Goal: Transaction & Acquisition: Purchase product/service

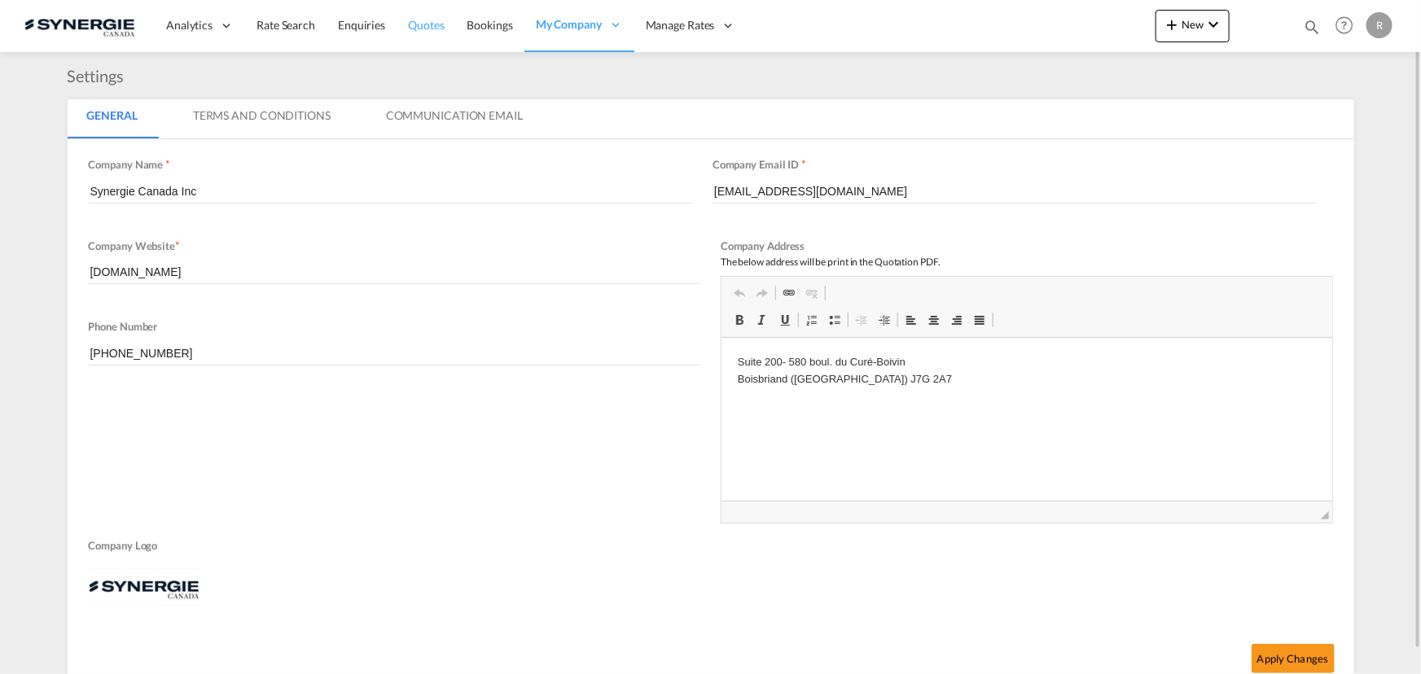
click at [429, 24] on span "Quotes" at bounding box center [426, 25] width 36 height 14
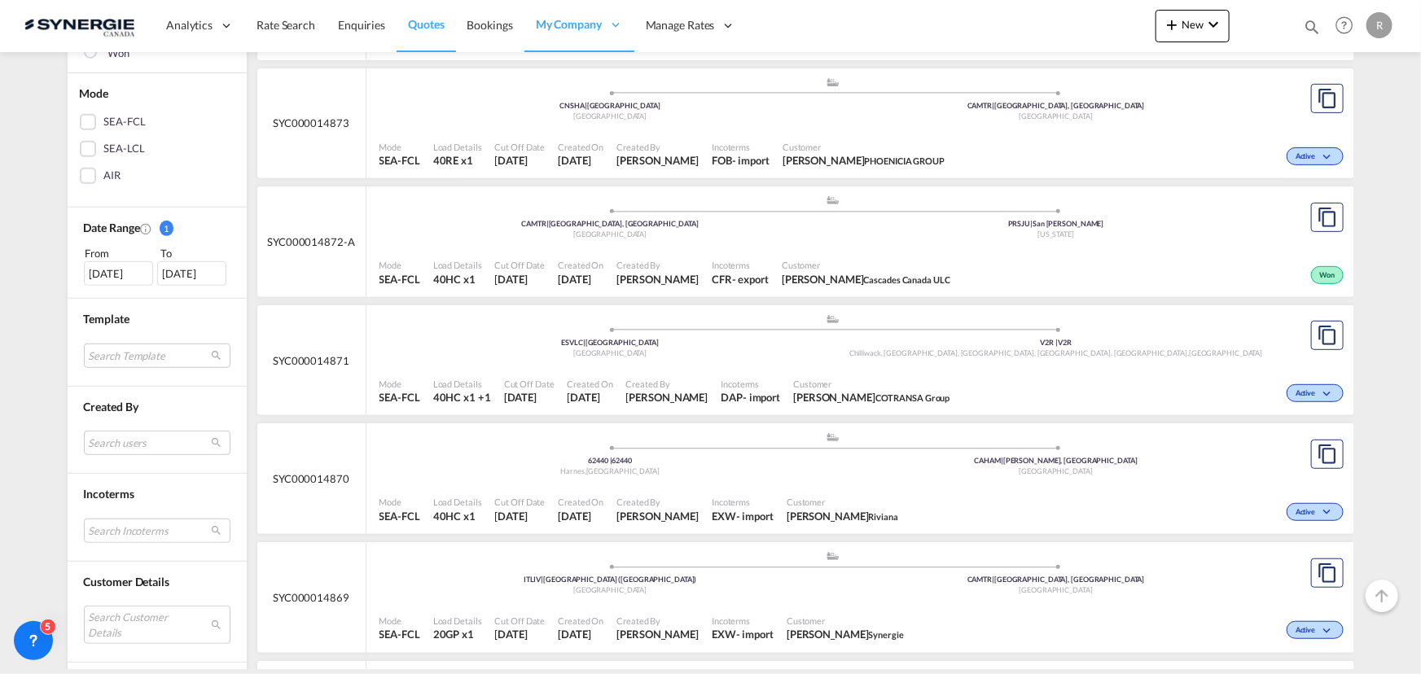
scroll to position [370, 0]
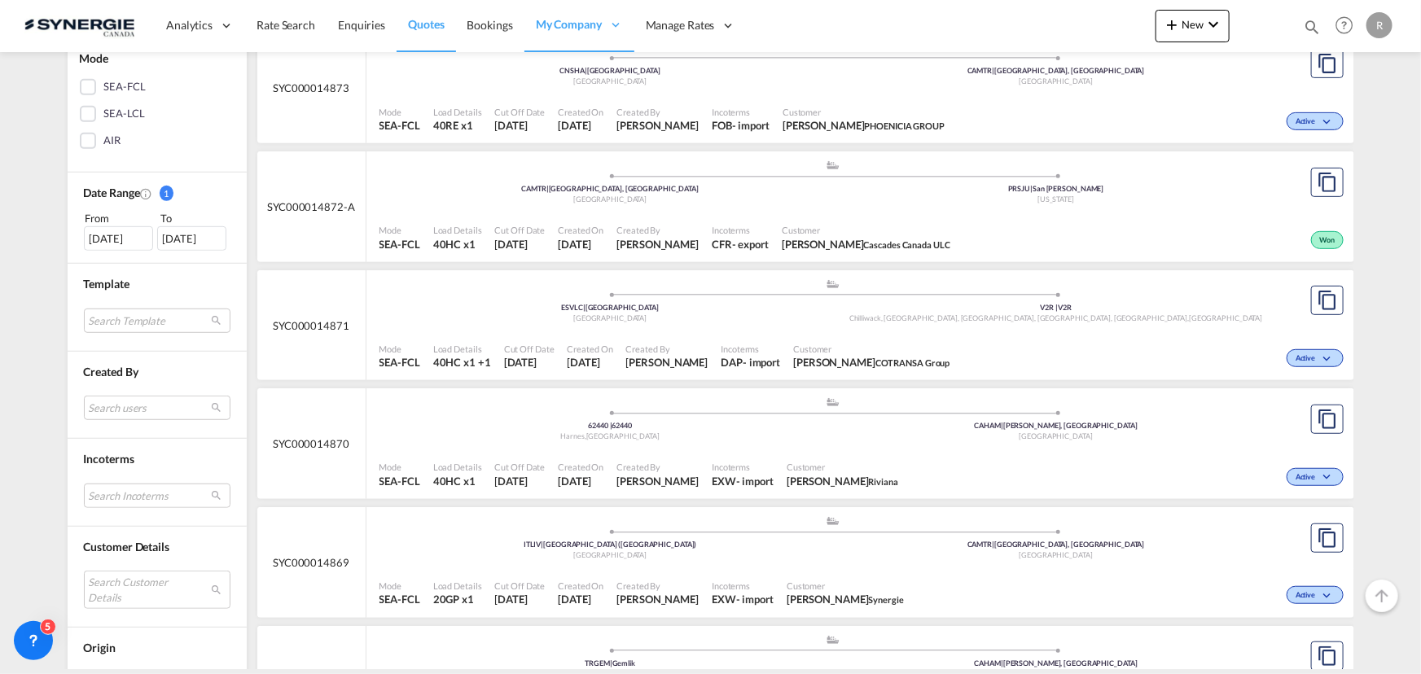
click at [117, 391] on div "Search users [PERSON_NAME] [PERSON_NAME][EMAIL_ADDRESS][DOMAIN_NAME] [PERSON_NA…" at bounding box center [157, 402] width 147 height 46
click at [138, 401] on md-select "Search users [PERSON_NAME] [PERSON_NAME][EMAIL_ADDRESS][DOMAIN_NAME] [PERSON_NA…" at bounding box center [157, 408] width 147 height 24
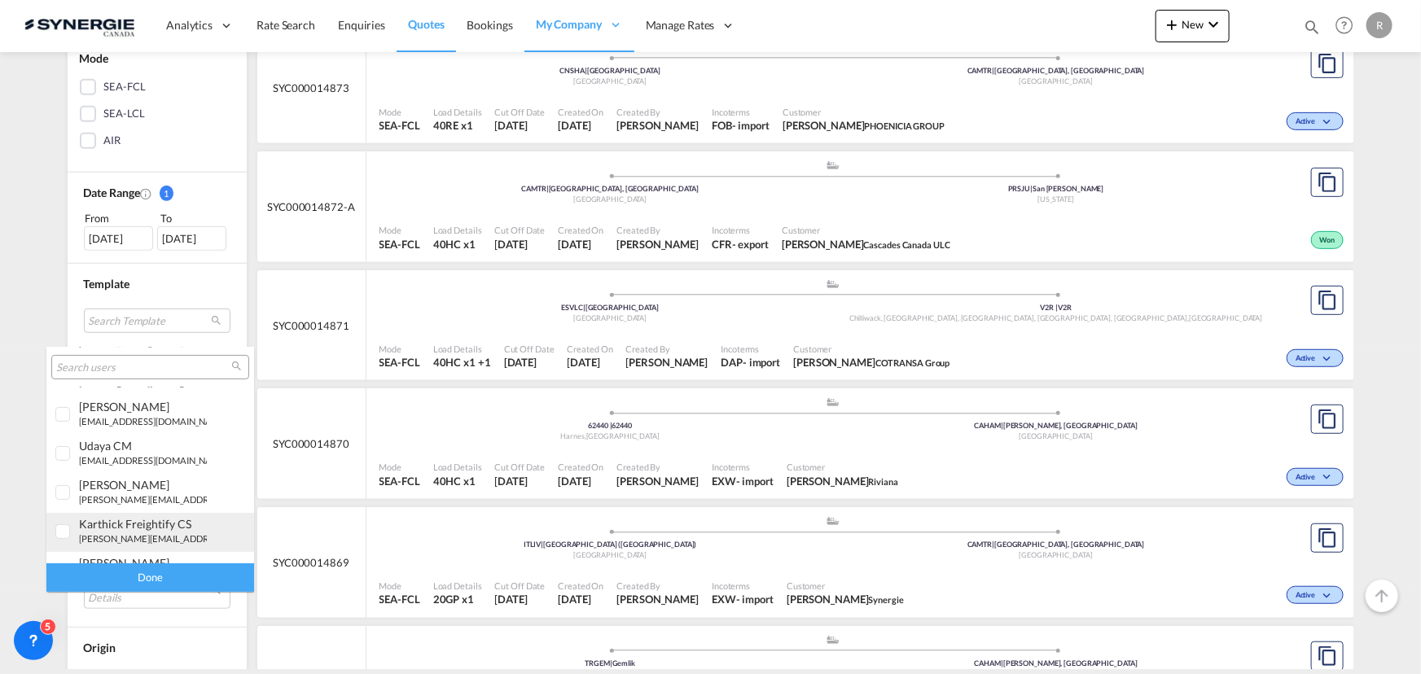
scroll to position [221, 0]
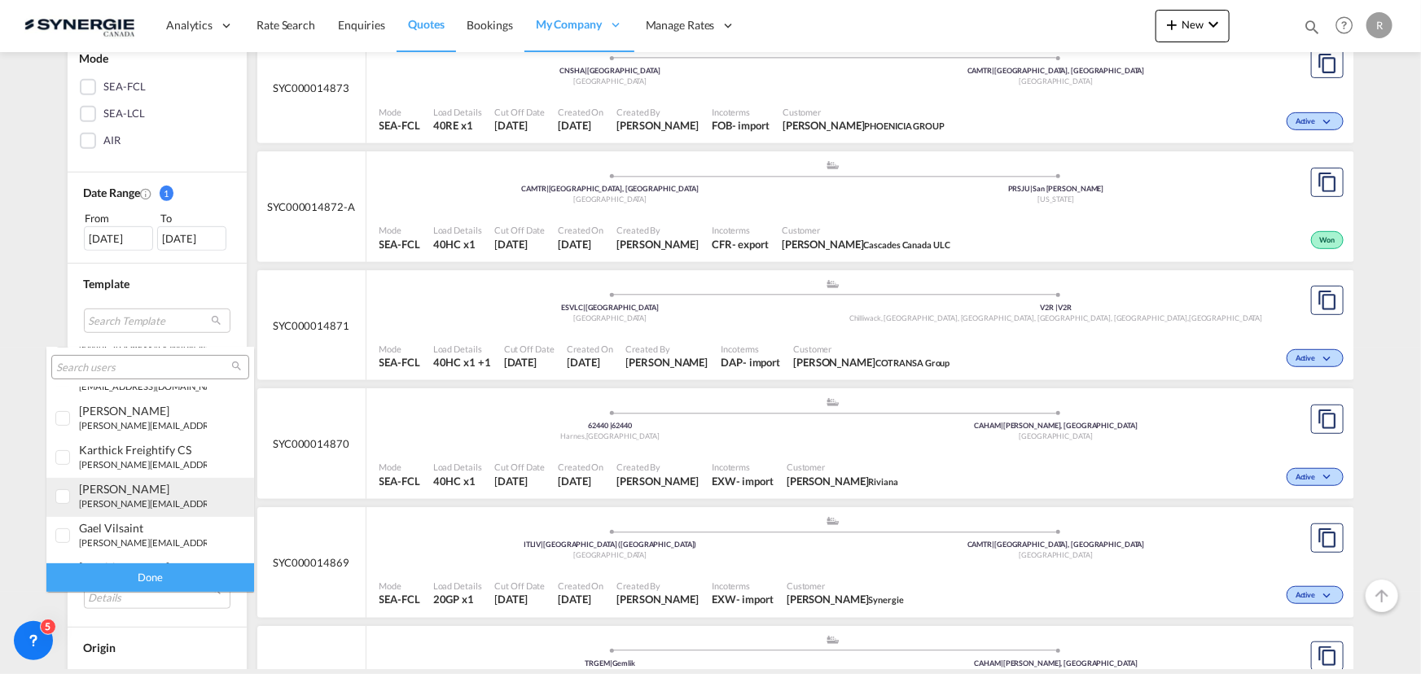
click at [112, 490] on div "[PERSON_NAME]" at bounding box center [143, 489] width 128 height 14
click at [173, 577] on div "Done" at bounding box center [150, 577] width 208 height 29
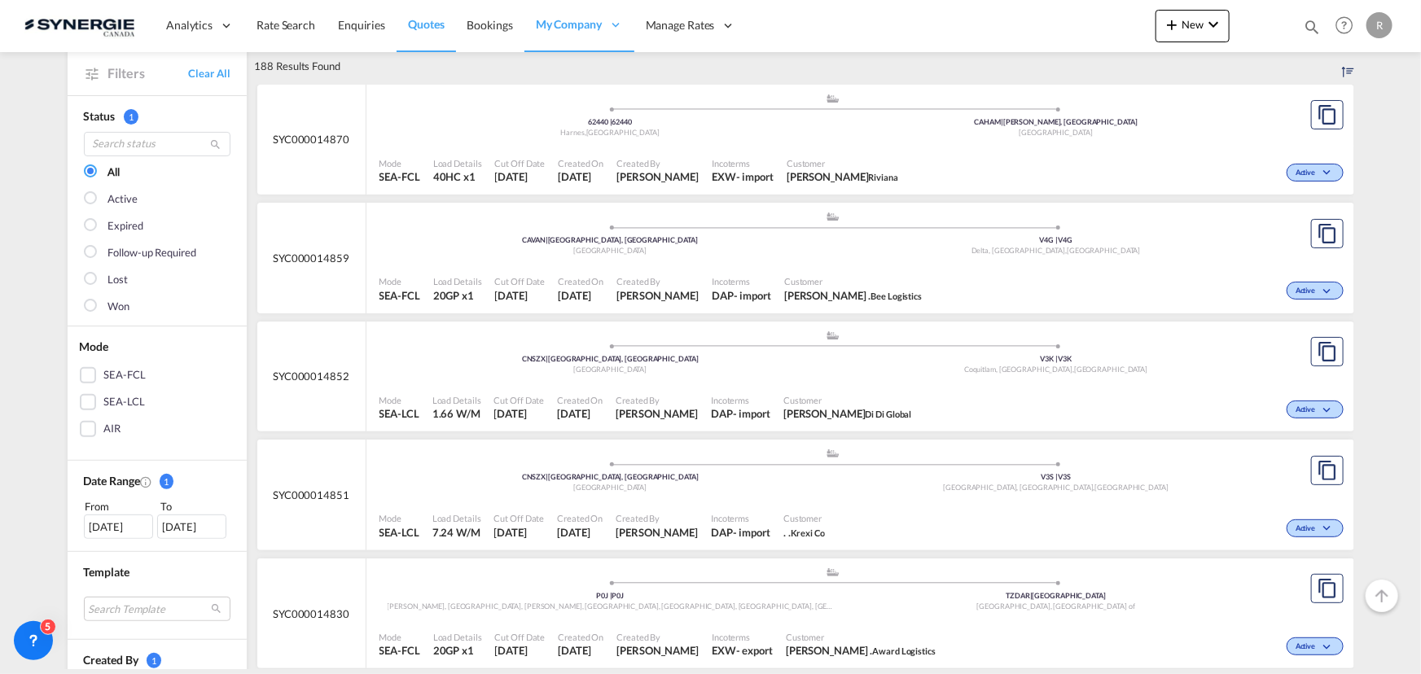
scroll to position [73, 0]
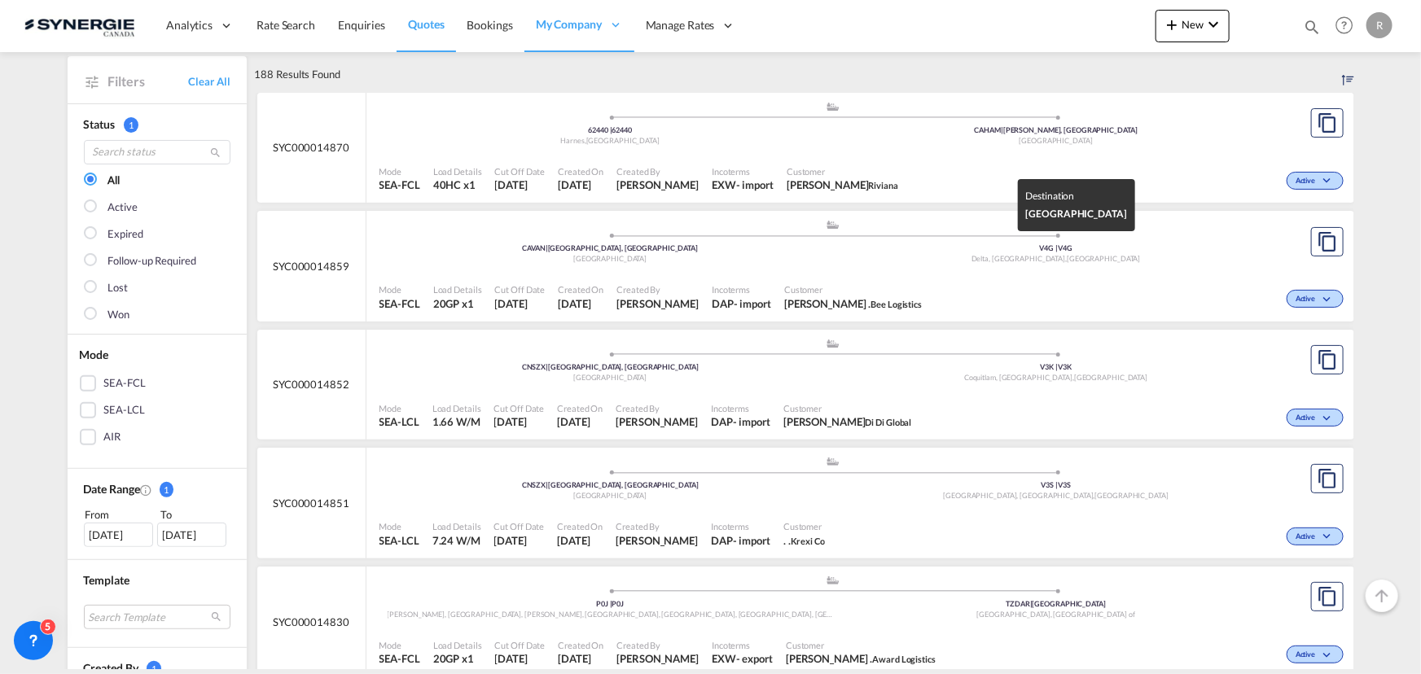
click at [1237, 254] on div "[GEOGRAPHIC_DATA], [GEOGRAPHIC_DATA] , [GEOGRAPHIC_DATA]" at bounding box center [1056, 259] width 446 height 11
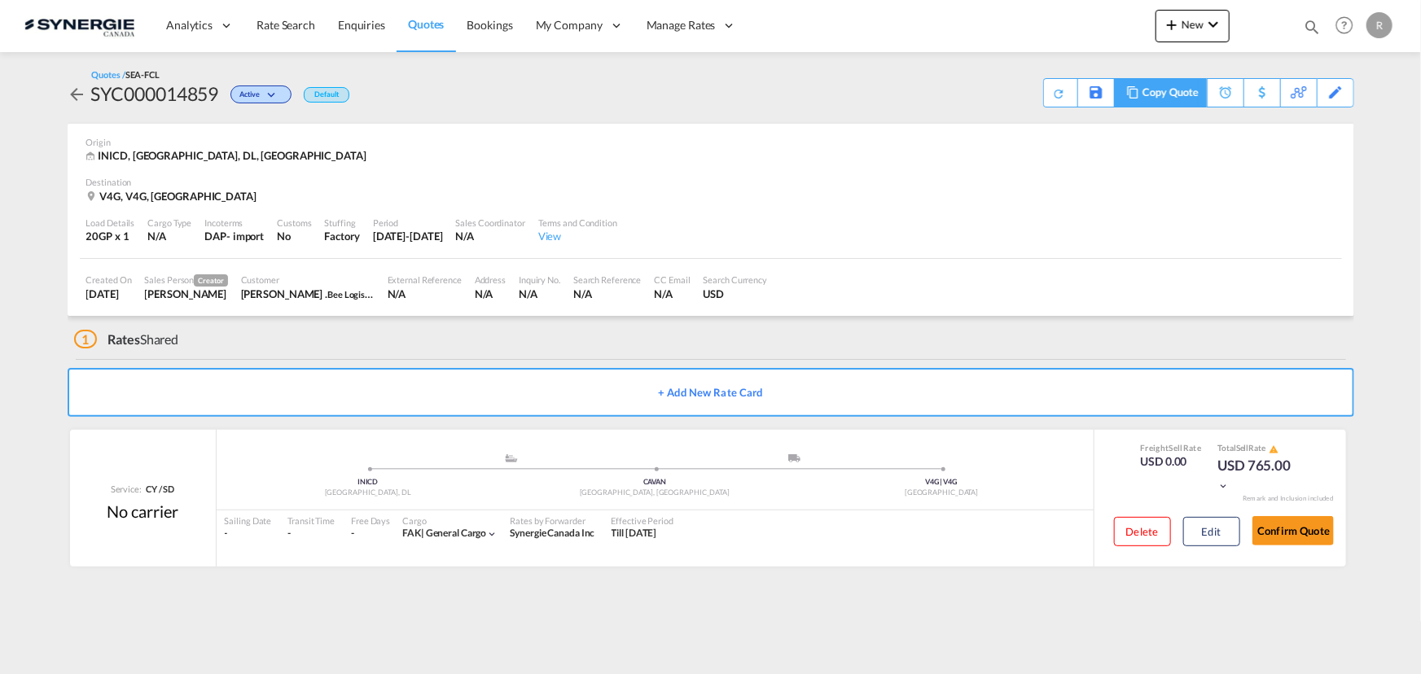
click at [1195, 97] on div "Copy Quote" at bounding box center [1169, 93] width 55 height 28
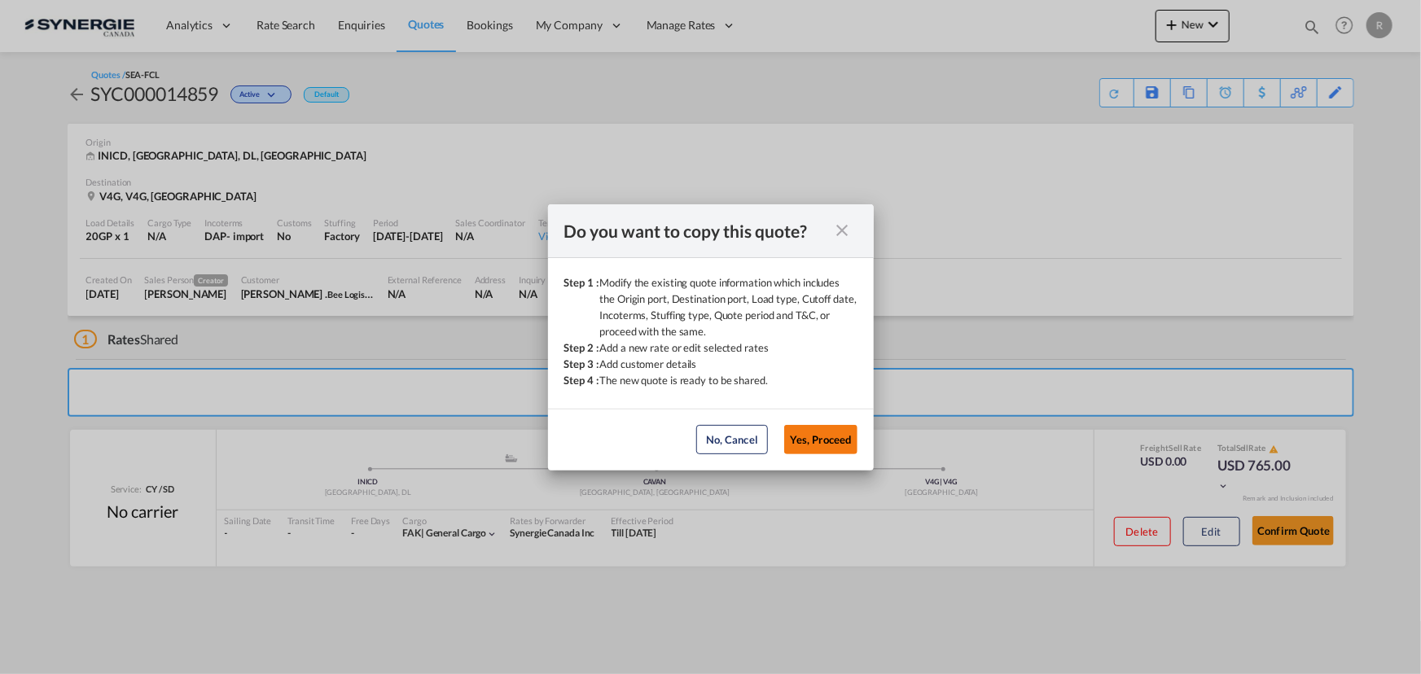
click at [851, 445] on button "Yes, Proceed" at bounding box center [820, 439] width 73 height 29
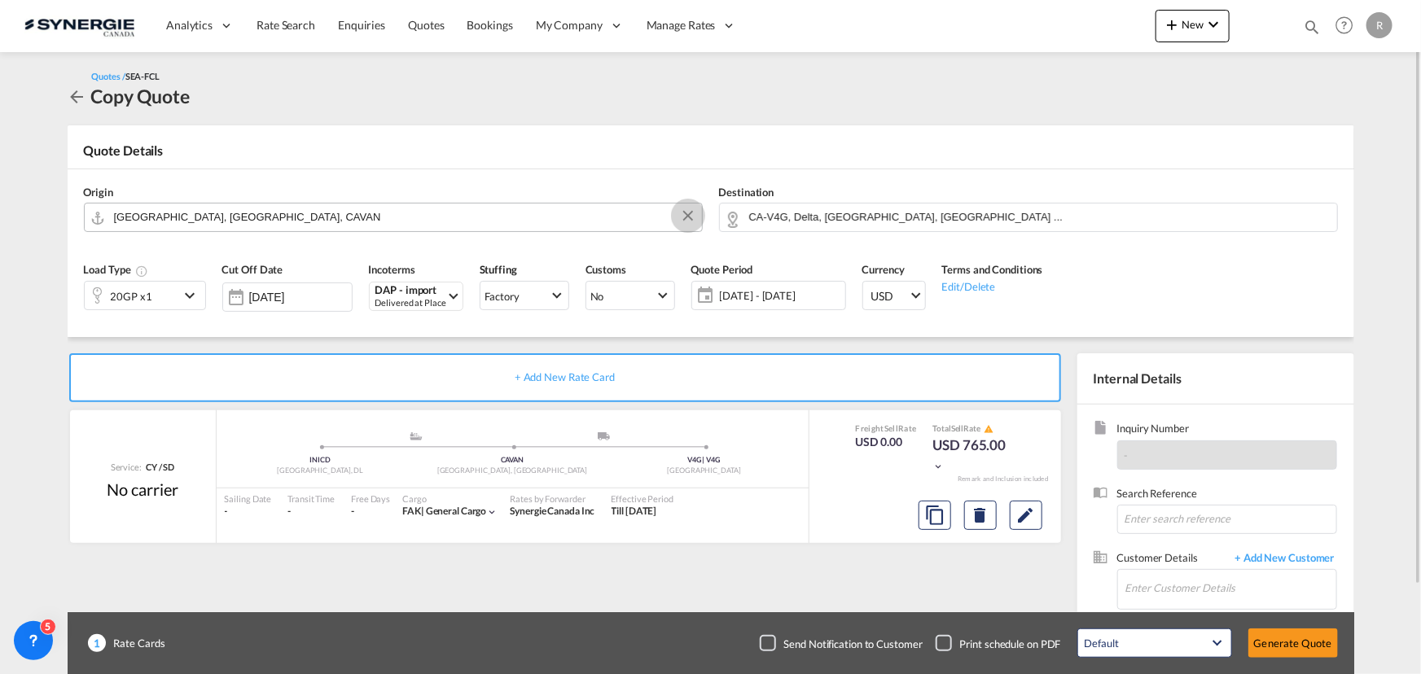
click at [688, 217] on button "Clear Input" at bounding box center [688, 216] width 24 height 24
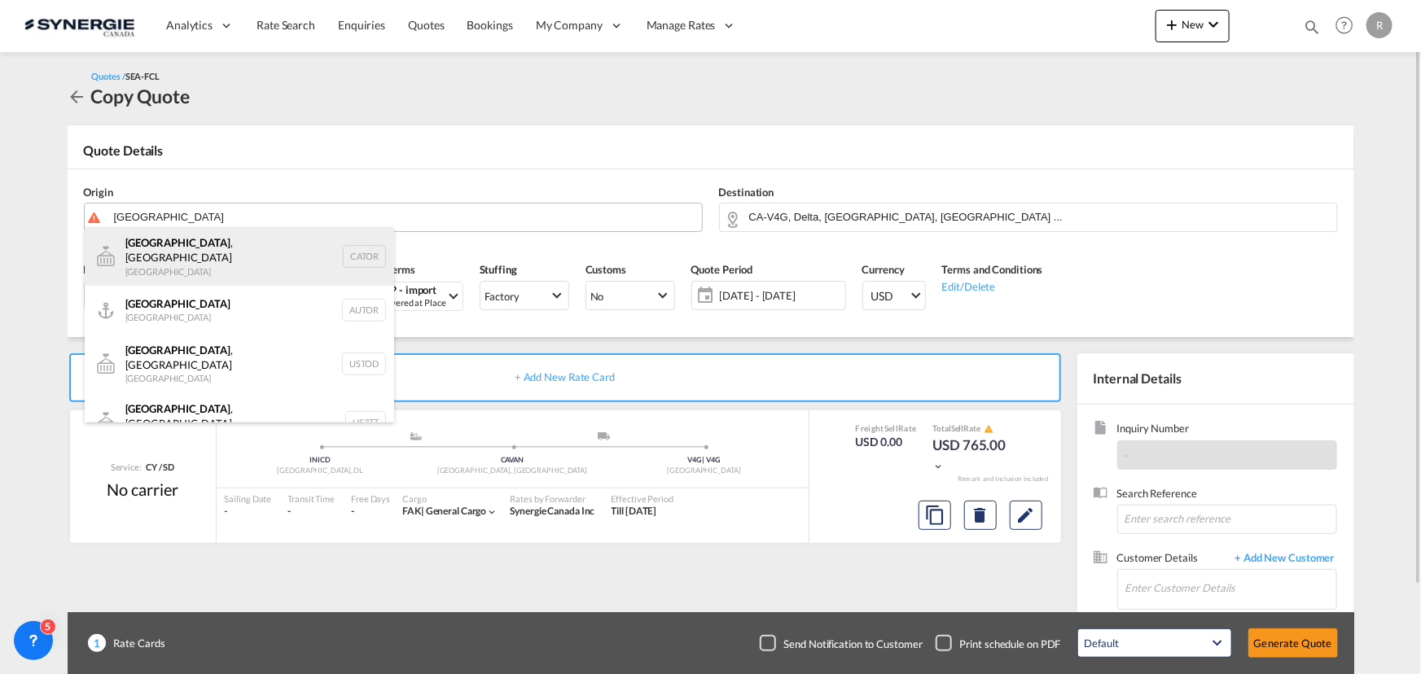
click at [164, 248] on div "Toronto , ON Canada CATOR" at bounding box center [239, 256] width 309 height 59
type input "Toronto, ON, CATOR"
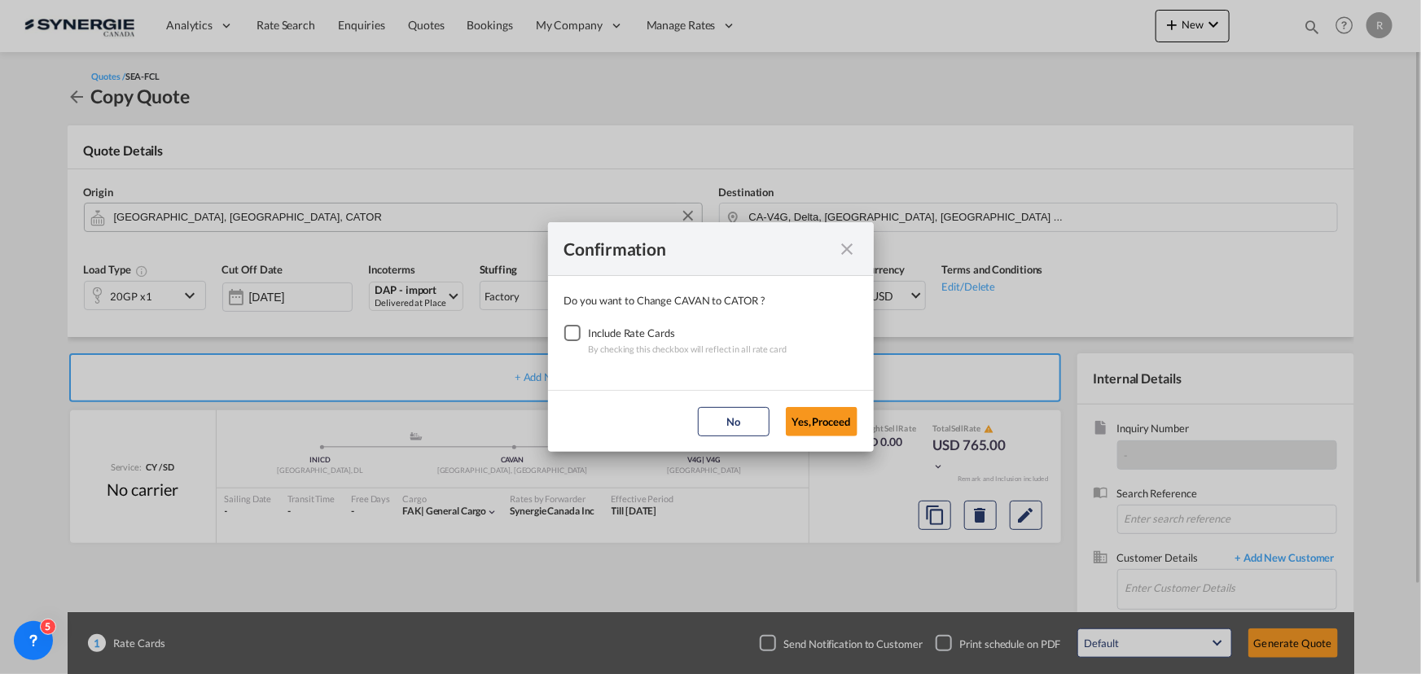
click at [565, 333] on div "Checkbox No Ink" at bounding box center [572, 333] width 16 height 16
click at [830, 414] on button "Yes,Proceed" at bounding box center [822, 421] width 72 height 29
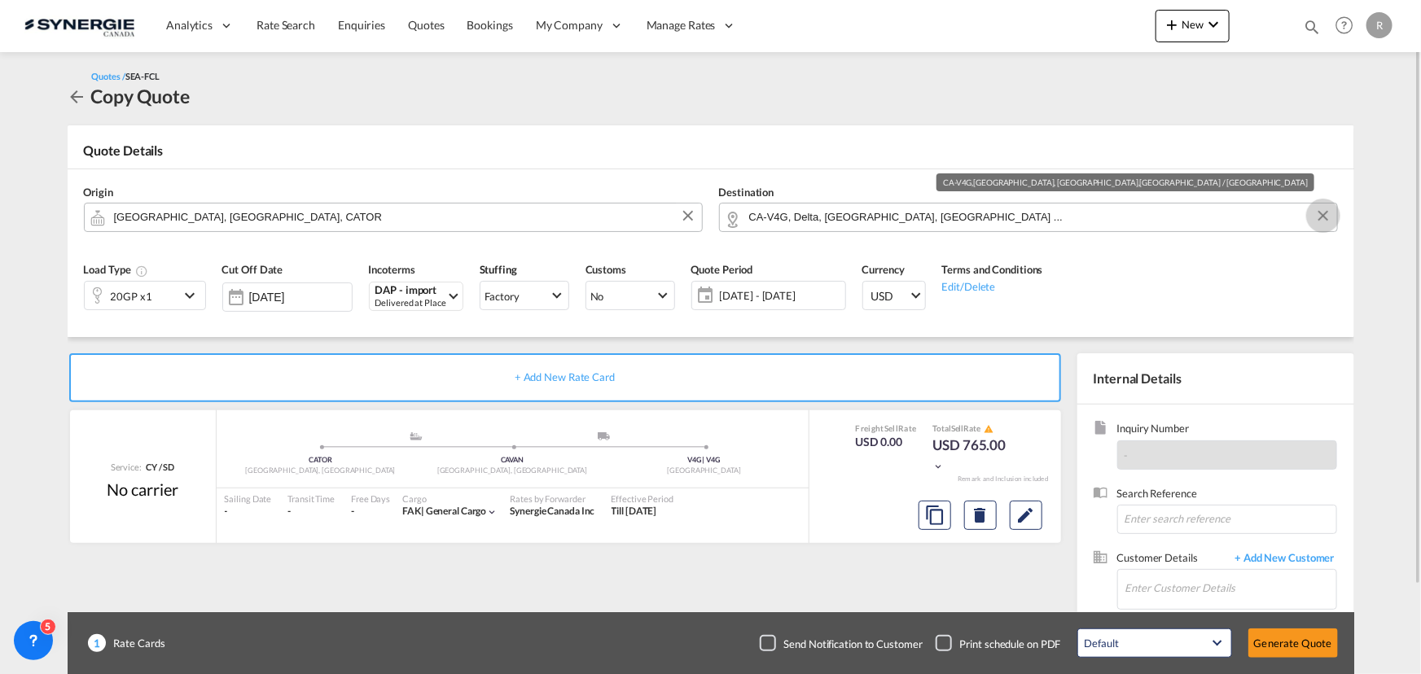
click at [1320, 218] on button "Clear Input" at bounding box center [1323, 216] width 24 height 24
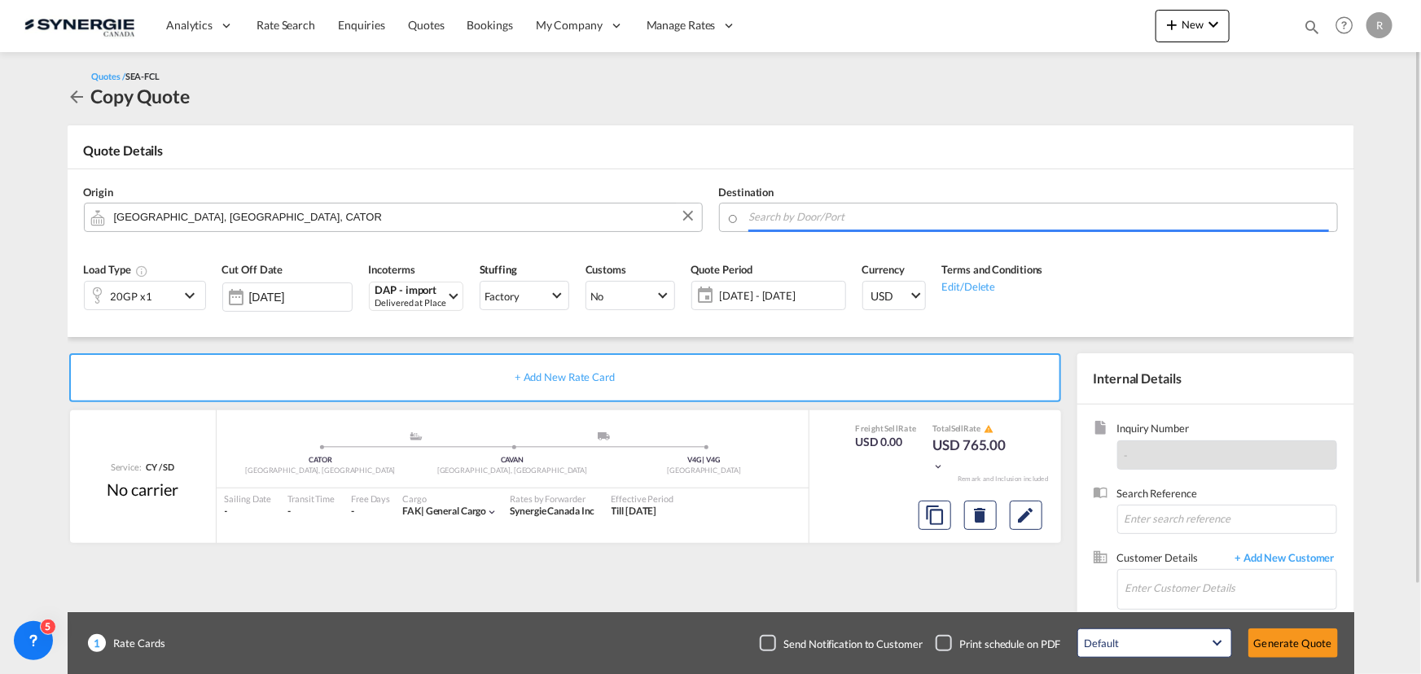
click at [1230, 221] on input "Search by Door/Port" at bounding box center [1039, 217] width 580 height 29
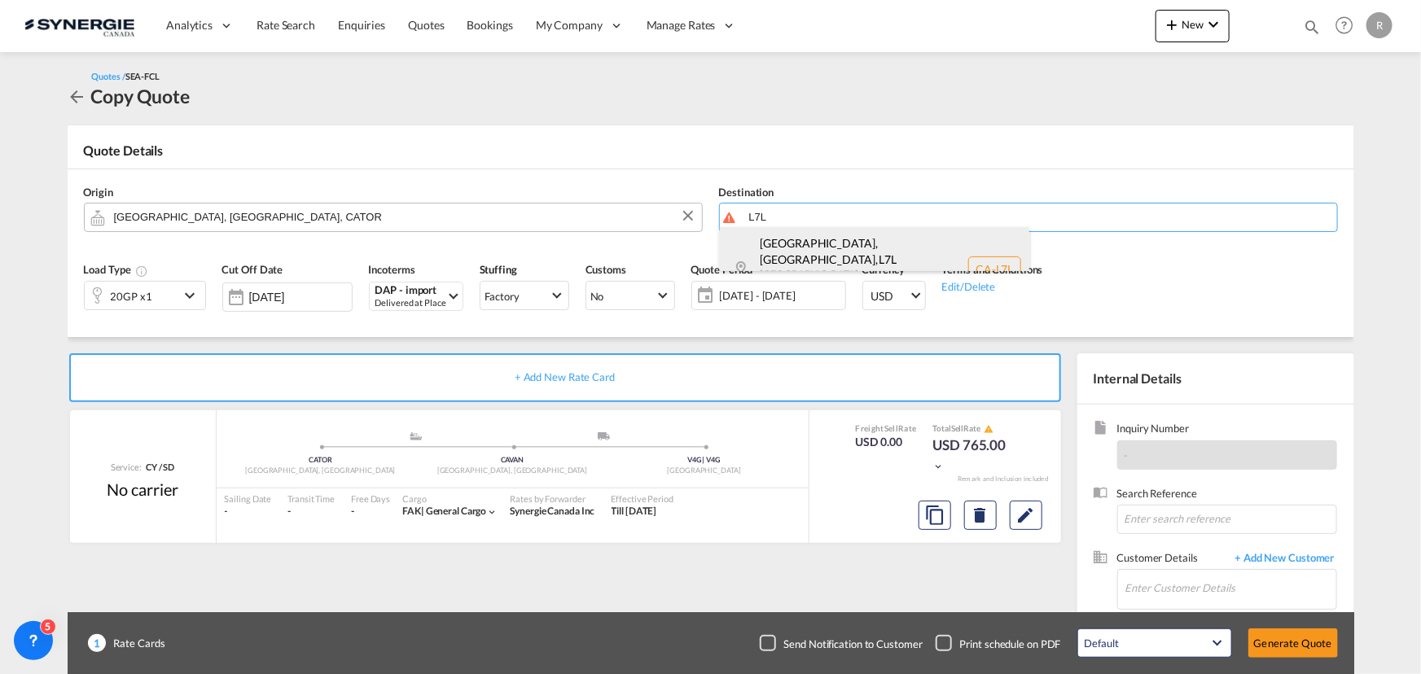
click at [762, 253] on div "Burlington, ON , L7L Ontario Canada CA-L7L" at bounding box center [874, 269] width 309 height 84
type input "CA-L7L, Burlington, ON, Ontario"
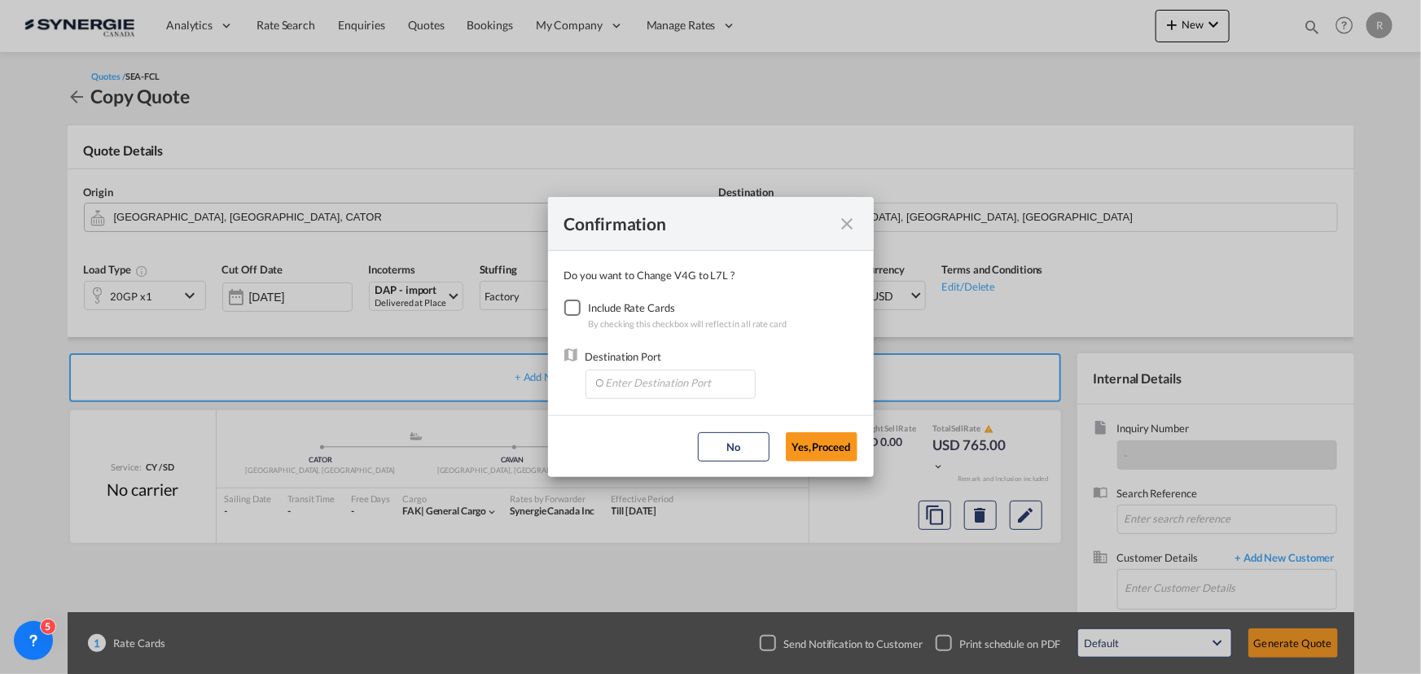
click at [573, 305] on div "Checkbox No Ink" at bounding box center [572, 308] width 16 height 16
click at [663, 382] on input "Enter Destination Port" at bounding box center [674, 383] width 161 height 24
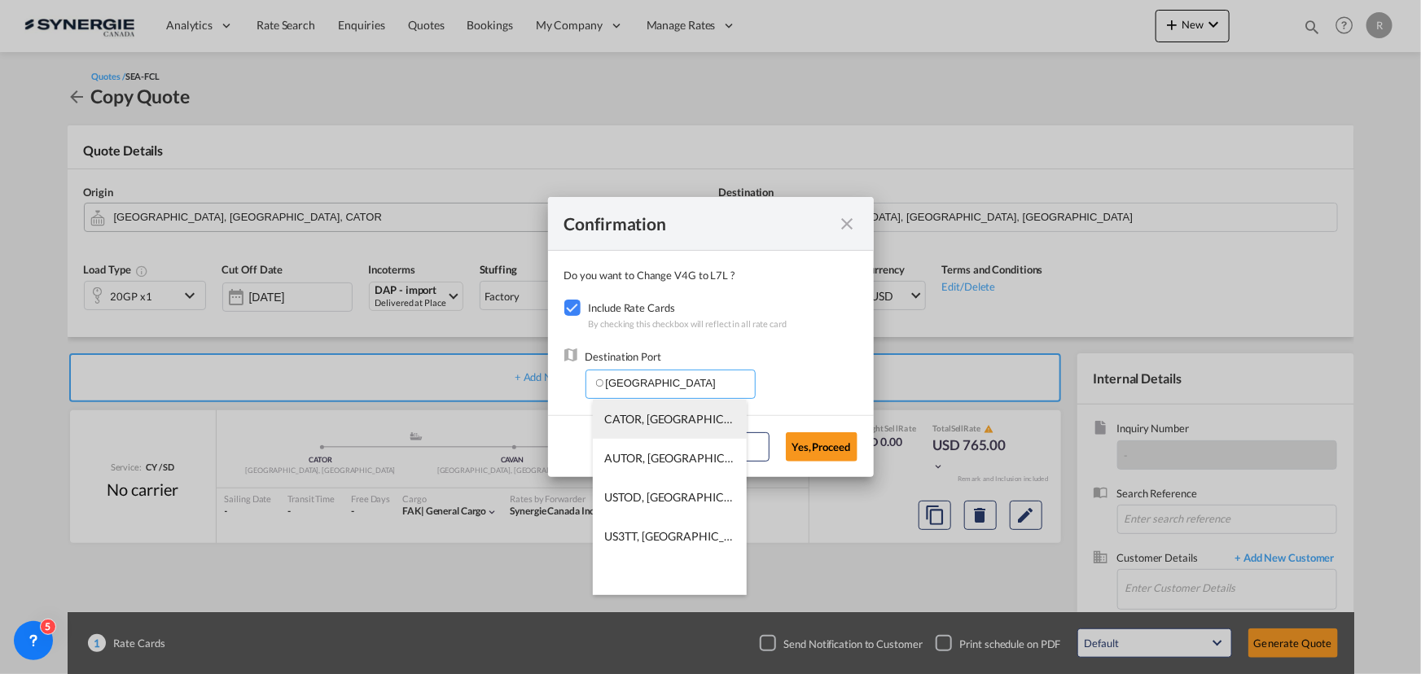
click at [629, 413] on span "CATOR, Toronto, ON, Canada, North America, Americas" at bounding box center [923, 419] width 636 height 14
type input "CATOR, Toronto, ON, Canada, North America, Americas"
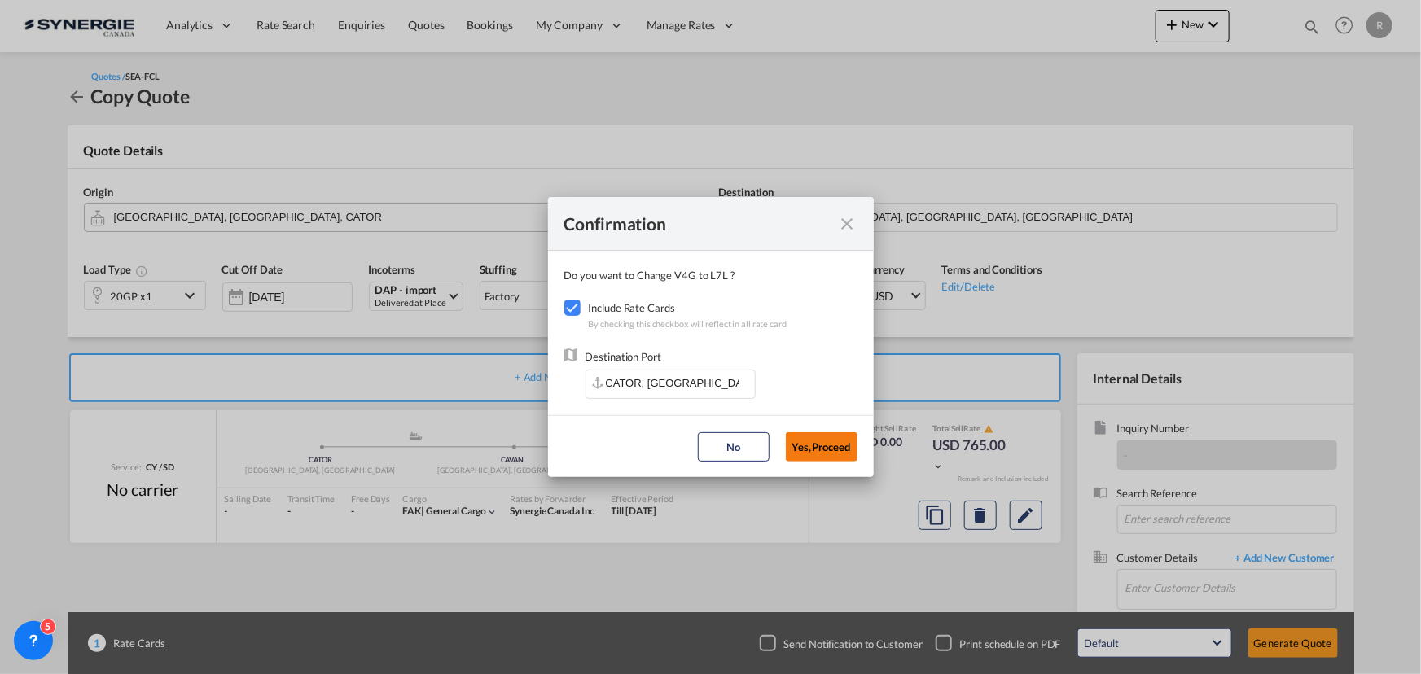
click at [834, 457] on button "Yes,Proceed" at bounding box center [822, 446] width 72 height 29
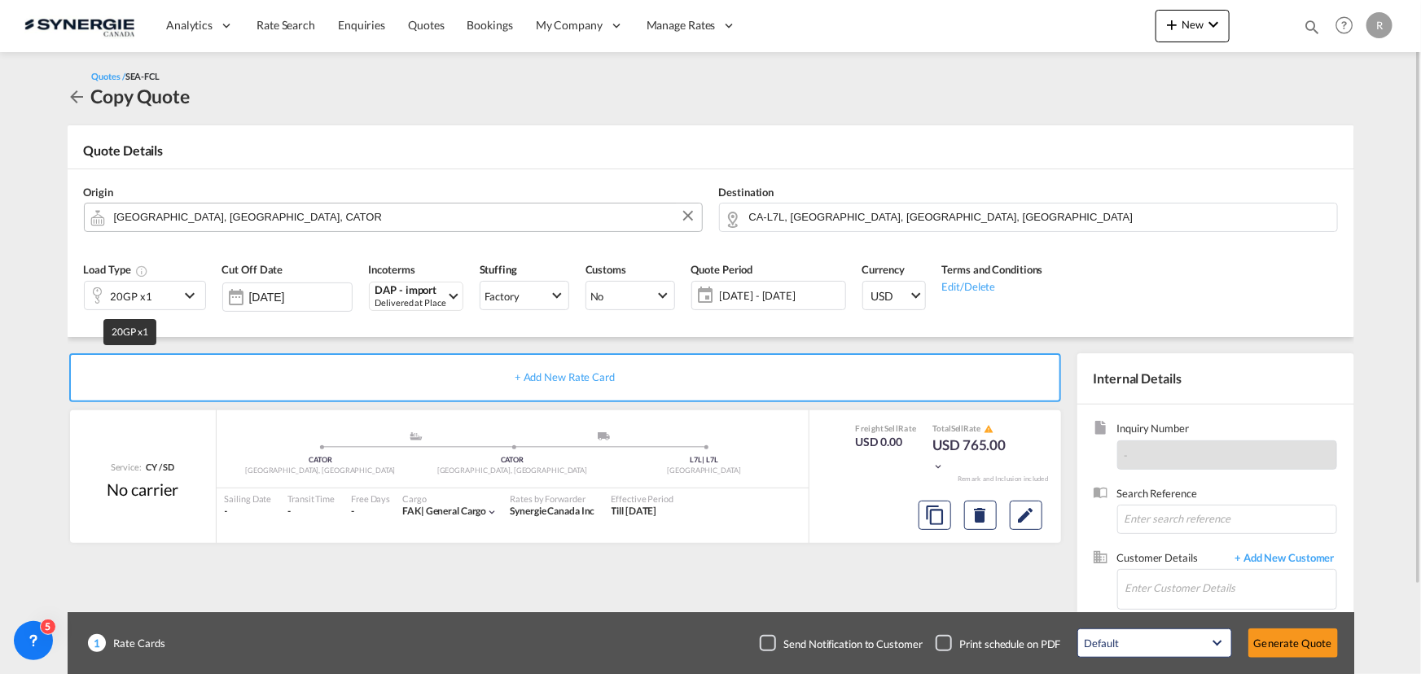
click at [125, 302] on div "20GP x1" at bounding box center [132, 296] width 42 height 23
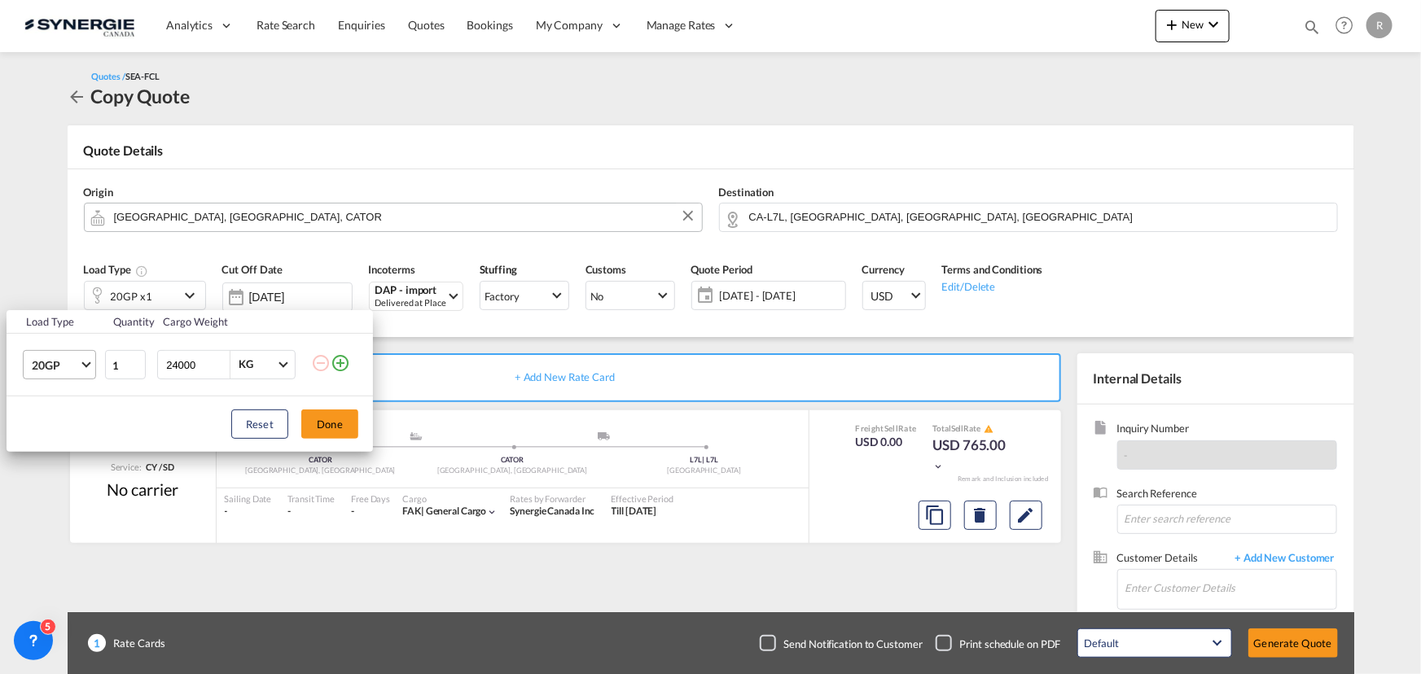
click at [70, 373] on span "20GP" at bounding box center [55, 365] width 47 height 16
click at [51, 441] on div "40HC" at bounding box center [46, 443] width 30 height 16
drag, startPoint x: 201, startPoint y: 358, endPoint x: 91, endPoint y: 336, distance: 112.1
click at [91, 336] on tr "40HC 1 24000 KG KG" at bounding box center [190, 365] width 366 height 63
type input "20000"
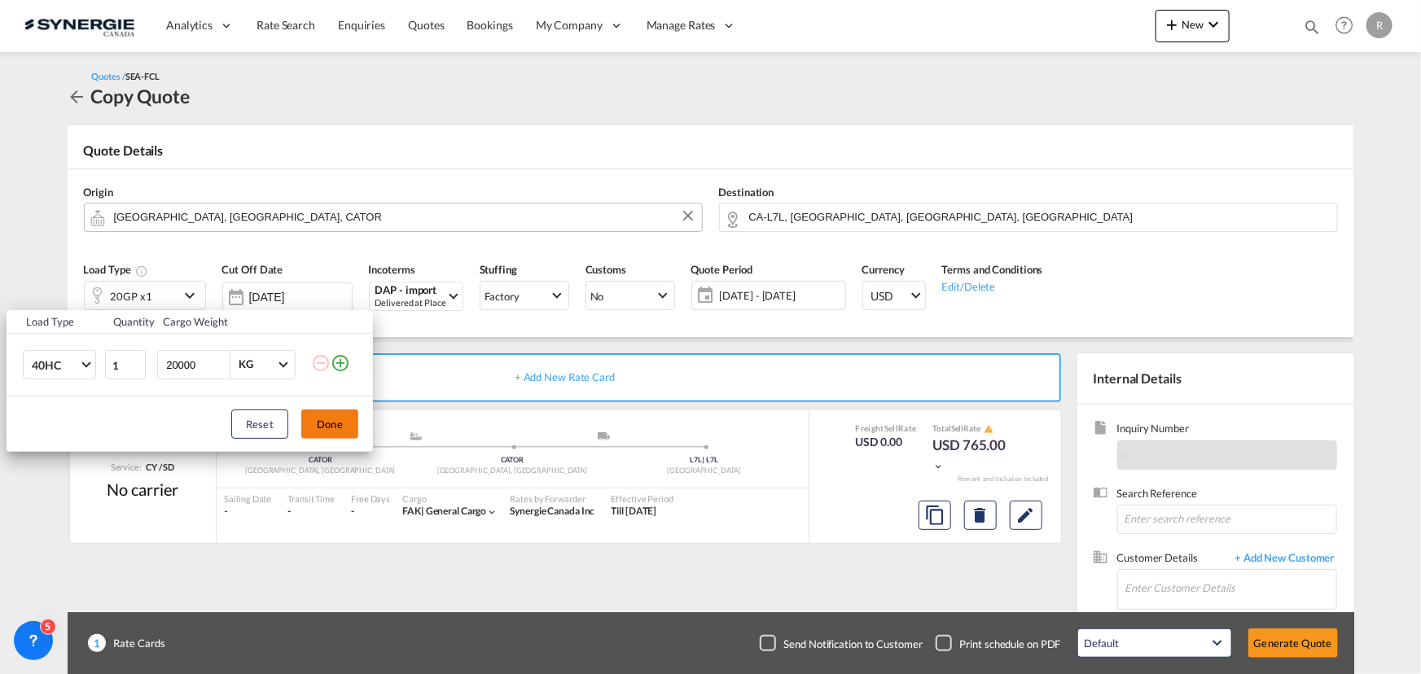
click at [344, 434] on button "Done" at bounding box center [329, 424] width 57 height 29
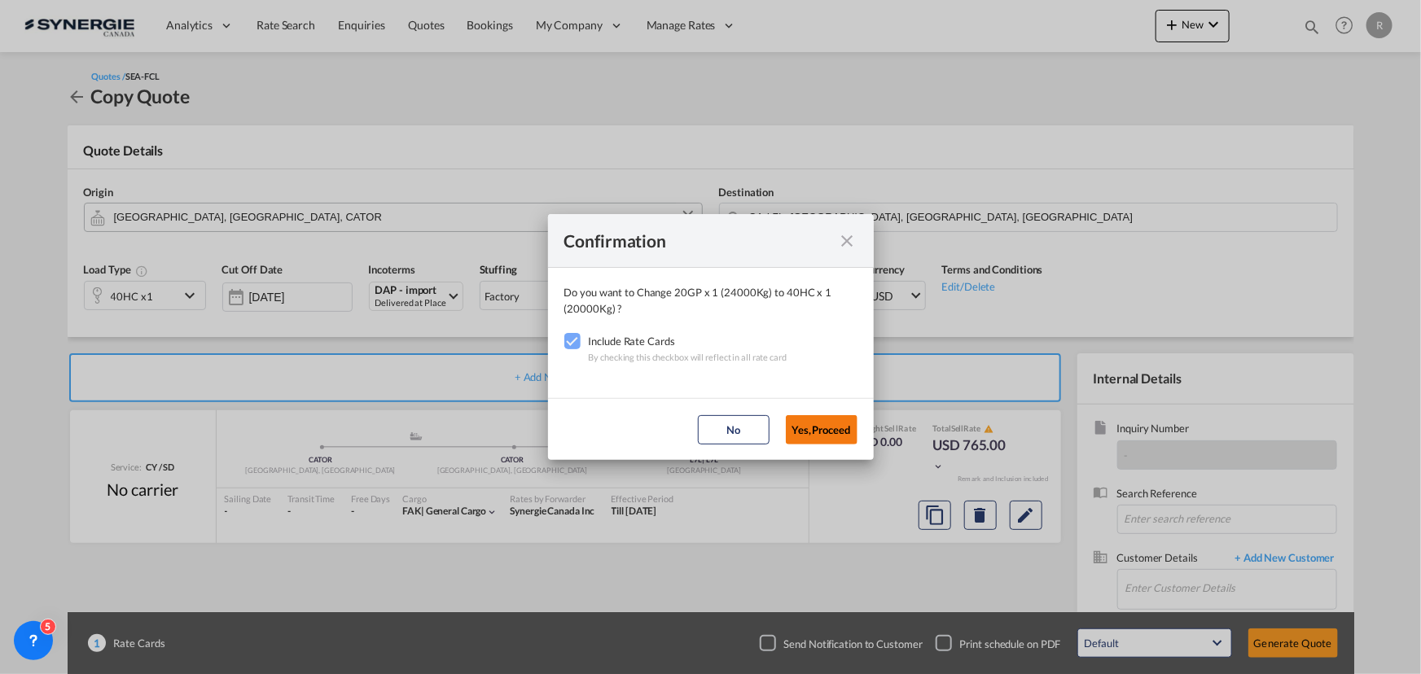
click at [827, 431] on button "Yes,Proceed" at bounding box center [822, 429] width 72 height 29
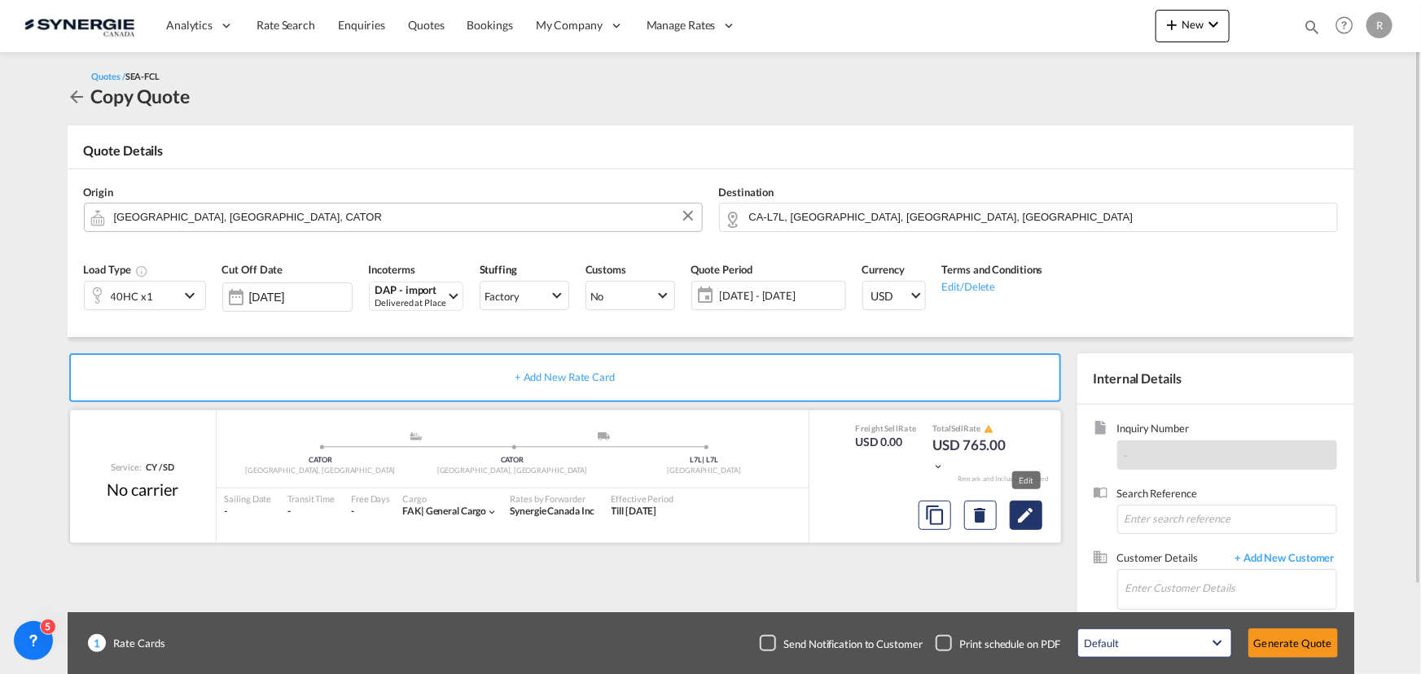
click at [1025, 517] on md-icon "Edit" at bounding box center [1026, 516] width 20 height 20
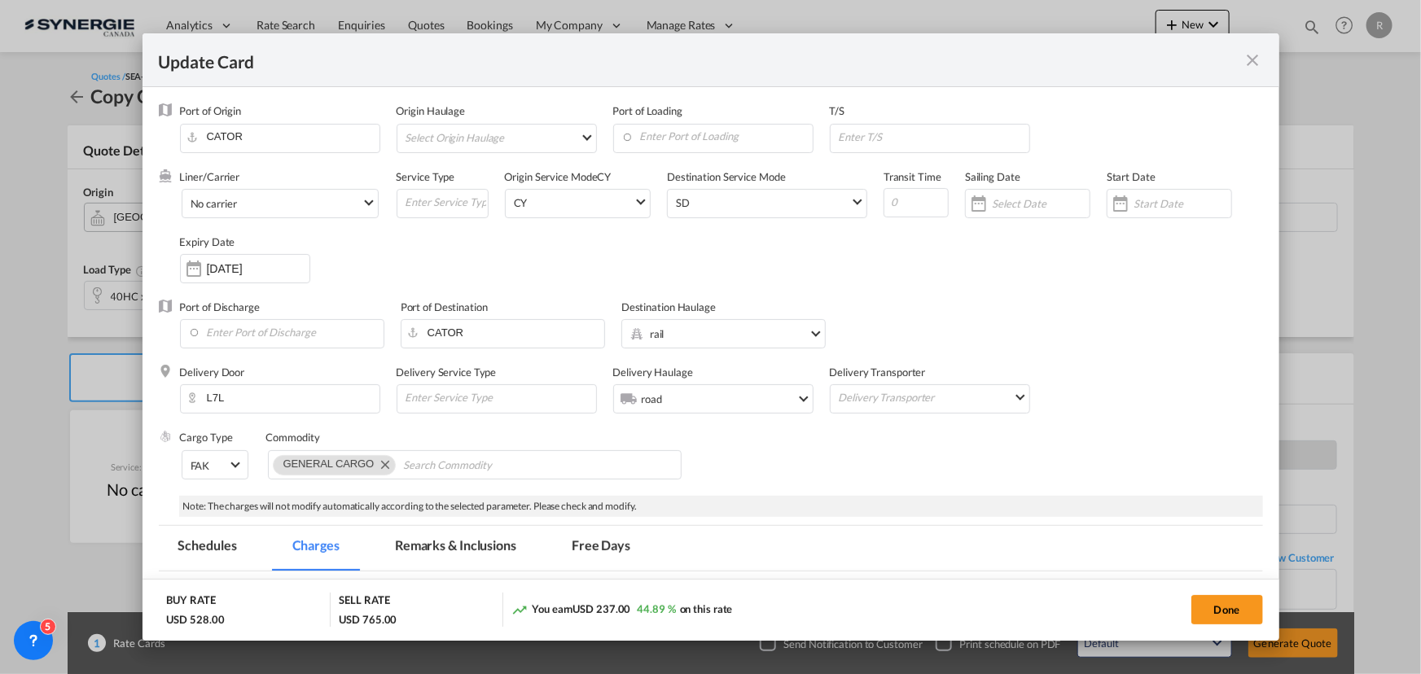
select select "per container"
select select "per B/L"
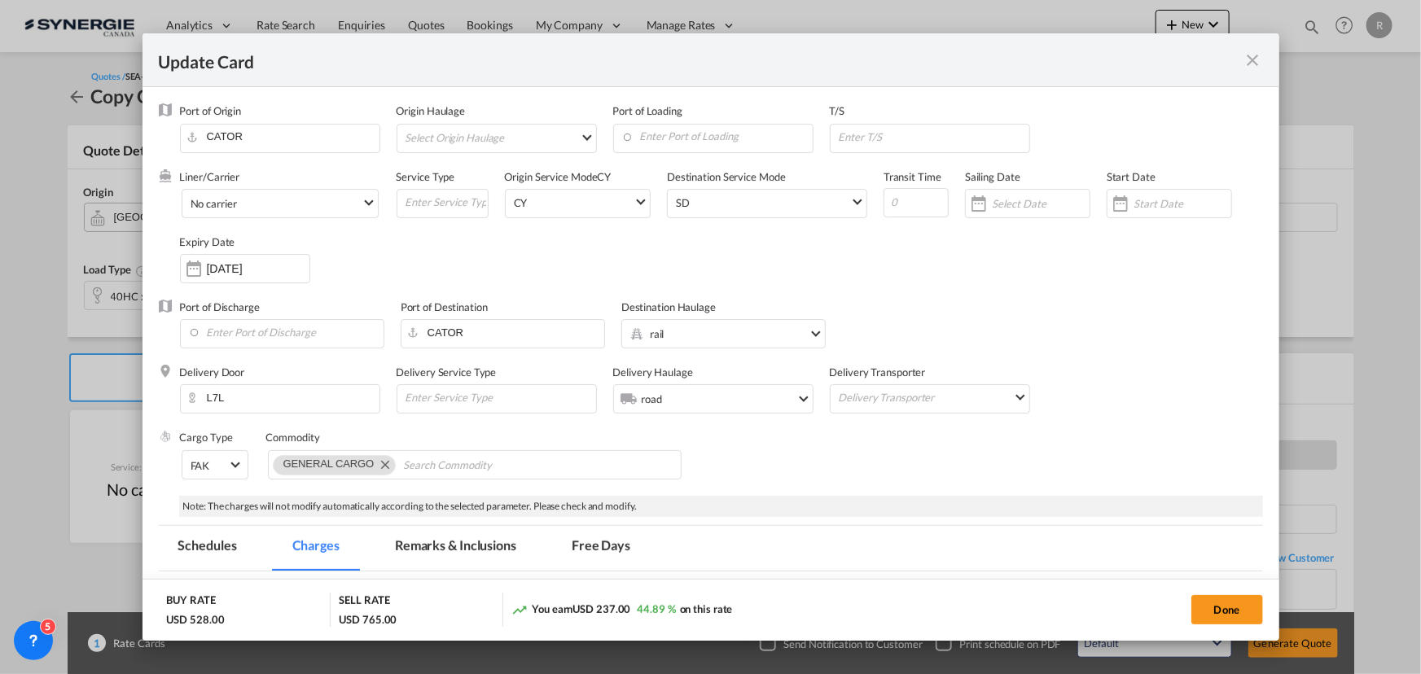
select select "per B/L"
select select "per container"
select select "per shipment"
click at [283, 132] on input "CATOR" at bounding box center [283, 137] width 191 height 24
type input "C"
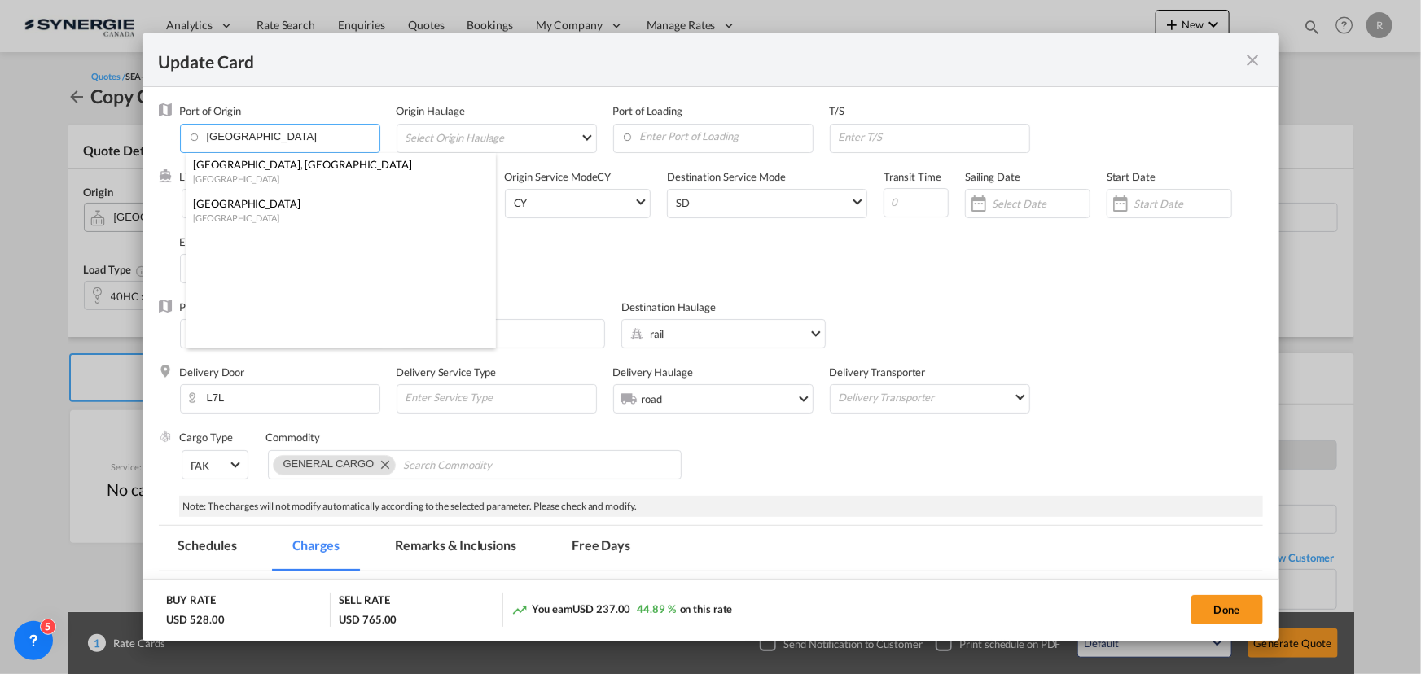
click at [226, 198] on div "[GEOGRAPHIC_DATA]" at bounding box center [336, 203] width 287 height 15
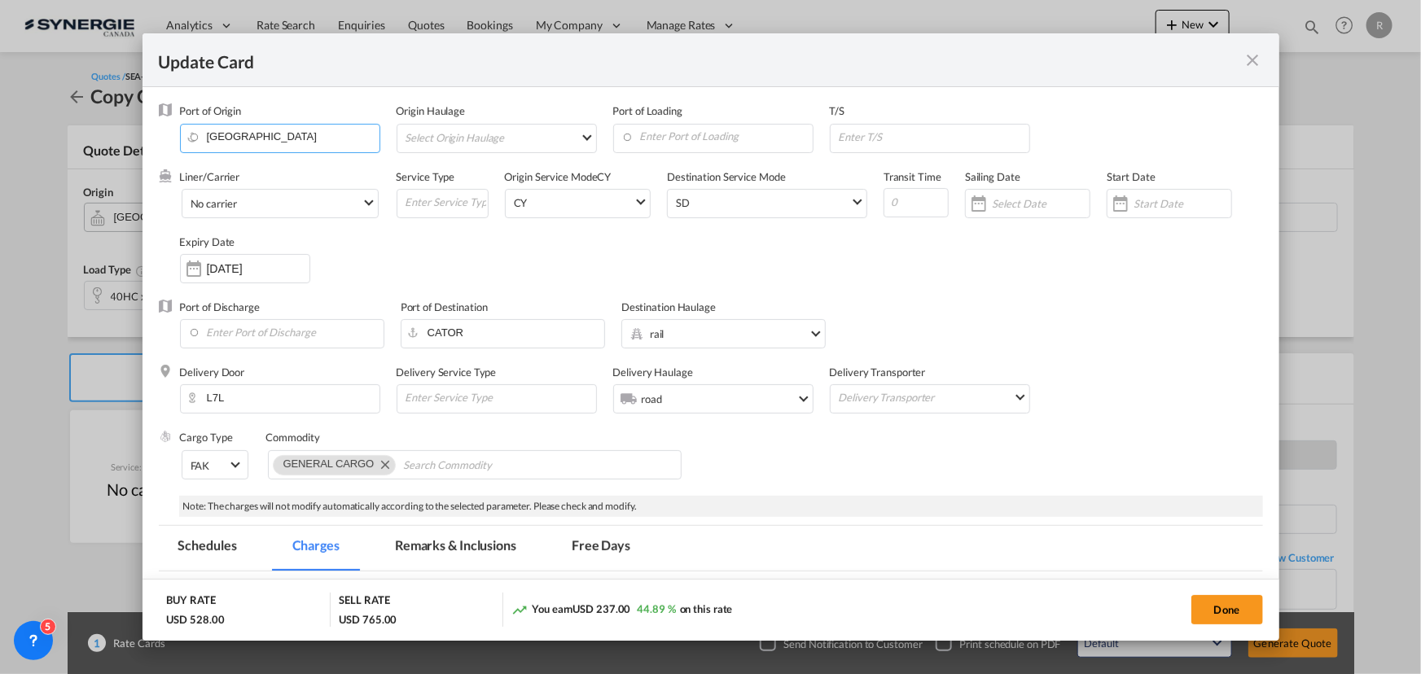
type input "Bremen, DEBRE"
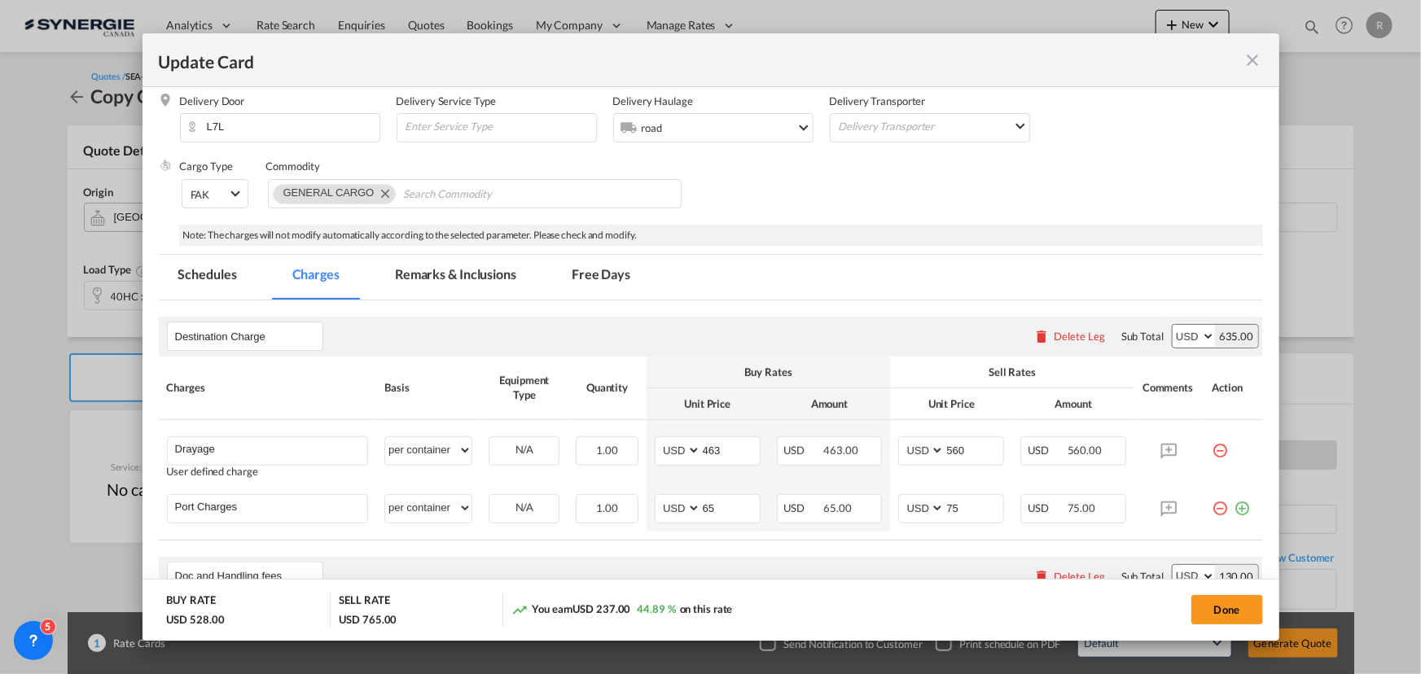
scroll to position [296, 0]
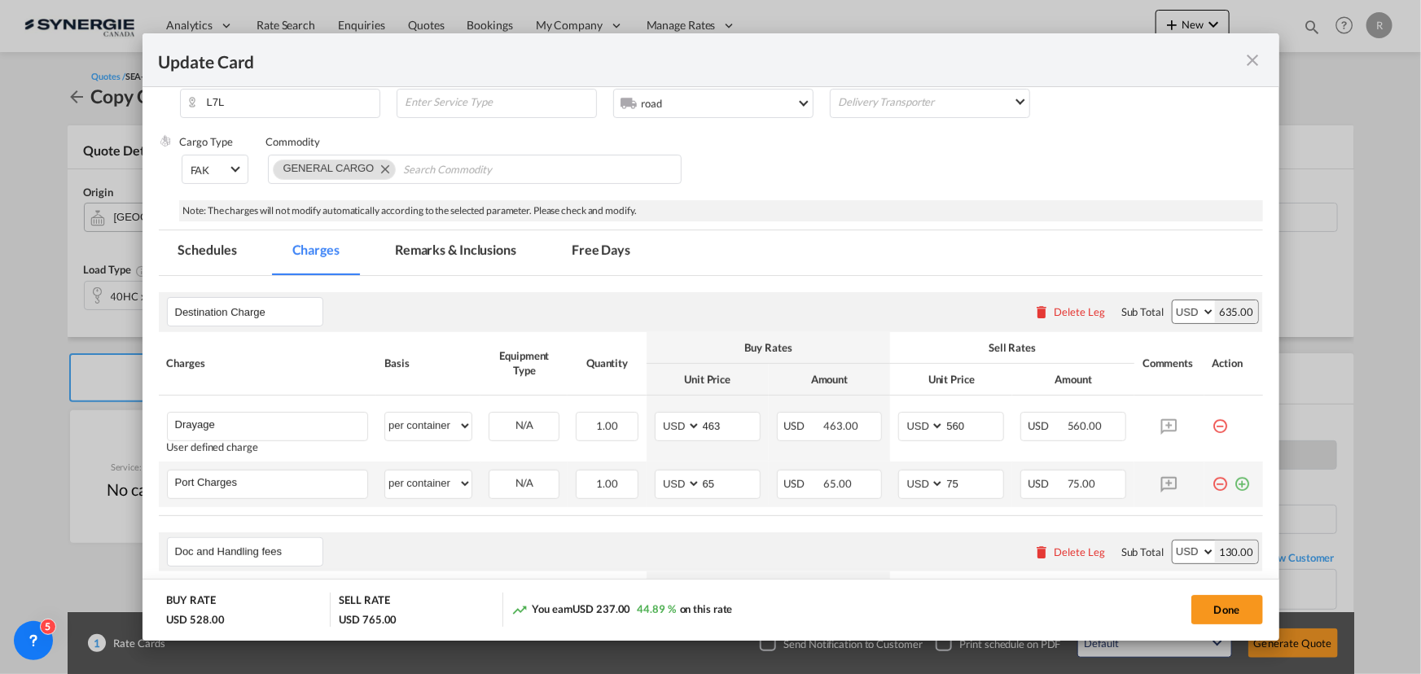
click at [1212, 486] on md-icon "icon-minus-circle-outline red-400-fg" at bounding box center [1220, 478] width 16 height 16
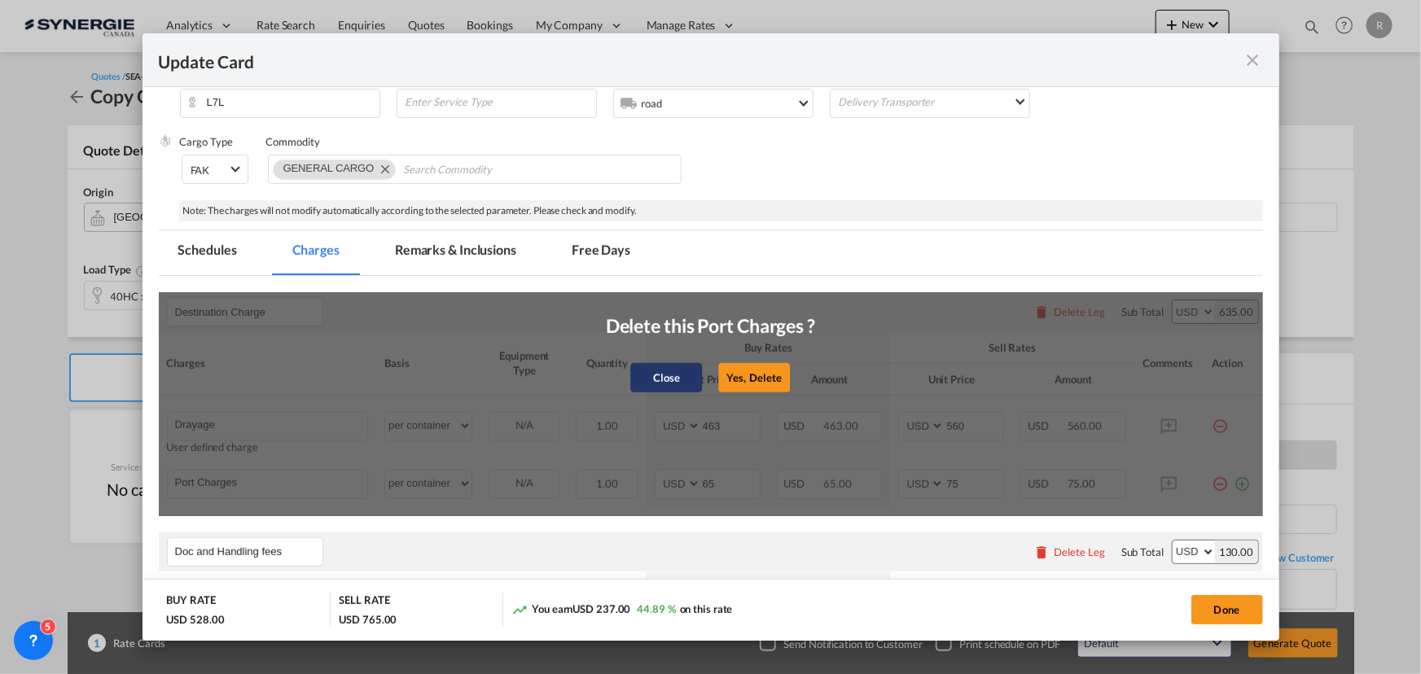
click at [663, 381] on button "Close" at bounding box center [667, 376] width 72 height 29
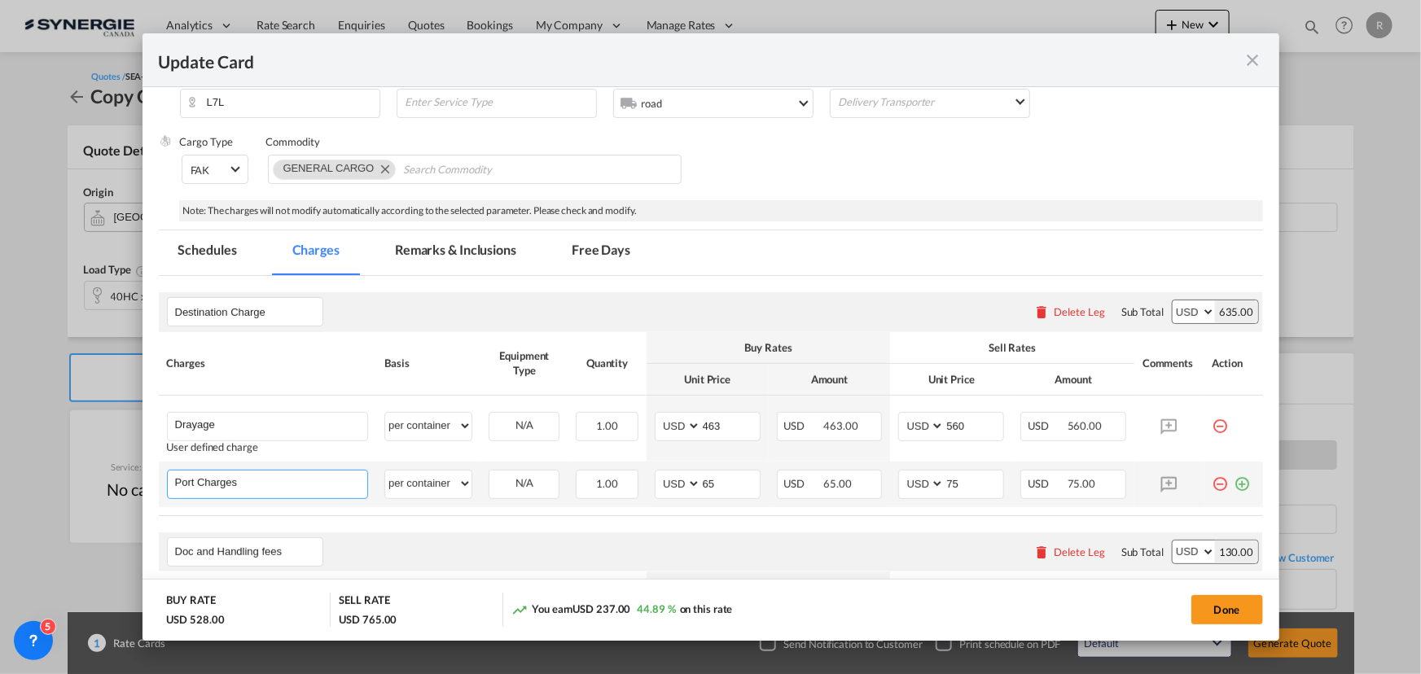
click at [285, 489] on input "Port Charges" at bounding box center [271, 483] width 193 height 24
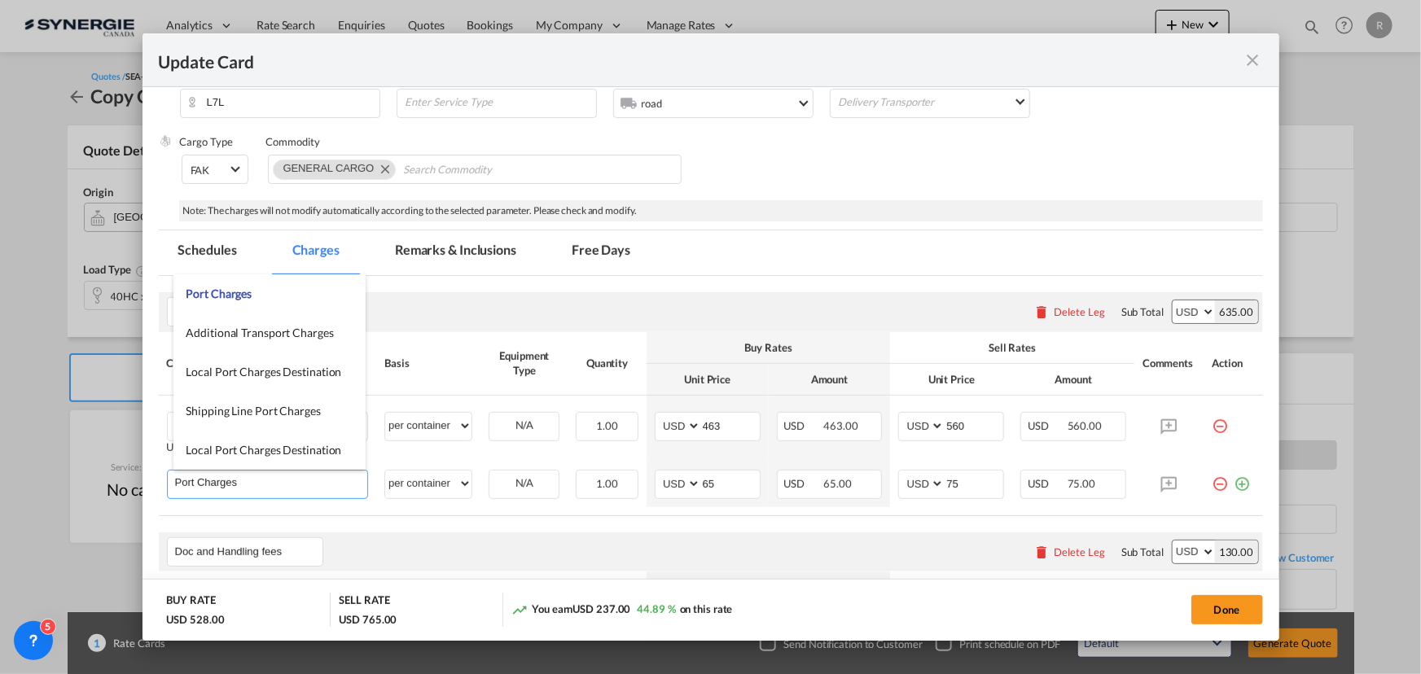
drag, startPoint x: 283, startPoint y: 487, endPoint x: 135, endPoint y: 476, distance: 147.8
click at [135, 476] on div "Update Card Port of Origin Bremen, DEBRE Origin Haulage Select Origin Haulage r…" at bounding box center [710, 337] width 1421 height 674
click at [305, 479] on input "Port Charges" at bounding box center [271, 483] width 193 height 24
type input "P"
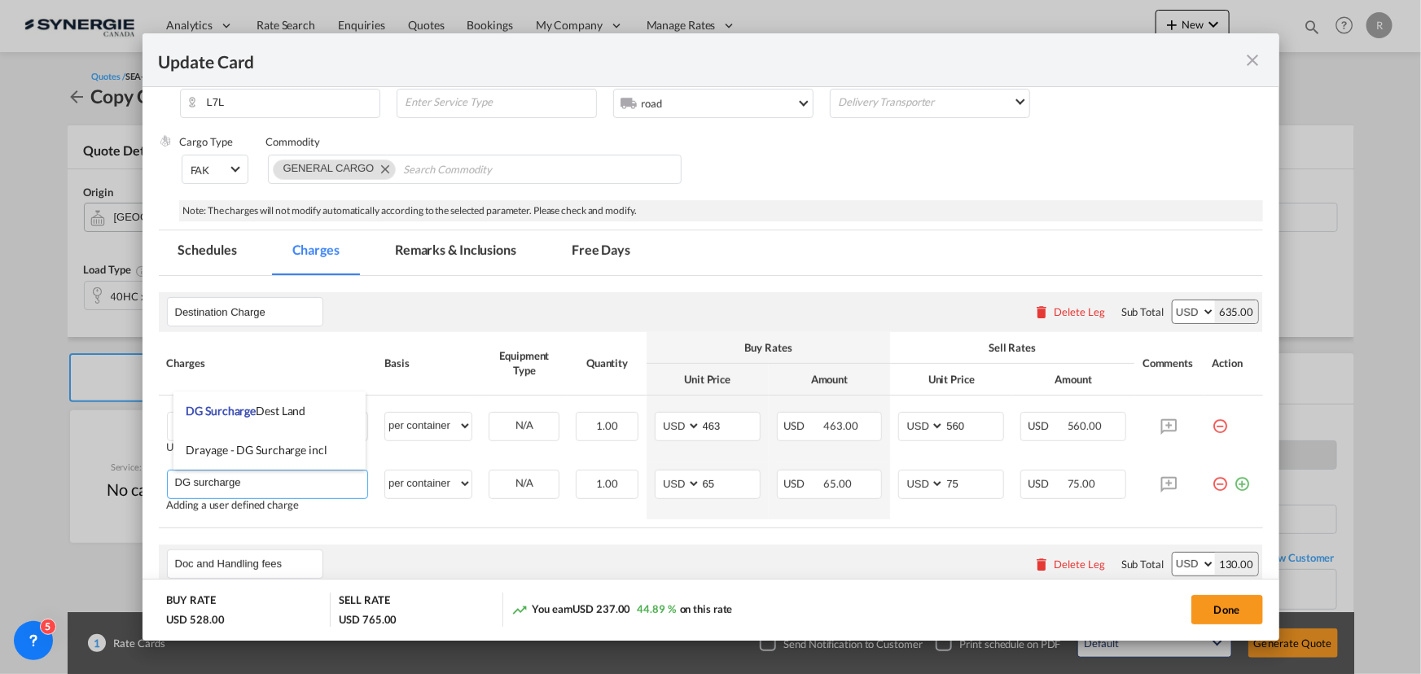
type input "DG surcharge"
drag, startPoint x: 741, startPoint y: 428, endPoint x: 589, endPoint y: 390, distance: 157.0
click at [627, 414] on tr "Drayage Please Enter User Defined Charges Cannot Be Published User defined char…" at bounding box center [711, 429] width 1104 height 66
type input "470"
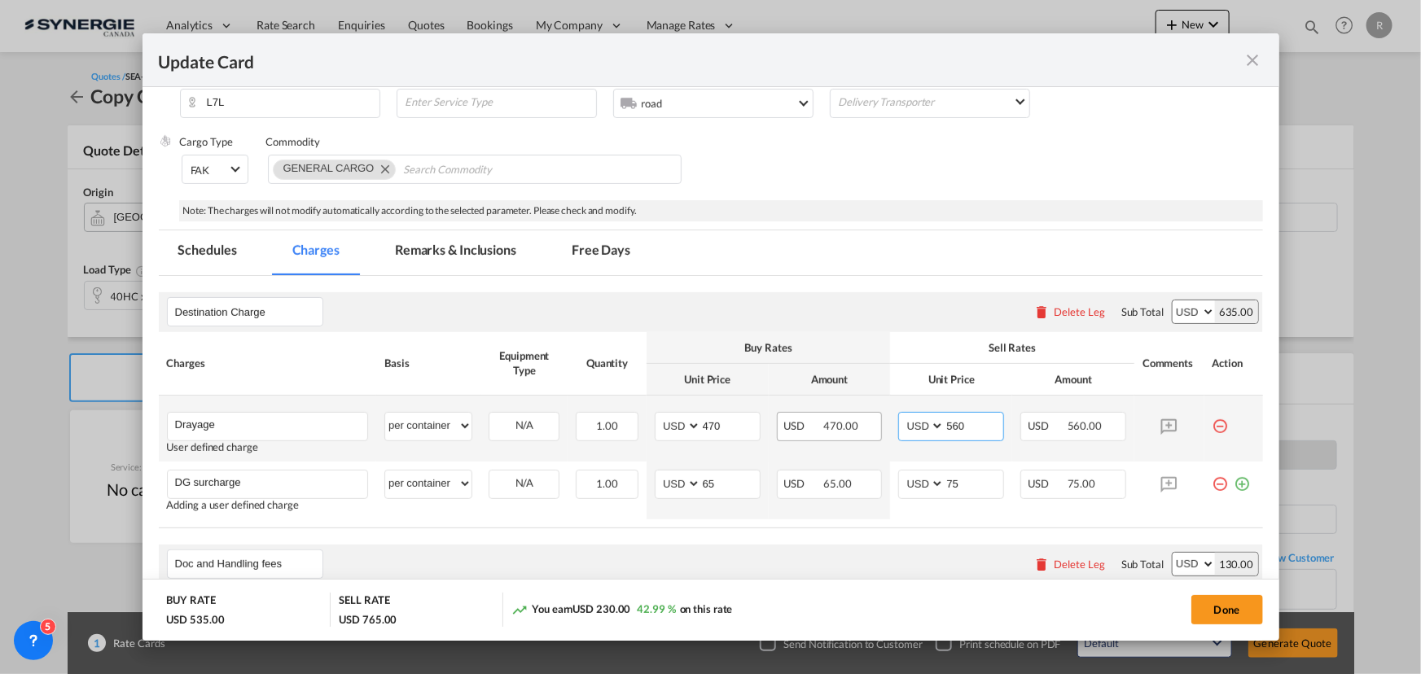
drag, startPoint x: 971, startPoint y: 430, endPoint x: 864, endPoint y: 414, distance: 107.8
click at [864, 414] on tr "Drayage Please Enter User Defined Charges Cannot Be Published User defined char…" at bounding box center [711, 429] width 1104 height 66
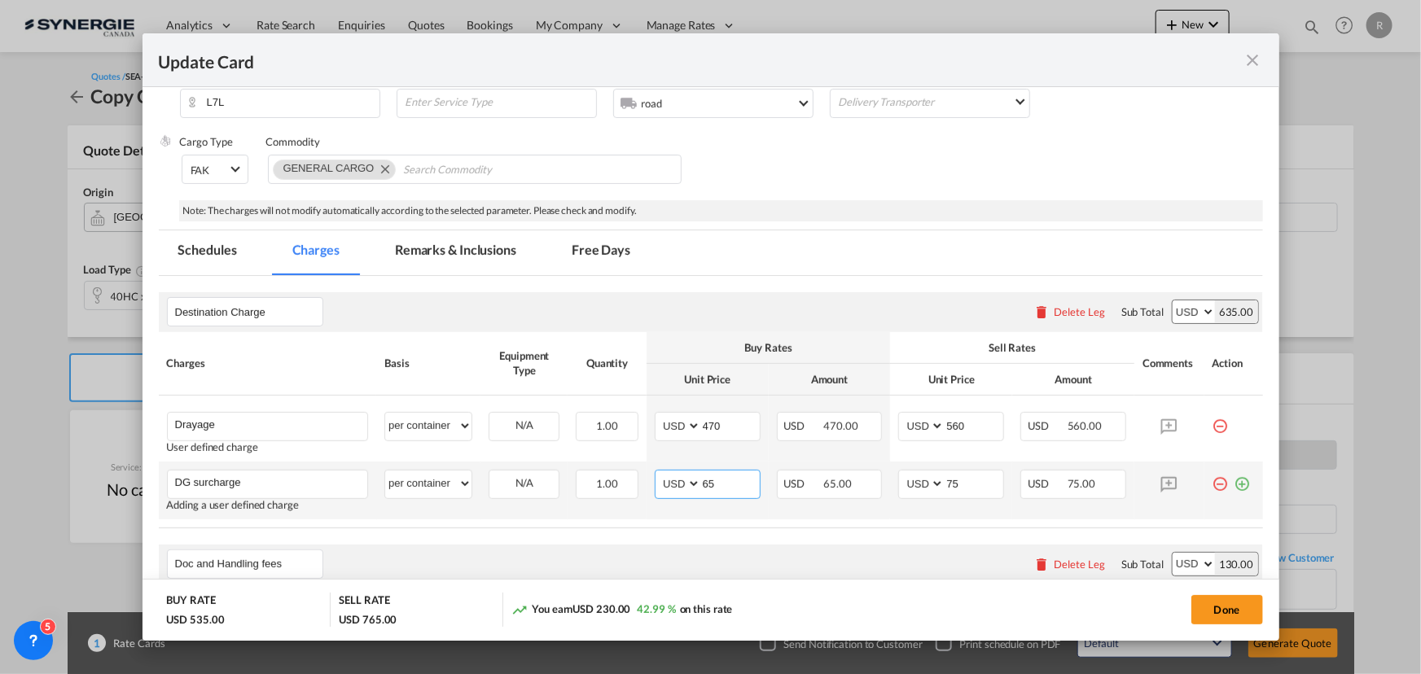
drag, startPoint x: 724, startPoint y: 488, endPoint x: 660, endPoint y: 475, distance: 64.8
click at [660, 475] on md-input-container "AED AFN ALL AMD ANG AOA ARS AUD AWG AZN BAM BBD BDT BGN BHD BIF BMD BND BOB BRL…" at bounding box center [708, 484] width 106 height 29
type input "77"
drag, startPoint x: 962, startPoint y: 493, endPoint x: 863, endPoint y: 468, distance: 102.5
click at [870, 471] on tr "DG surcharge Please Enter User Defined Charges Cannot Be Published Adding a use…" at bounding box center [711, 491] width 1104 height 58
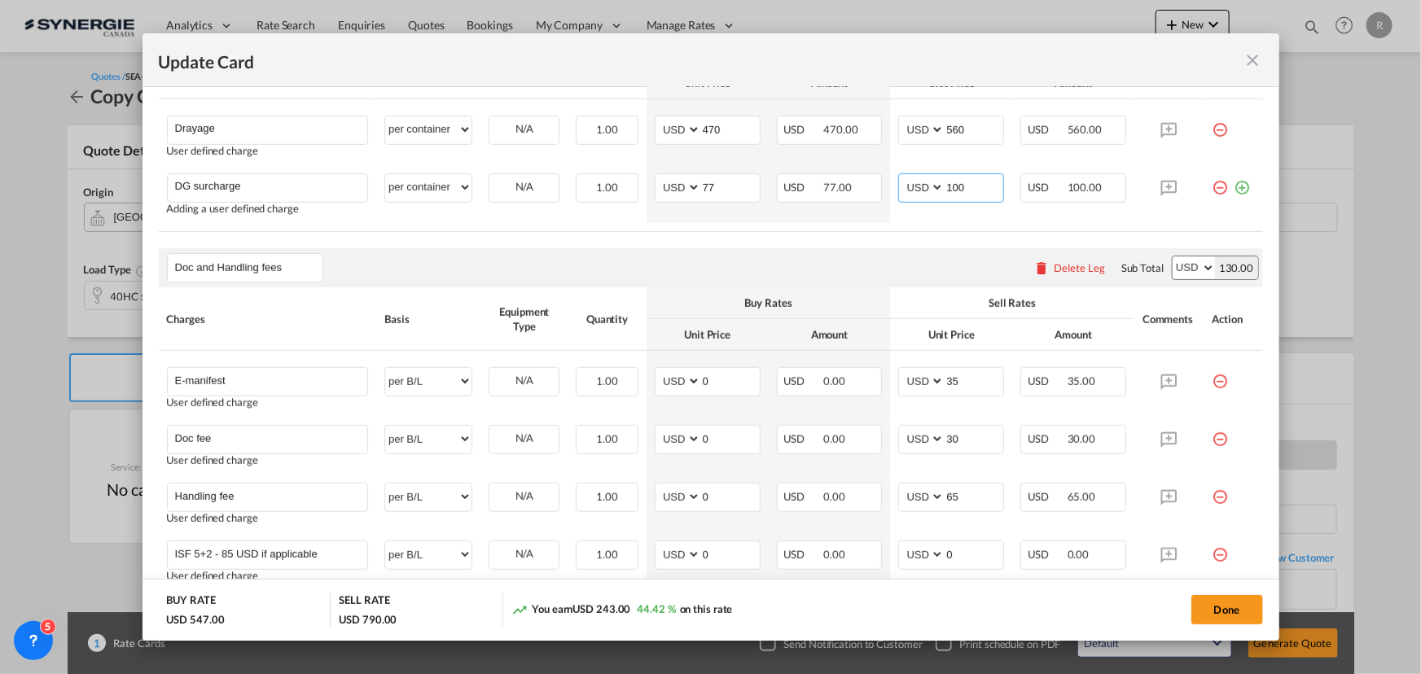
scroll to position [370, 0]
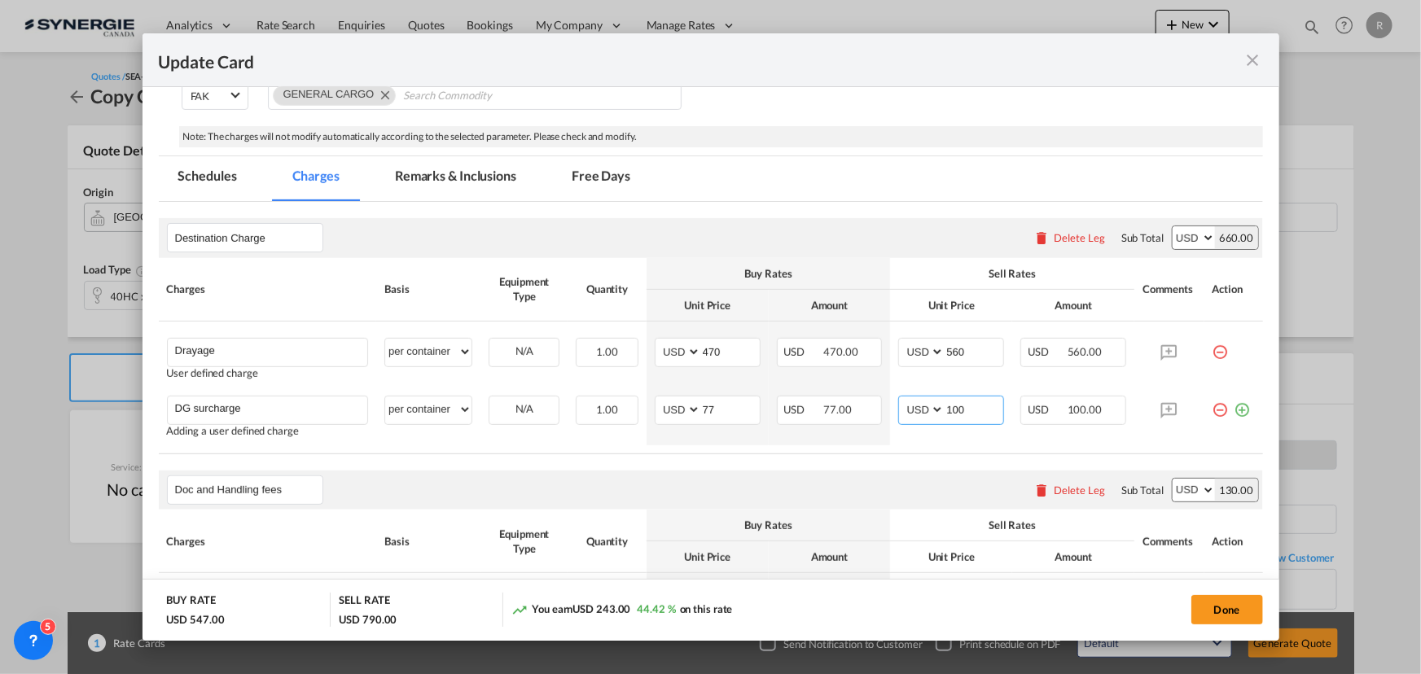
type input "100"
click at [450, 176] on md-tab-item "Remarks & Inclusions" at bounding box center [455, 178] width 160 height 45
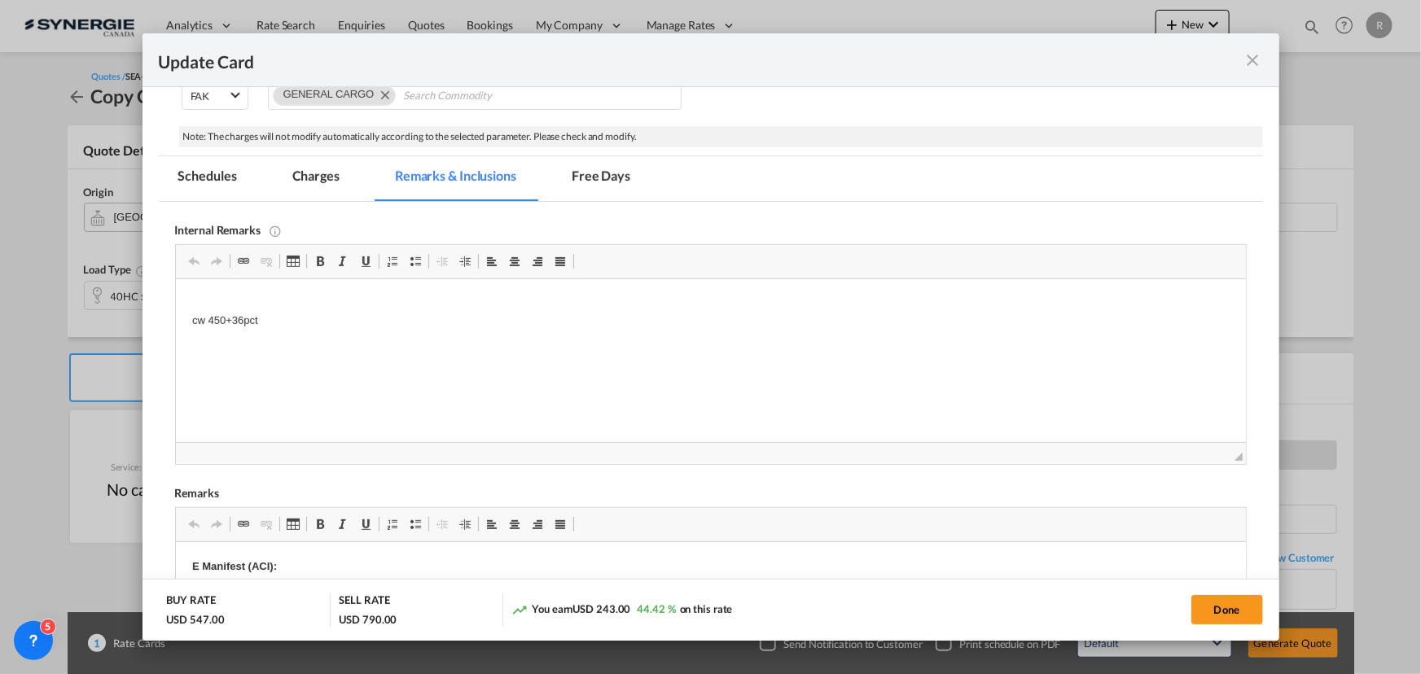
scroll to position [0, 0]
drag, startPoint x: 182, startPoint y: 318, endPoint x: 337, endPoint y: 322, distance: 154.8
drag, startPoint x: 185, startPoint y: 319, endPoint x: 331, endPoint y: 323, distance: 145.8
click at [331, 323] on html "cw 450+36pct" at bounding box center [710, 312] width 1070 height 67
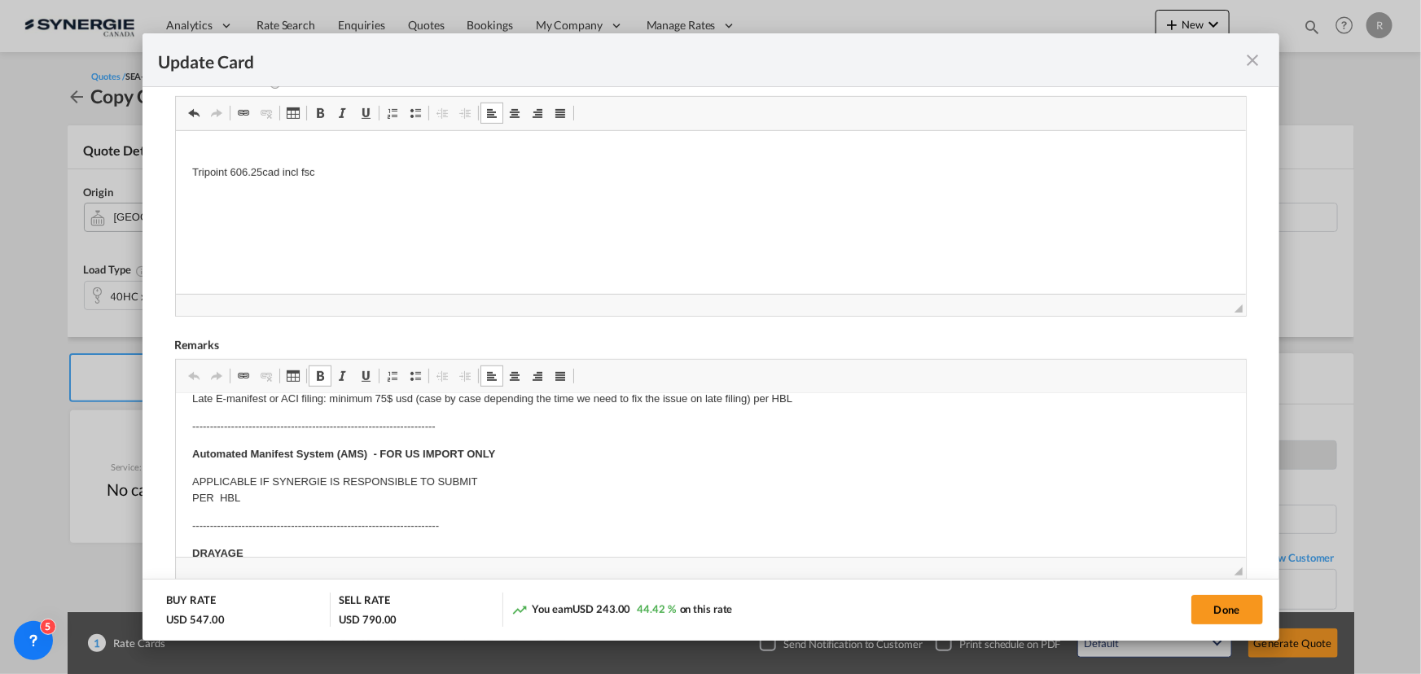
scroll to position [221, 0]
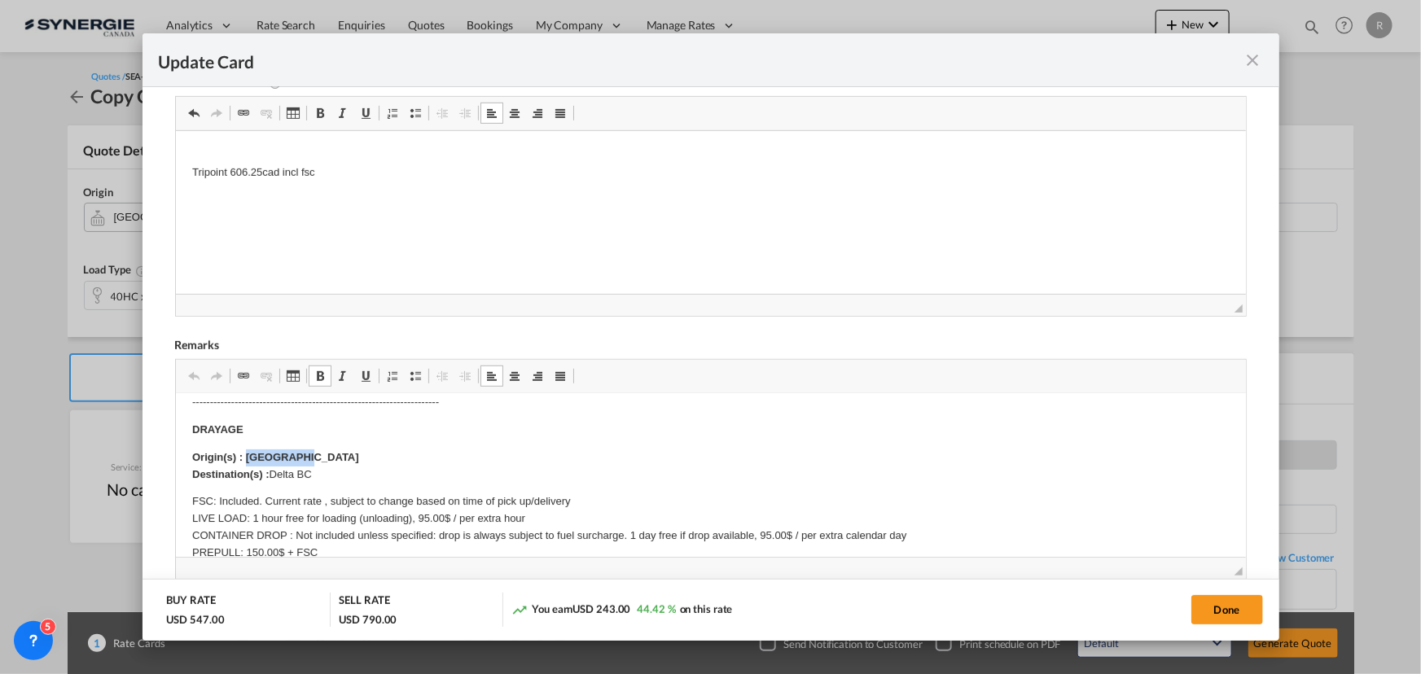
drag, startPoint x: 243, startPoint y: 447, endPoint x: 315, endPoint y: 448, distance: 71.7
click at [318, 449] on body "E Manifest (ACI): Applicable if Synergie is responsible to submit Per E-manifes…" at bounding box center [709, 572] width 1037 height 766
drag, startPoint x: 270, startPoint y: 471, endPoint x: 338, endPoint y: 471, distance: 68.4
click at [338, 471] on p "Origin(s) : Toronto ramp/rail Destination(s) : Delta BC" at bounding box center [709, 466] width 1037 height 34
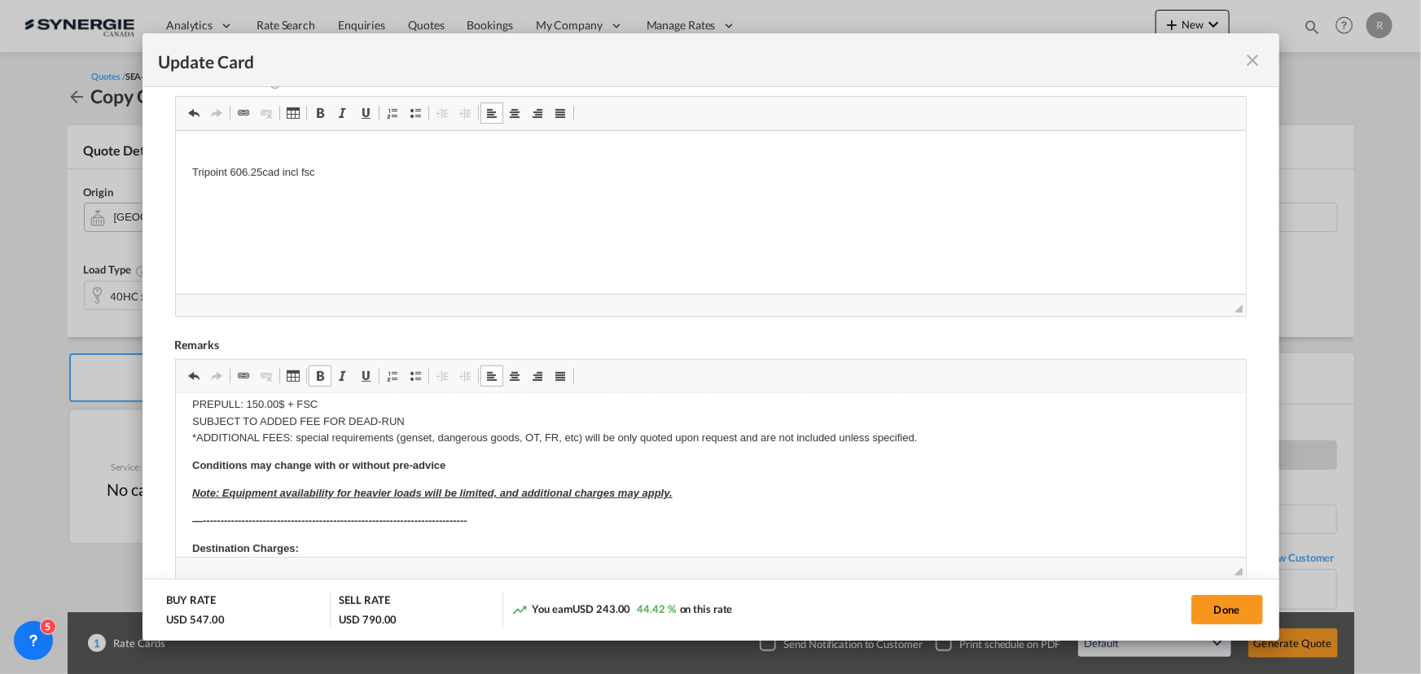
scroll to position [370, 0]
click at [926, 433] on p "FSC: Included. Current rate , subject to change based on time of pick up/delive…" at bounding box center [709, 396] width 1037 height 102
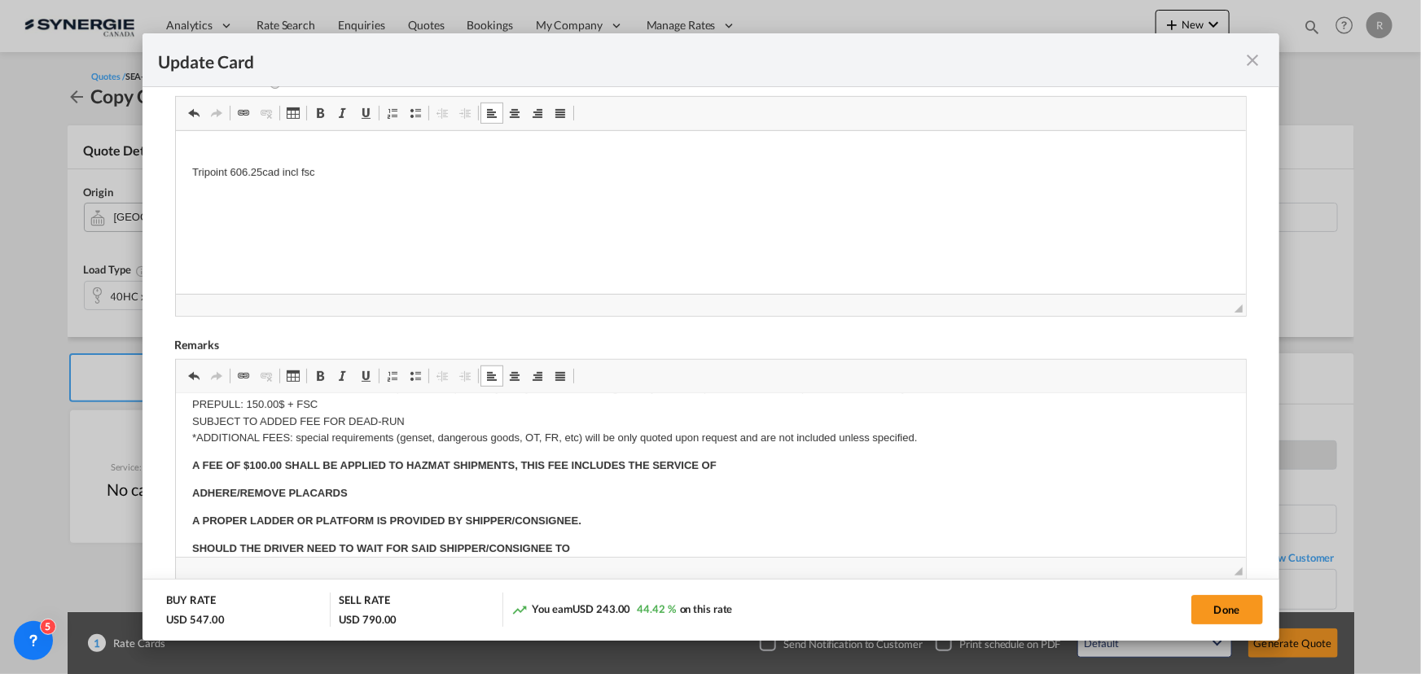
scroll to position [477, 0]
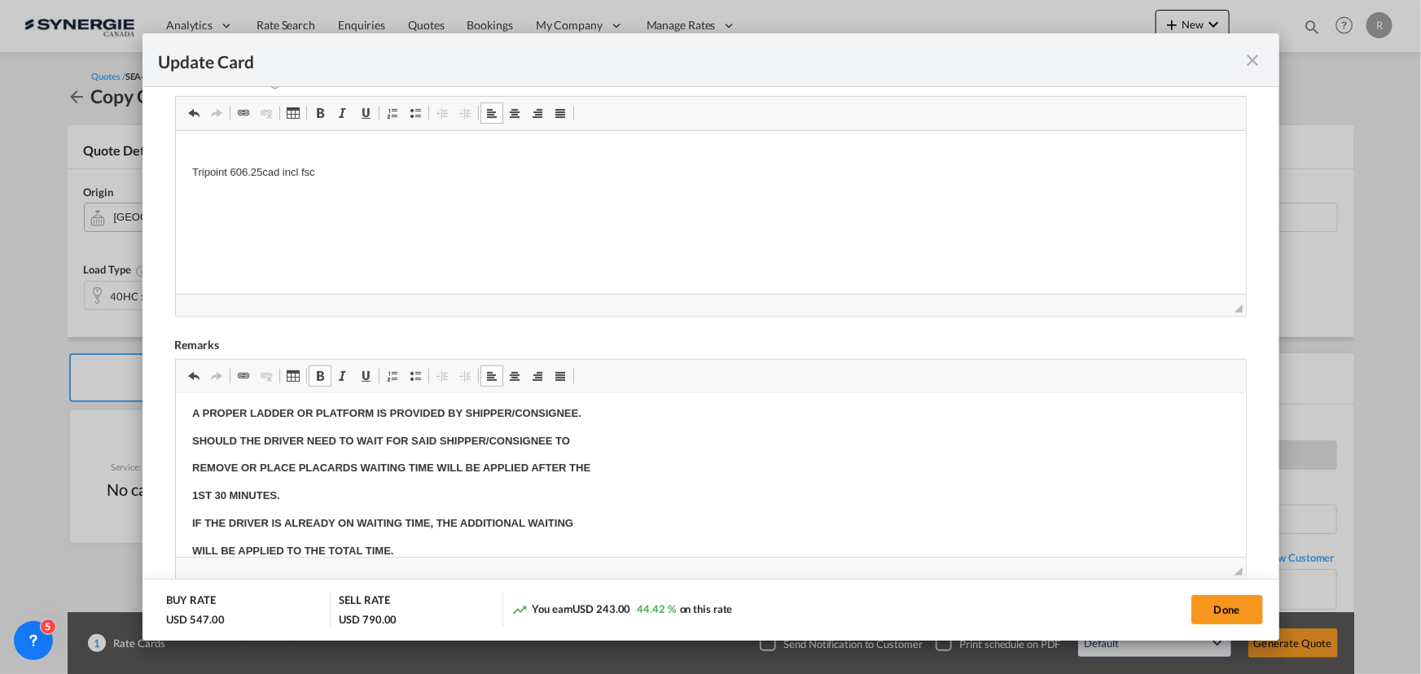
click at [459, 488] on p "1ST 30 MINUTES." at bounding box center [709, 496] width 1037 height 17
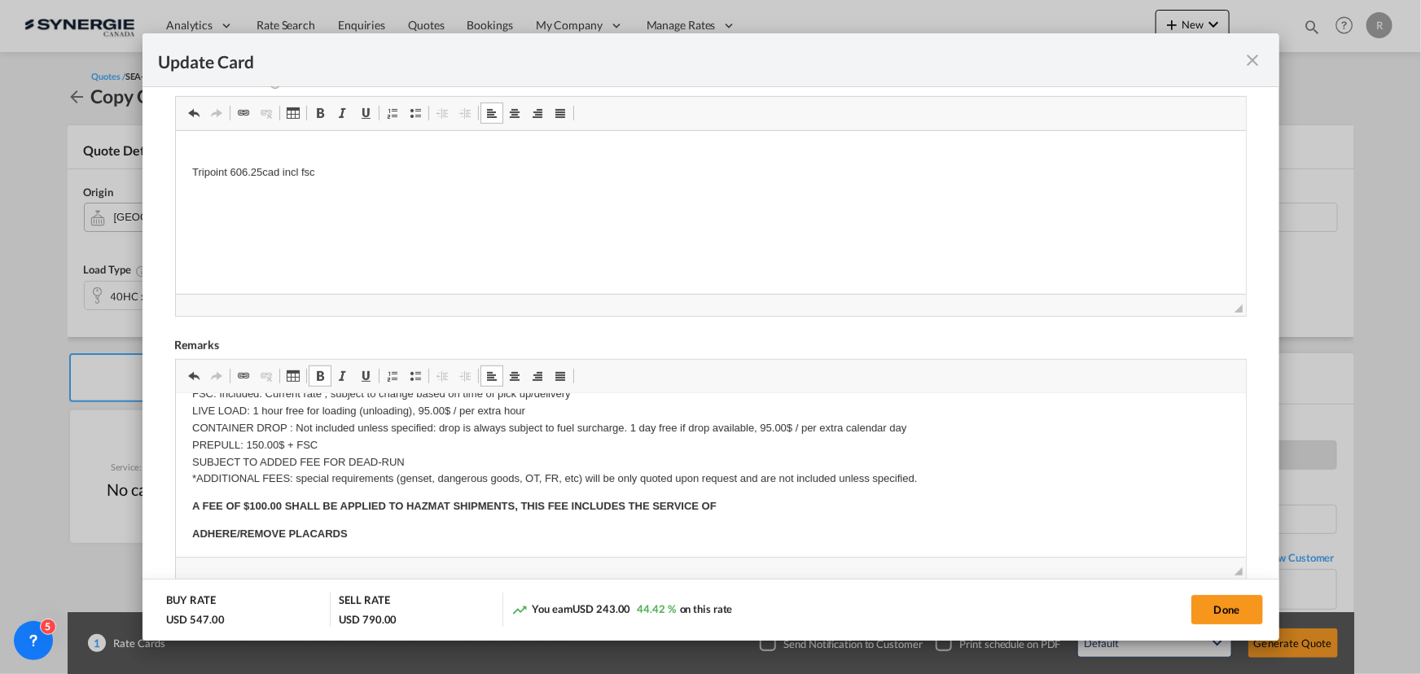
scroll to position [403, 0]
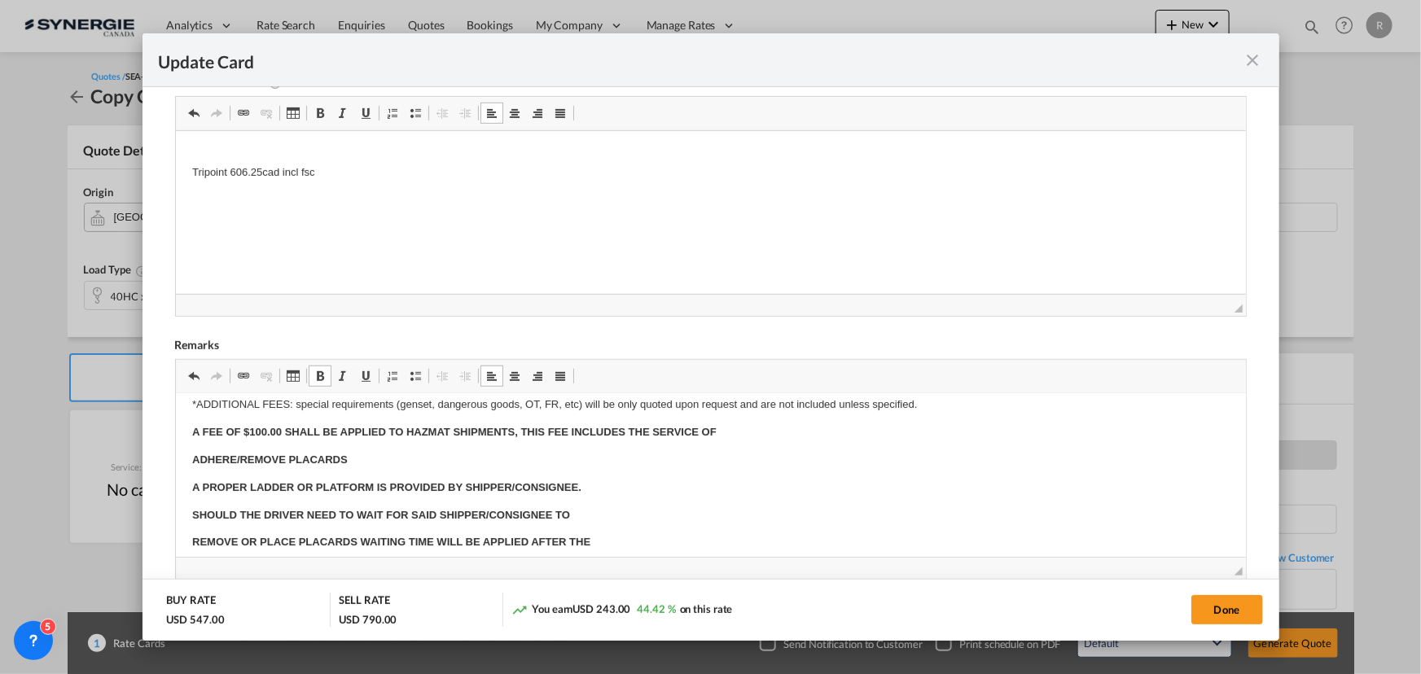
drag, startPoint x: 1216, startPoint y: 608, endPoint x: 1140, endPoint y: 597, distance: 76.6
click at [1216, 608] on button "Done" at bounding box center [1227, 609] width 72 height 29
type input "16 Oct 2025"
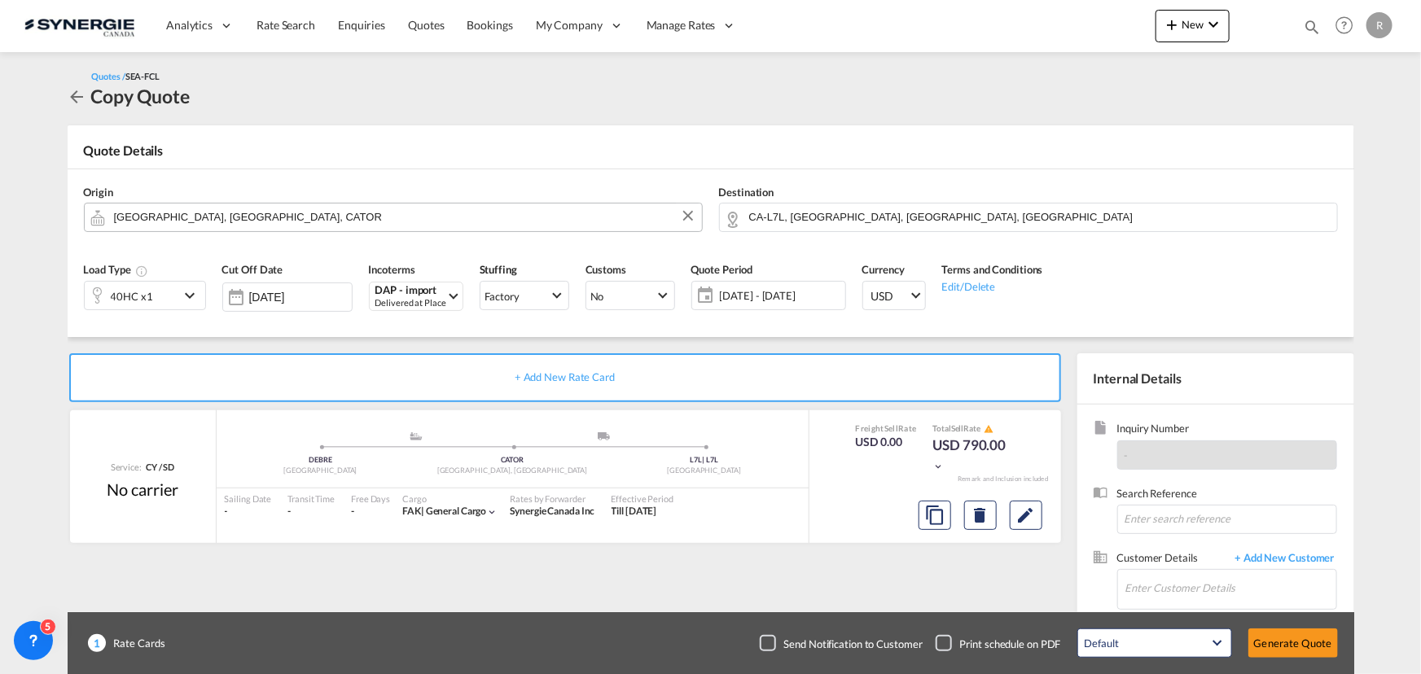
scroll to position [309, 0]
click at [1169, 589] on input "Enter Customer Details" at bounding box center [1230, 588] width 211 height 37
paste input "cme@ntgairocean.com"
click at [1165, 586] on input "cme@ntgairocean.com" at bounding box center [1230, 588] width 211 height 37
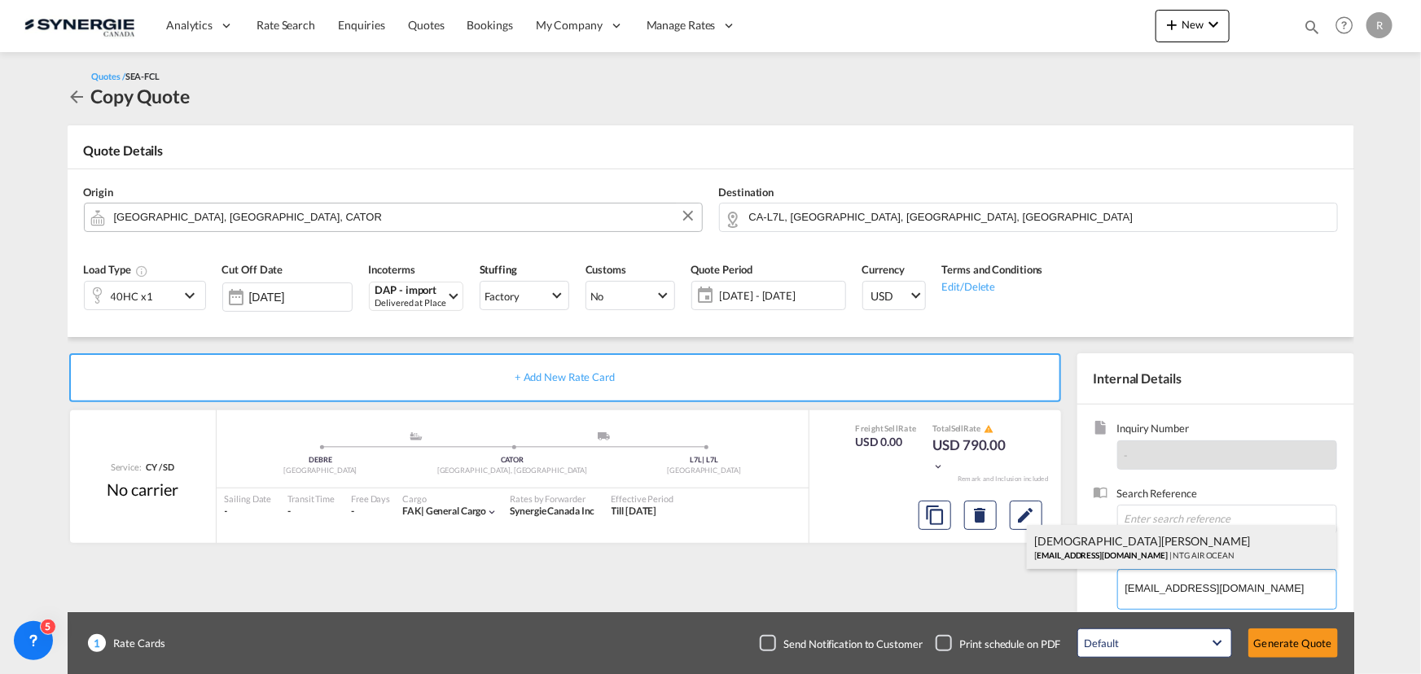
click at [1112, 546] on div "CHRISTIAN MELLEM cme@ntgairocean.com | NTG AIR OCEAN" at bounding box center [1181, 547] width 309 height 44
type input "NTG AIR OCEAN, CHRISTIAN MELLEM, cme@ntgairocean.com"
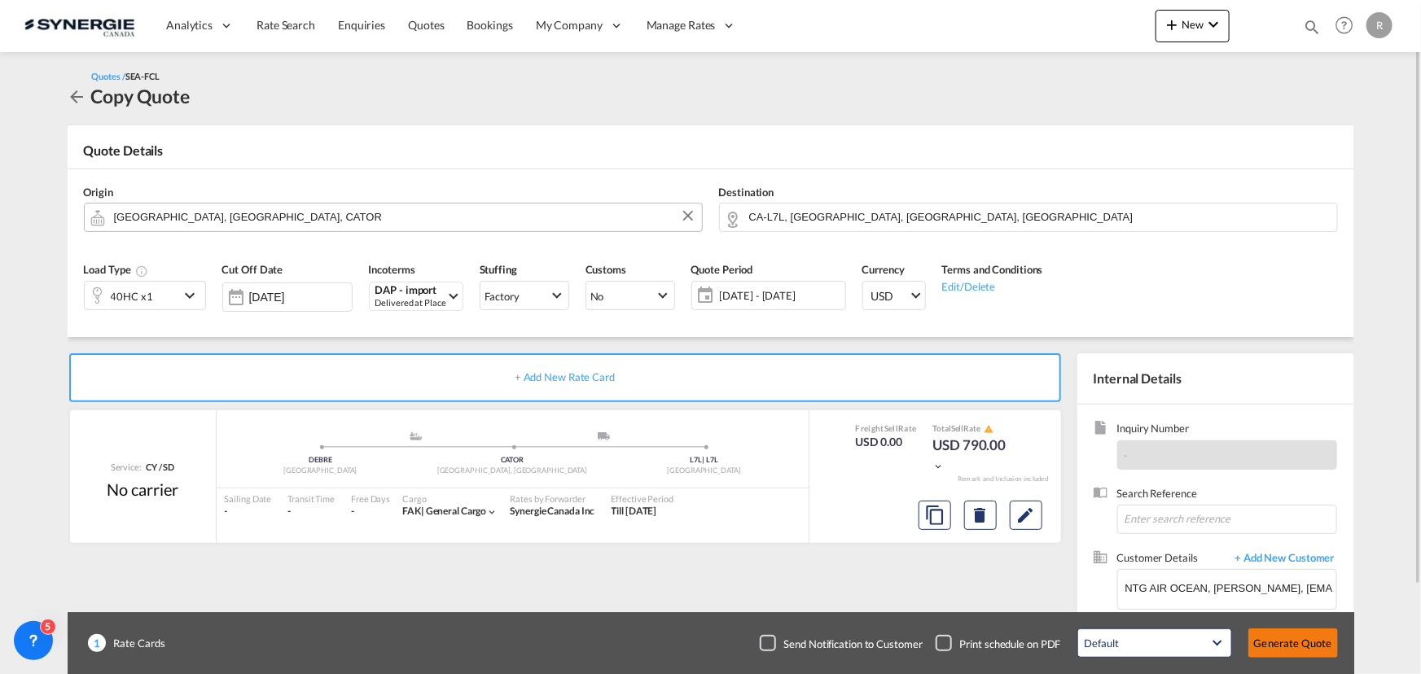
click at [1276, 643] on button "Generate Quote" at bounding box center [1293, 643] width 90 height 29
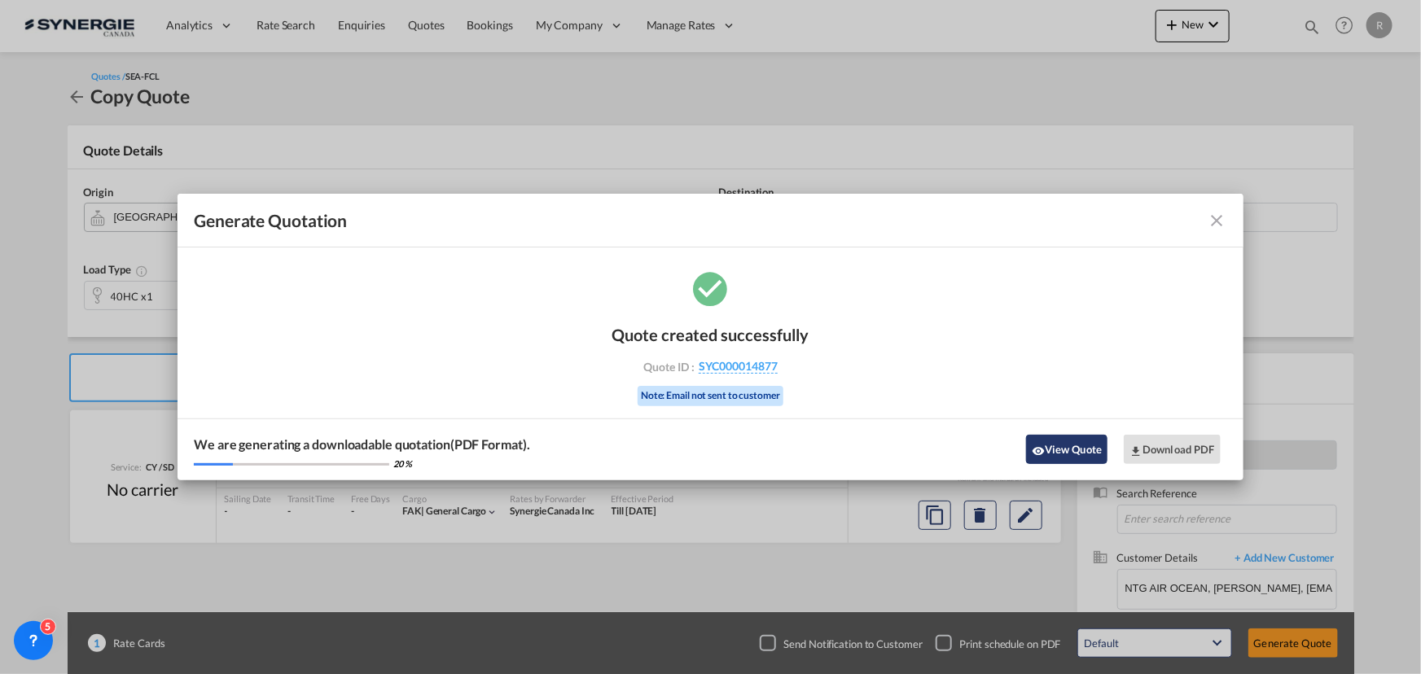
click at [1075, 448] on button "View Quote" at bounding box center [1066, 449] width 81 height 29
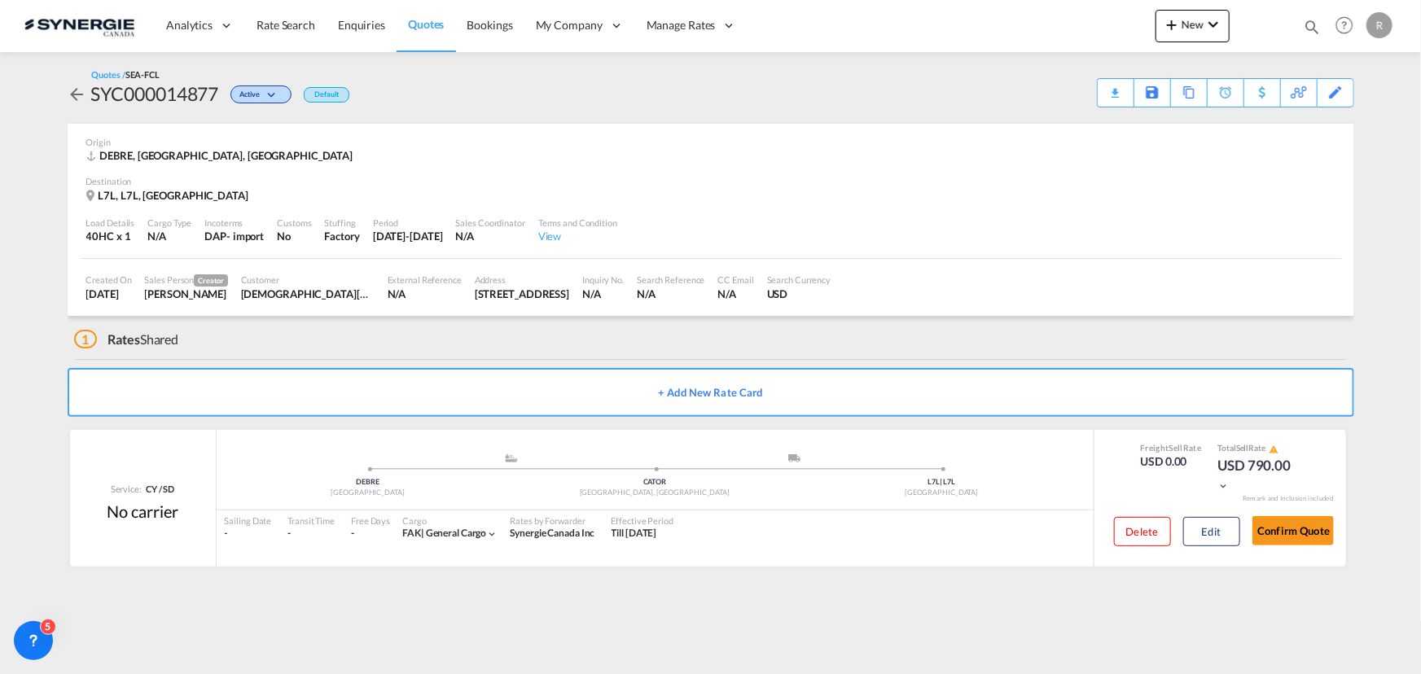
click at [0, 0] on div "Download Quote" at bounding box center [0, 0] width 0 height 0
click at [1214, 29] on md-icon "icon-chevron-down" at bounding box center [1214, 25] width 20 height 20
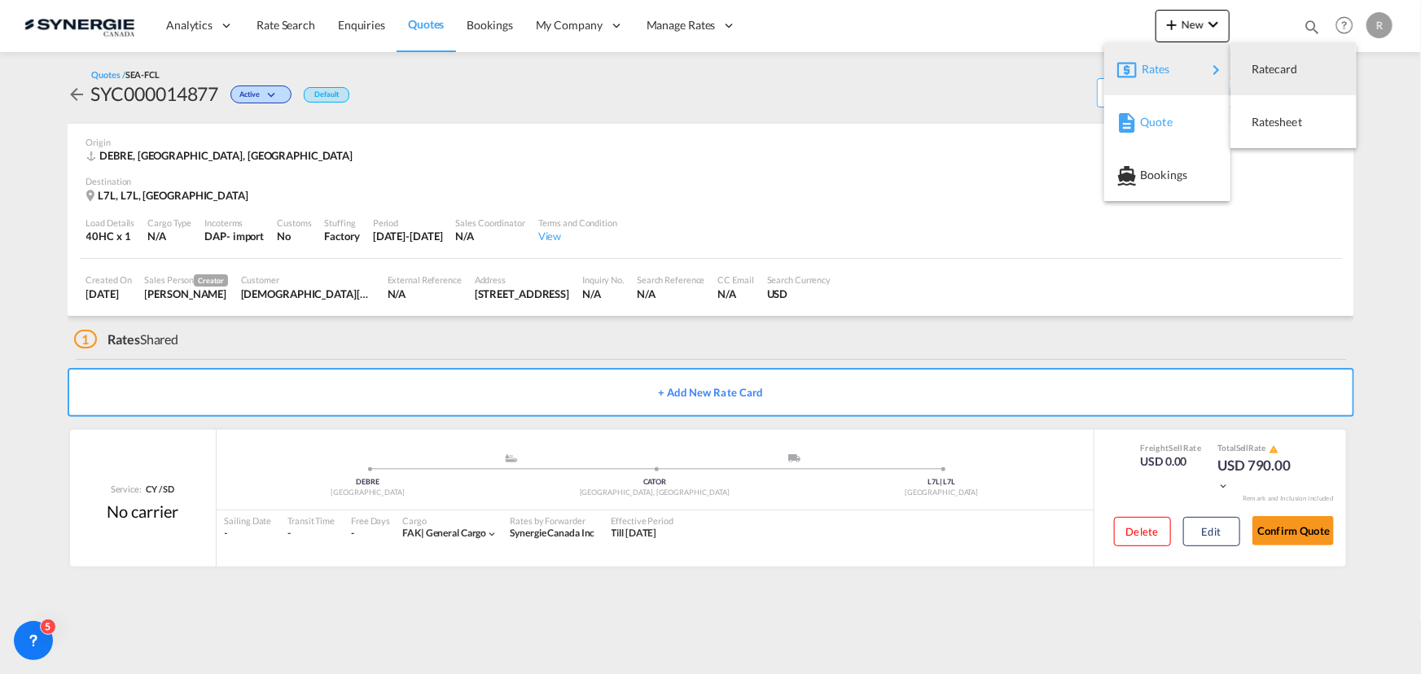
click at [1132, 128] on md-icon "button" at bounding box center [1127, 123] width 20 height 20
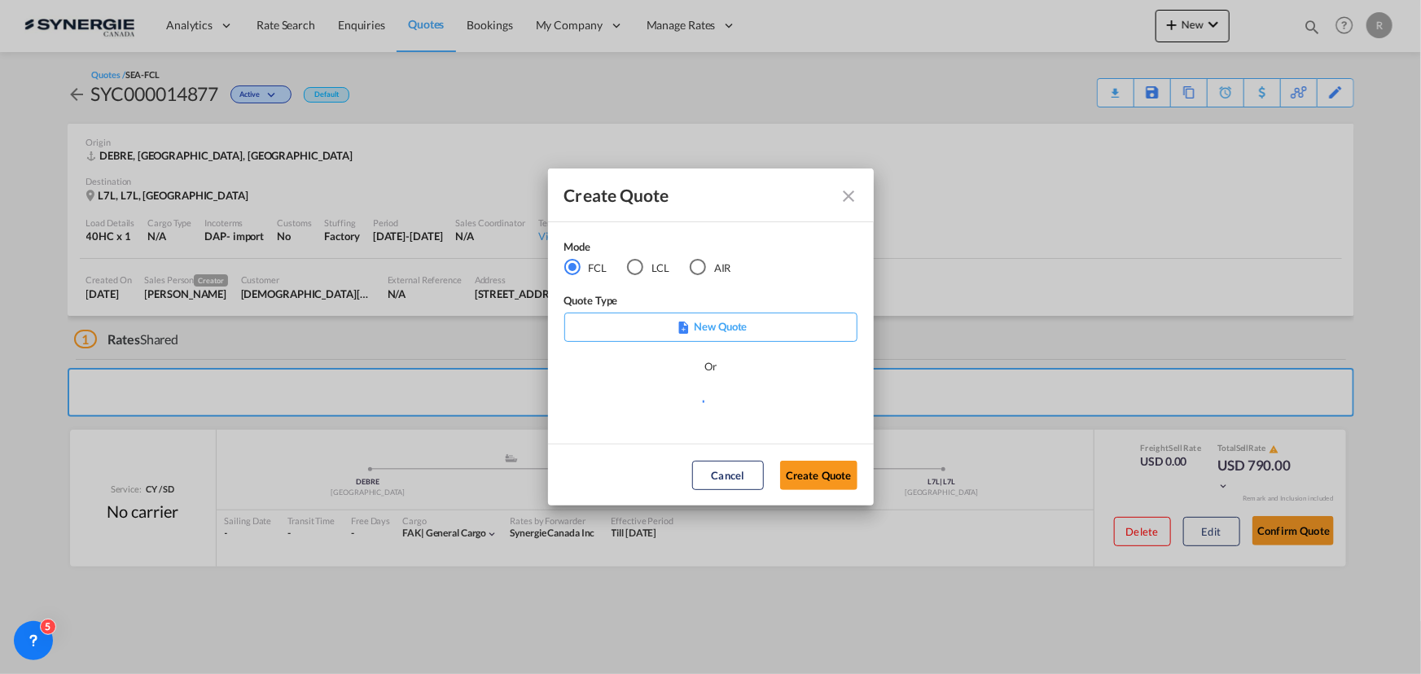
click at [850, 203] on md-icon "Close dialog" at bounding box center [850, 196] width 20 height 20
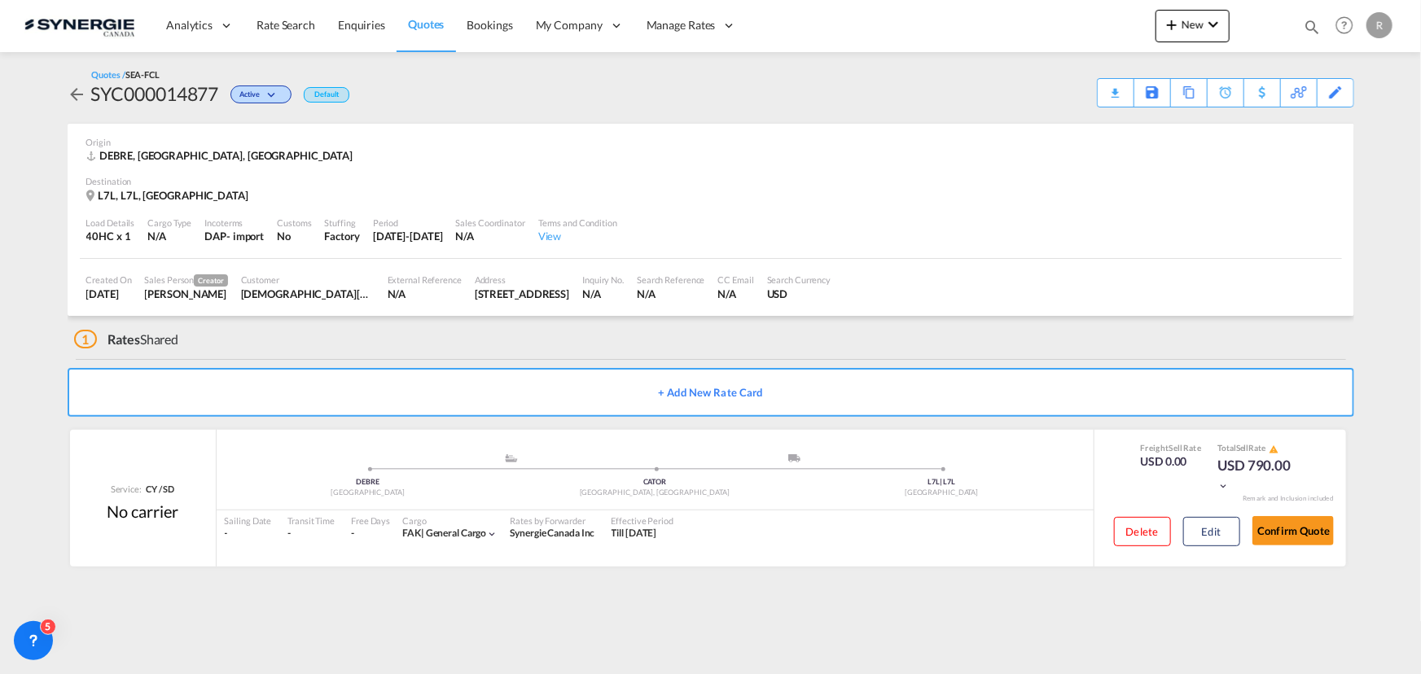
click at [1304, 29] on md-icon "icon-magnify" at bounding box center [1312, 27] width 18 height 18
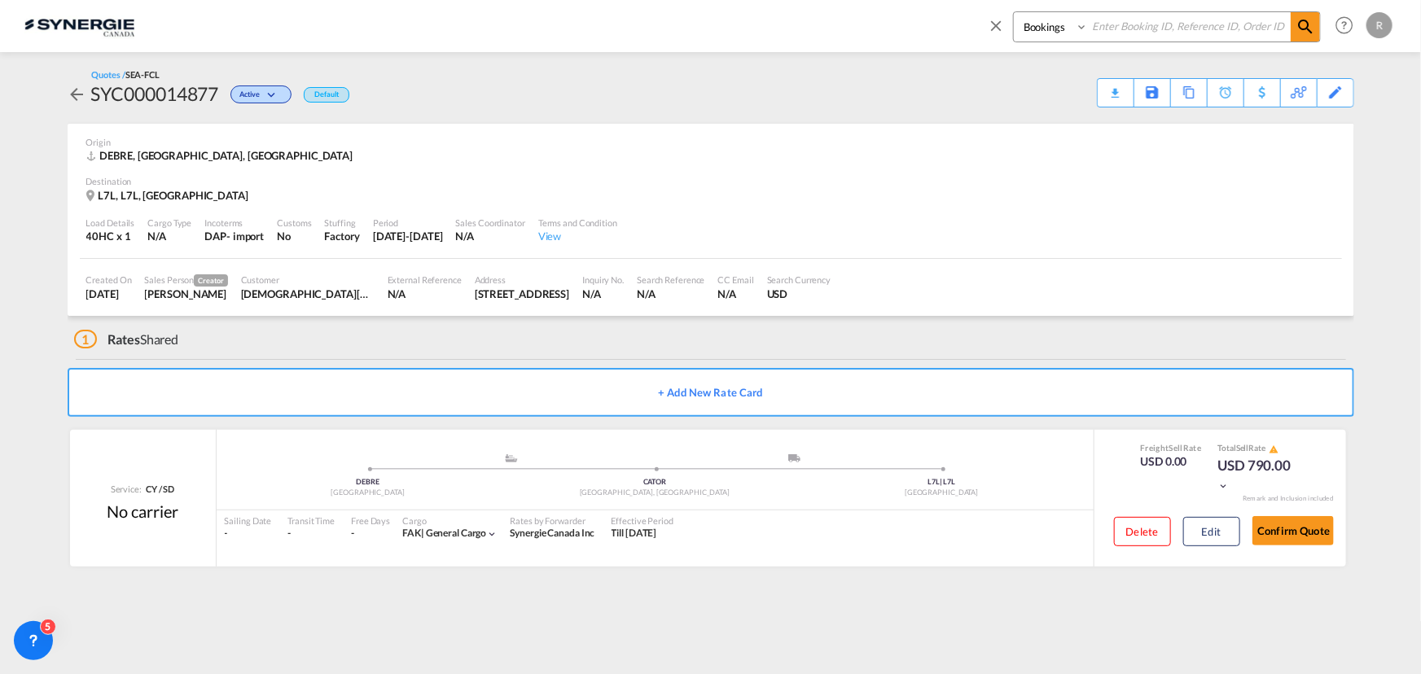
click at [1070, 34] on select "Bookings Quotes Enquiries" at bounding box center [1052, 26] width 77 height 29
select select "Quotes"
click at [1014, 12] on select "Bookings Quotes Enquiries" at bounding box center [1052, 26] width 77 height 29
click at [1155, 31] on input at bounding box center [1189, 26] width 203 height 29
type input "12164"
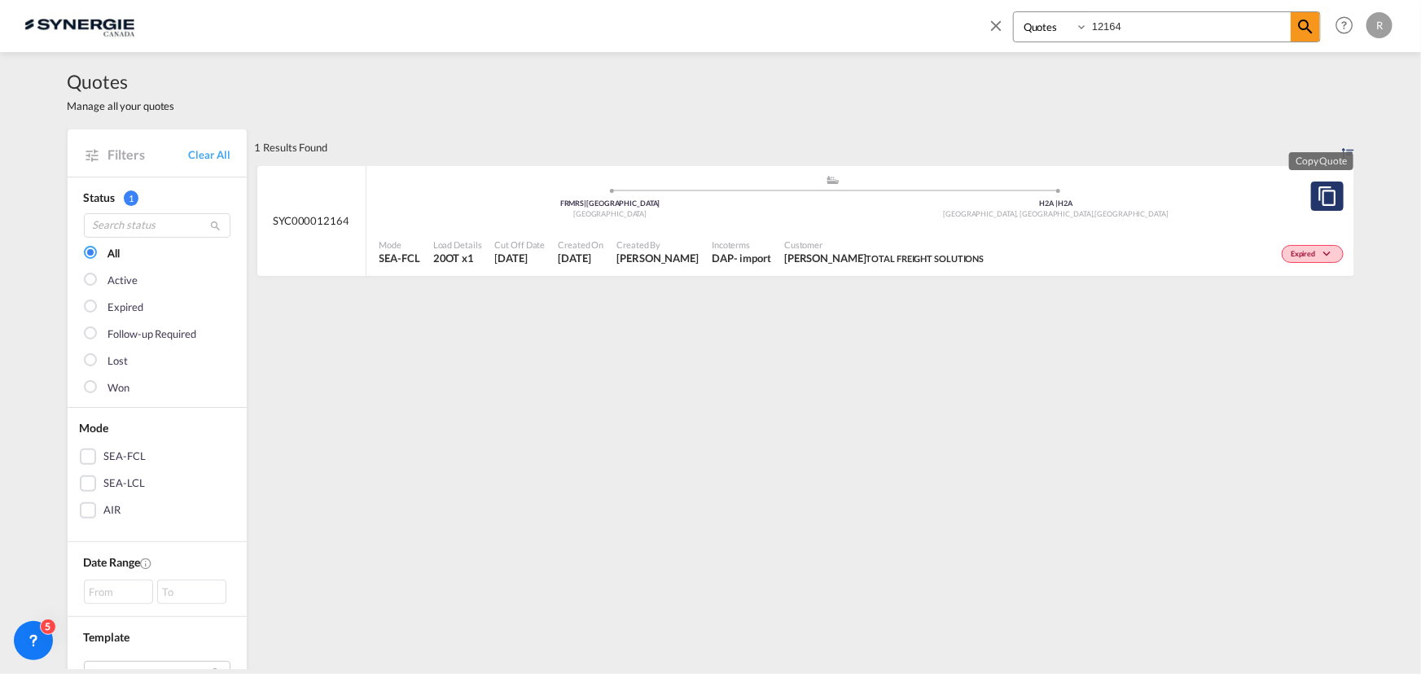
click at [1319, 204] on md-icon "assets/icons/custom/copyQuote.svg" at bounding box center [1328, 196] width 20 height 20
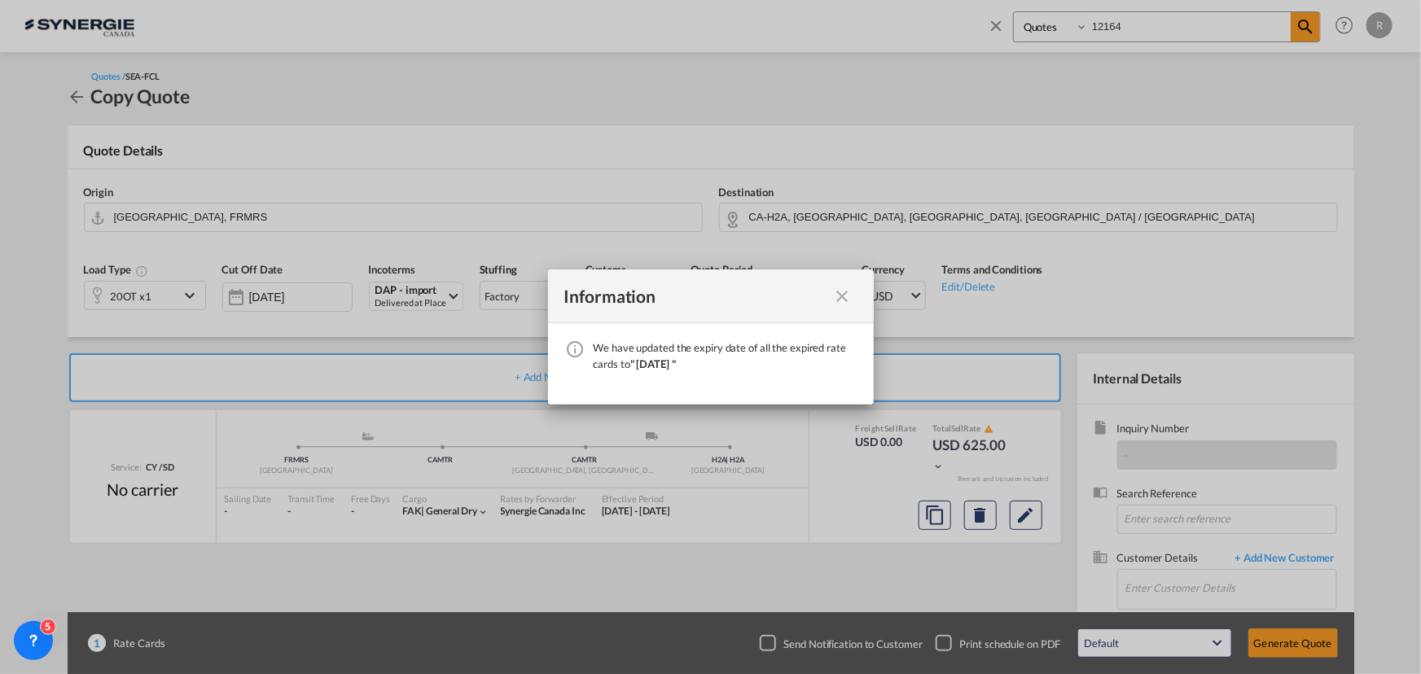
click at [846, 297] on md-icon "icon-close fg-AAA8AD cursor" at bounding box center [843, 297] width 20 height 20
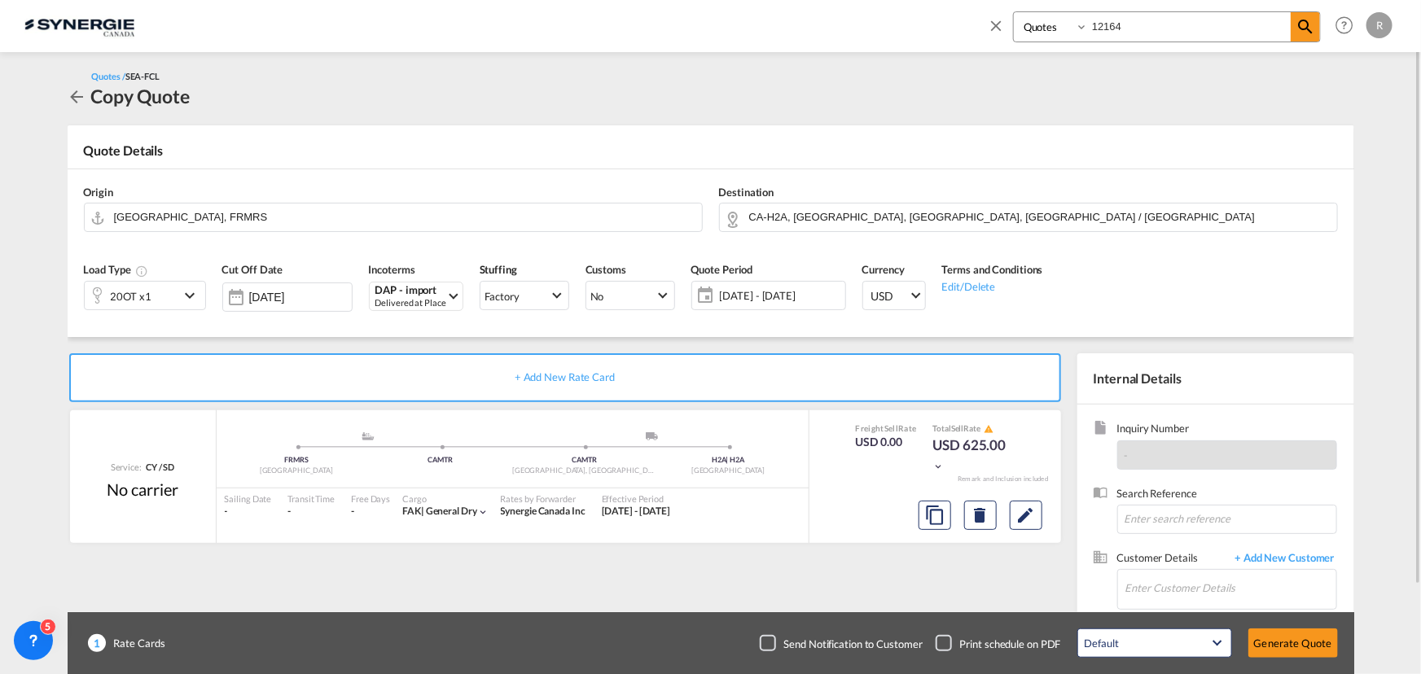
click at [168, 296] on div "20OT x1" at bounding box center [132, 296] width 94 height 28
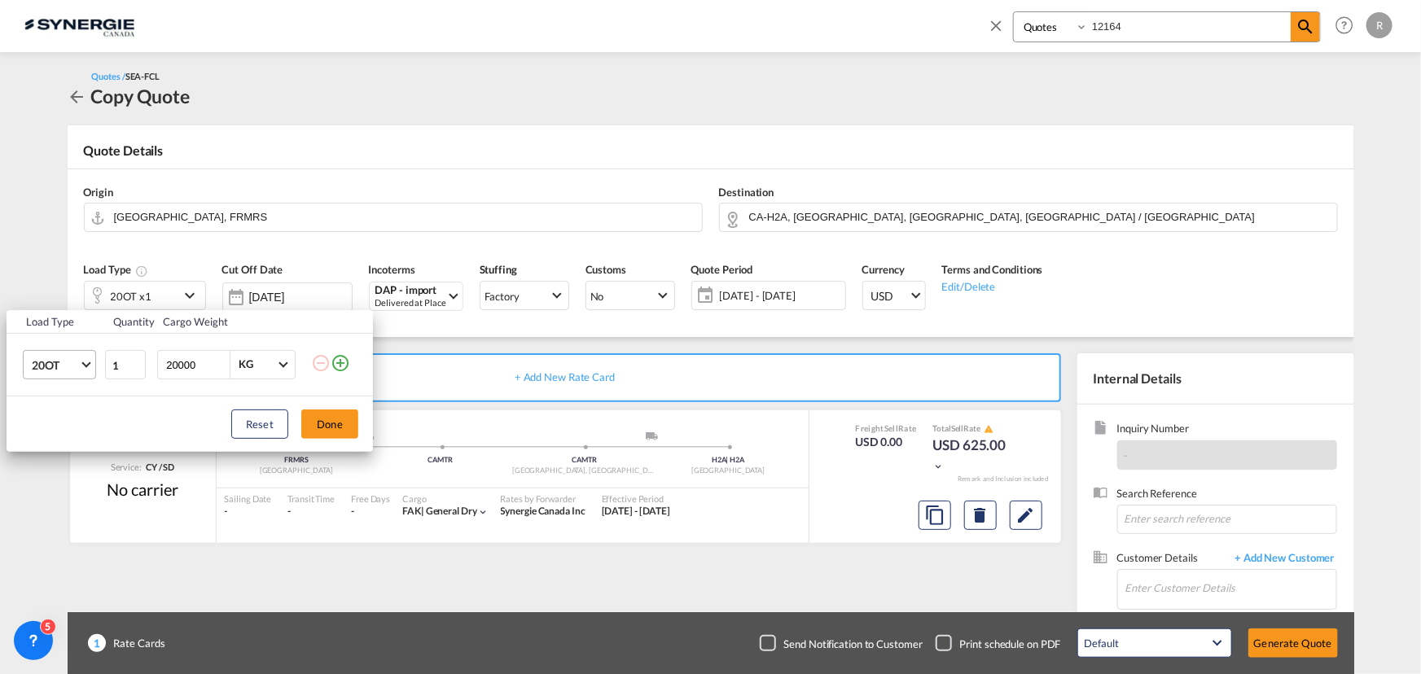
click at [88, 367] on md-select-value "20OT" at bounding box center [62, 365] width 65 height 28
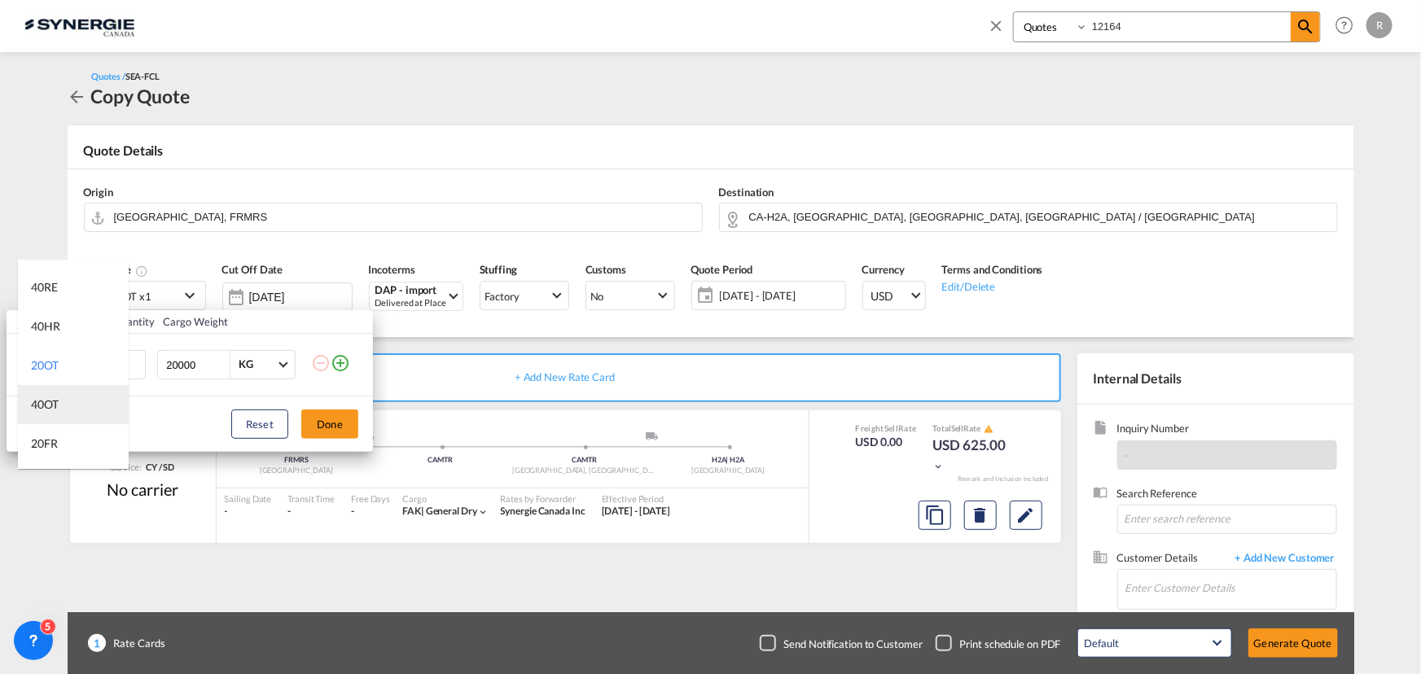
click at [41, 403] on div "40OT" at bounding box center [45, 405] width 28 height 16
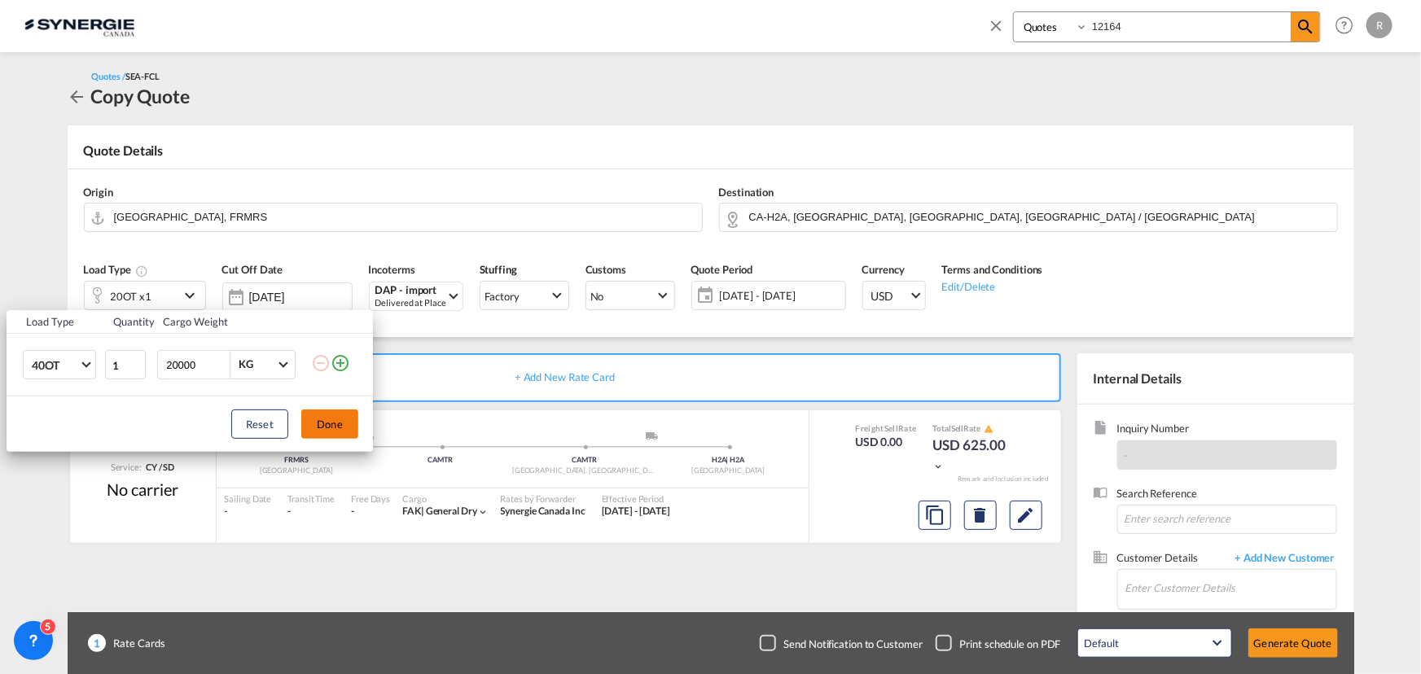
click at [326, 427] on button "Done" at bounding box center [329, 424] width 57 height 29
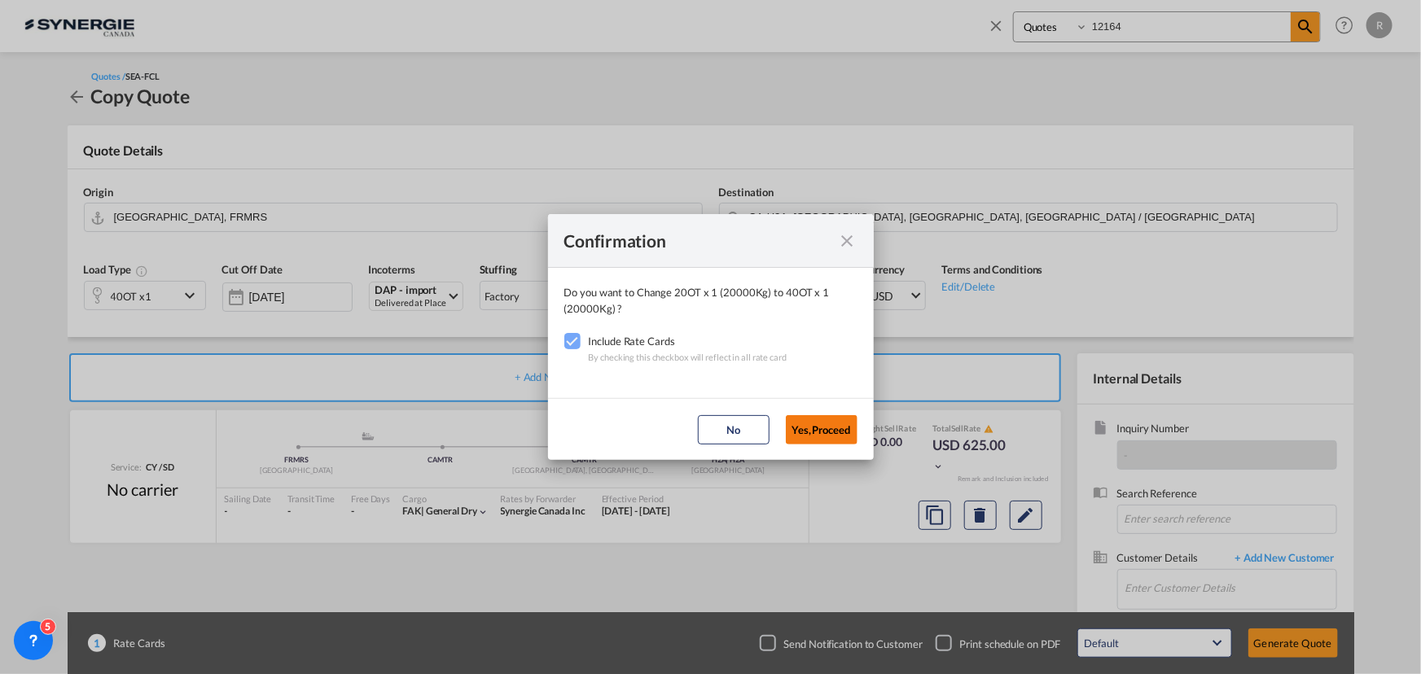
click at [809, 420] on button "Yes,Proceed" at bounding box center [822, 429] width 72 height 29
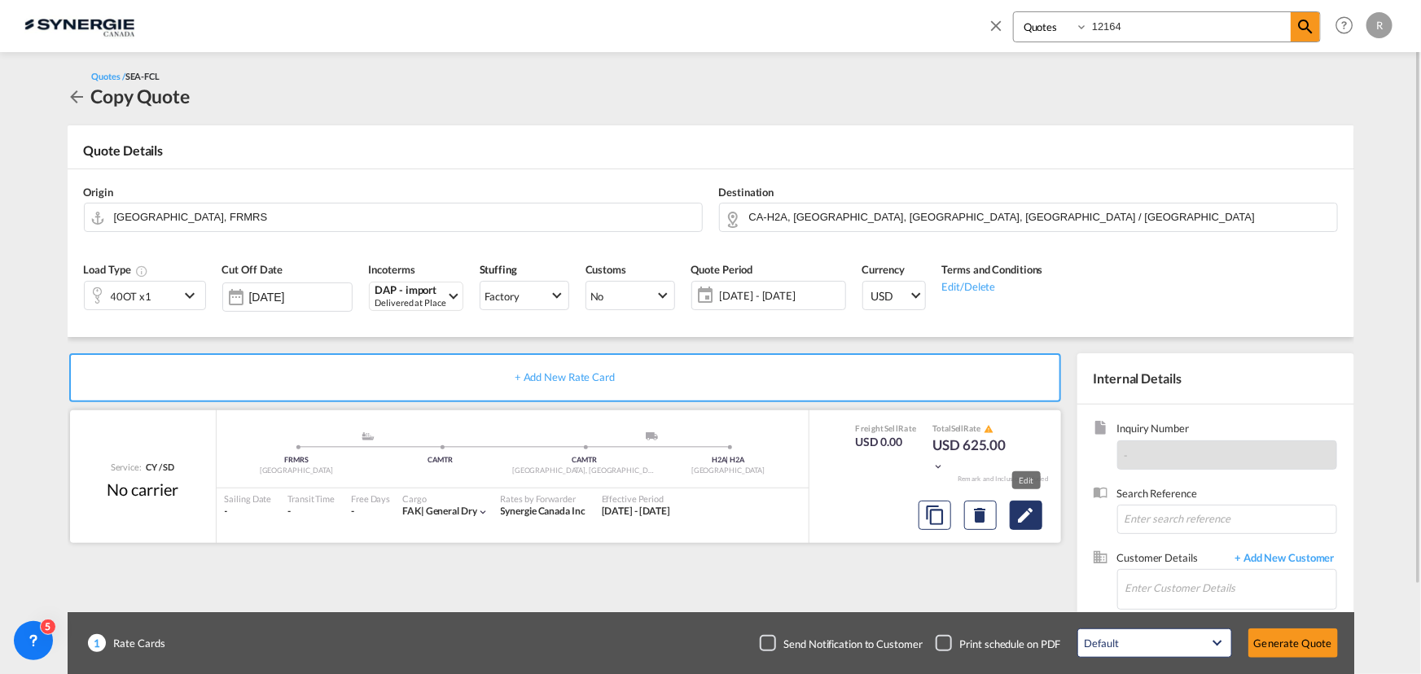
click at [1023, 521] on md-icon "Edit" at bounding box center [1026, 516] width 20 height 20
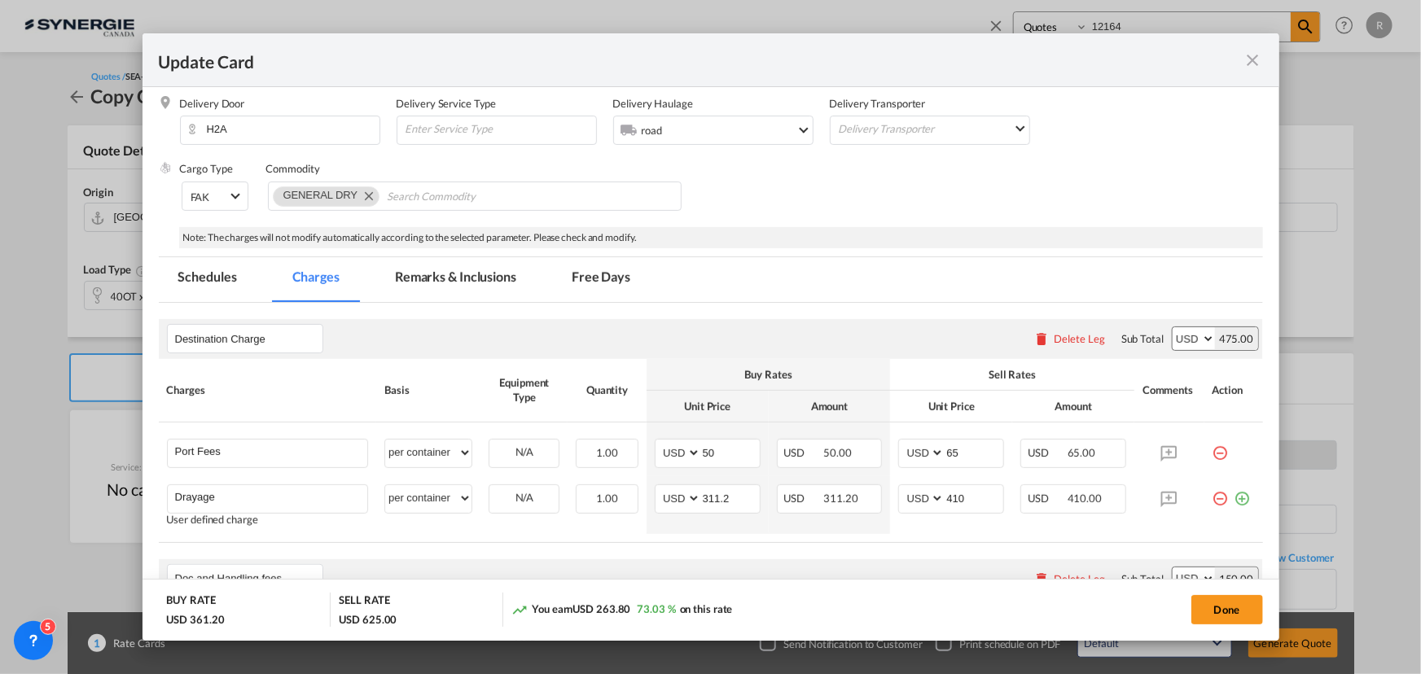
scroll to position [296, 0]
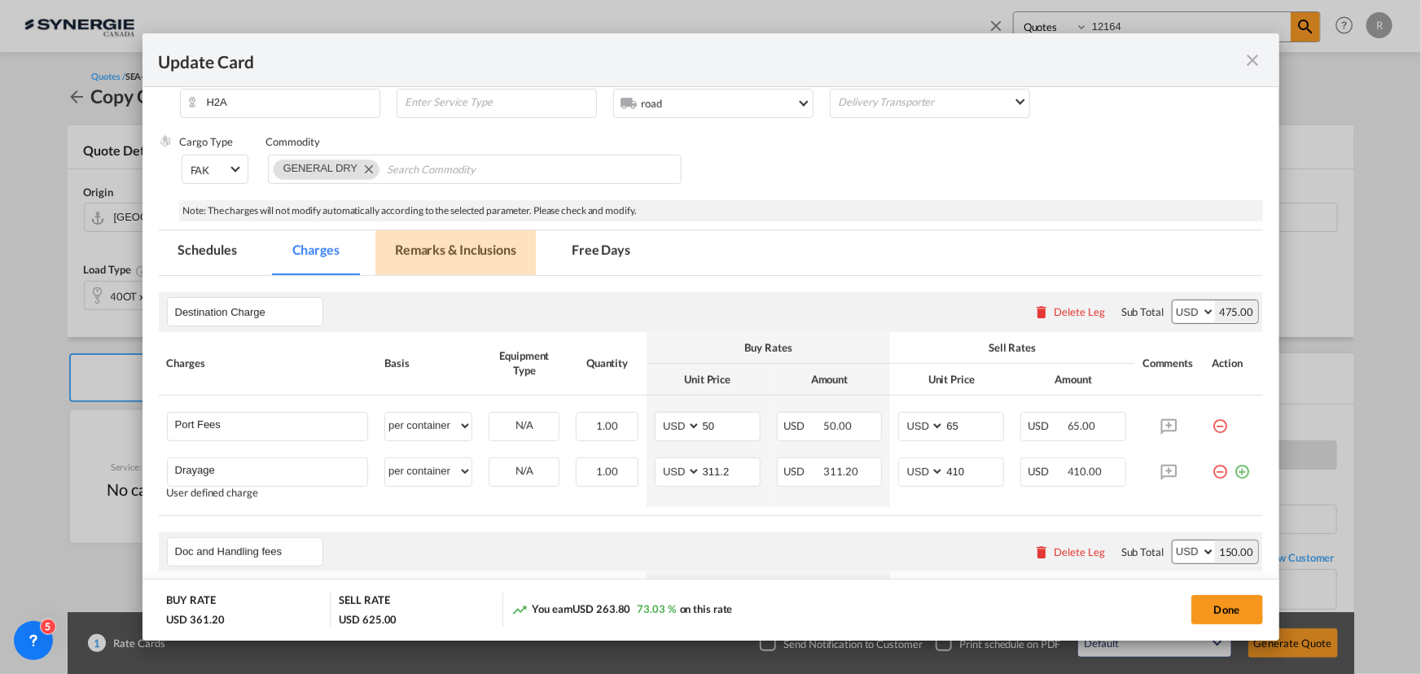
click at [436, 241] on md-tab-item "Remarks & Inclusions" at bounding box center [455, 252] width 160 height 45
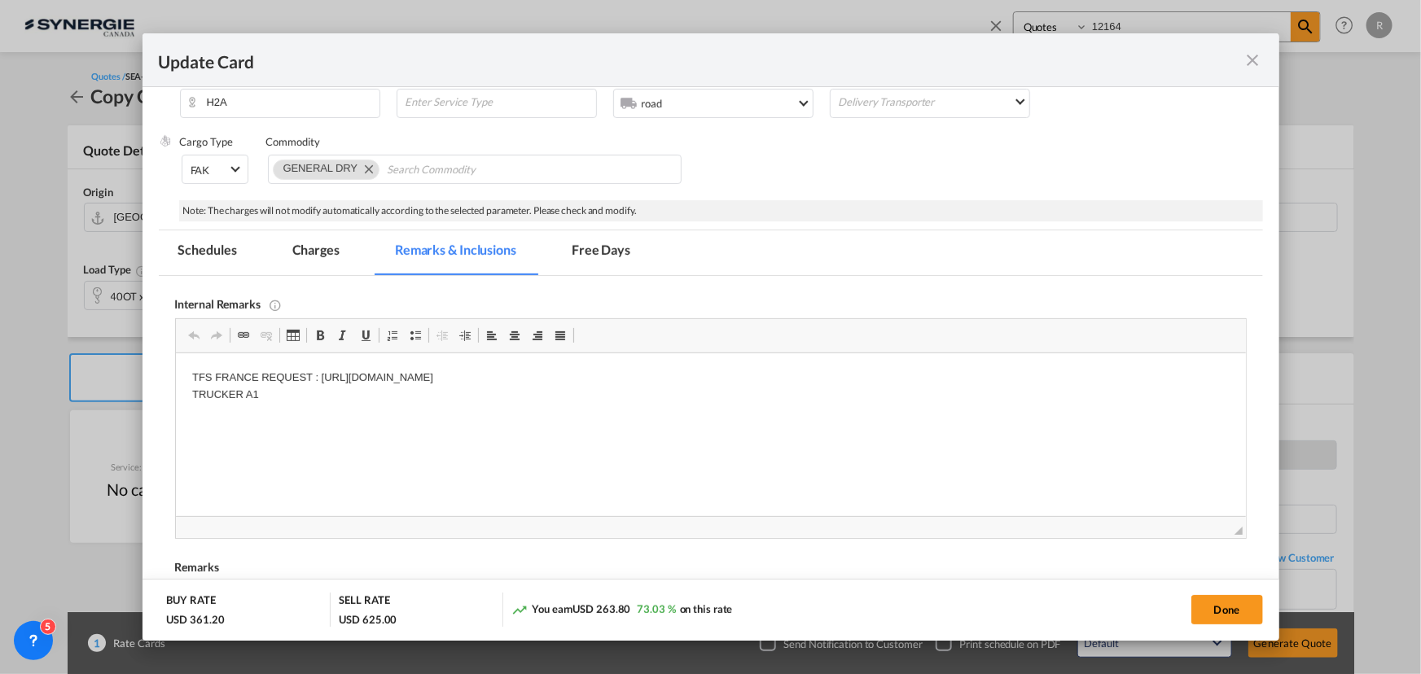
scroll to position [0, 0]
drag, startPoint x: 321, startPoint y: 375, endPoint x: 375, endPoint y: 376, distance: 54.6
click at [350, 385] on p "TFS FRANCE REQUEST : https://app.frontapp.com/open/cnv_pmyf26n?key=6QBpioiknBHo…" at bounding box center [709, 387] width 1037 height 34
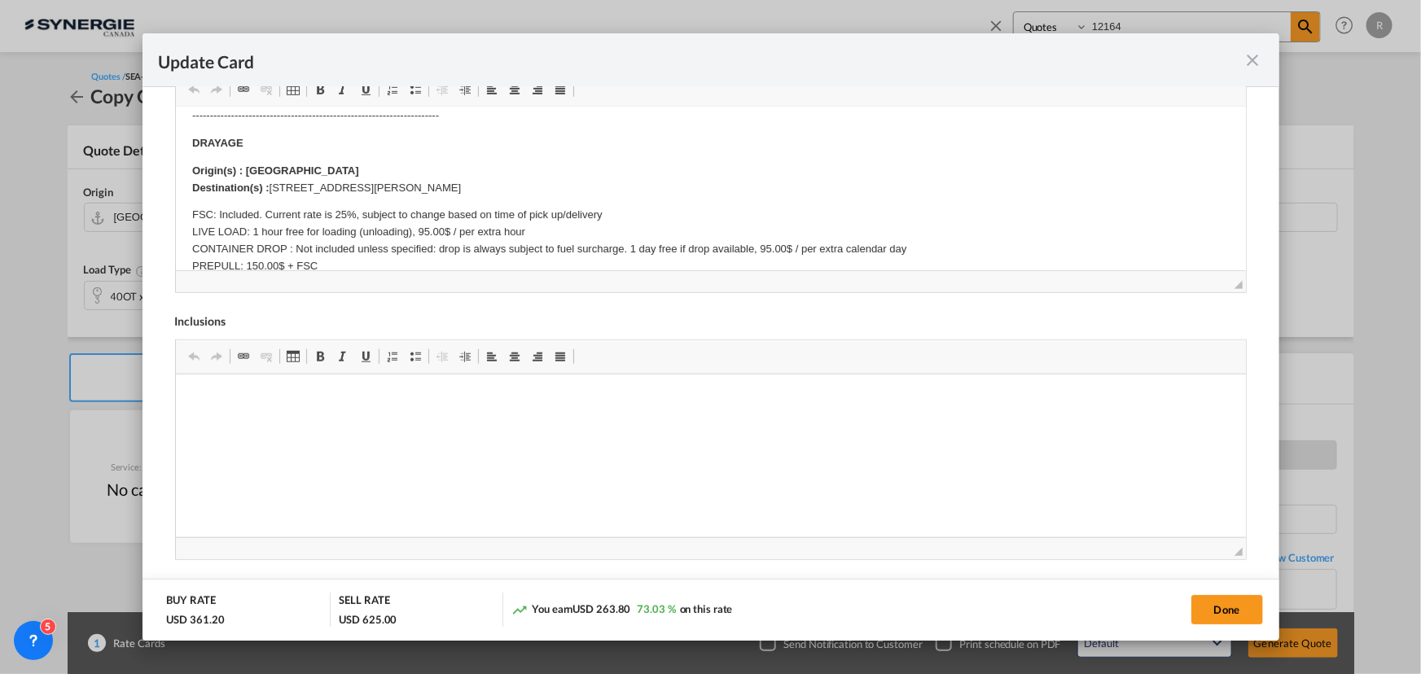
scroll to position [309, 0]
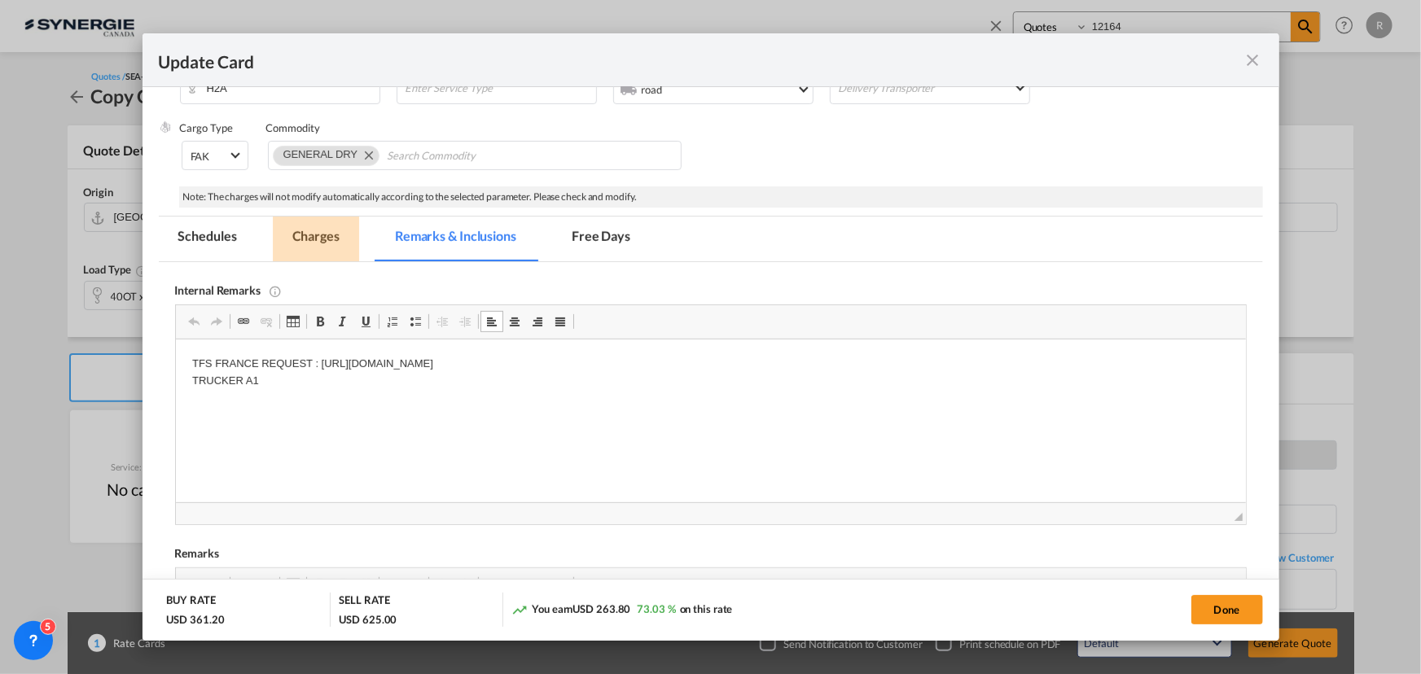
click at [323, 228] on md-tab-item "Charges" at bounding box center [316, 239] width 86 height 45
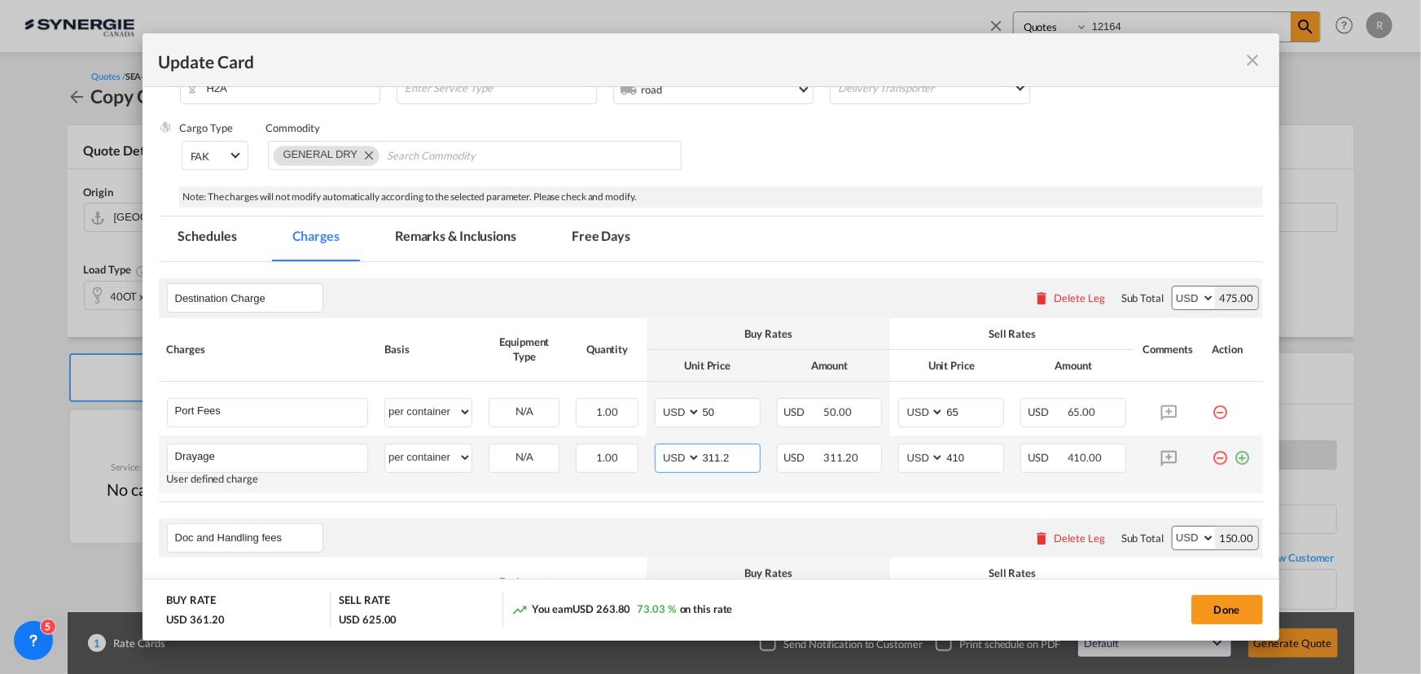
drag, startPoint x: 734, startPoint y: 458, endPoint x: 654, endPoint y: 455, distance: 79.9
click at [664, 455] on md-input-container "AED AFN ALL AMD ANG AOA ARS AUD AWG AZN BAM BBD BDT BGN BHD BIF BMD BND BOB BRL…" at bounding box center [708, 458] width 106 height 29
type input "340"
drag, startPoint x: 969, startPoint y: 454, endPoint x: 888, endPoint y: 450, distance: 80.7
click at [890, 450] on td "AED AFN ALL AMD ANG AOA ARS AUD AWG AZN BAM BBD BDT BGN BHD BIF BMD BND BOB BRL…" at bounding box center [951, 465] width 122 height 58
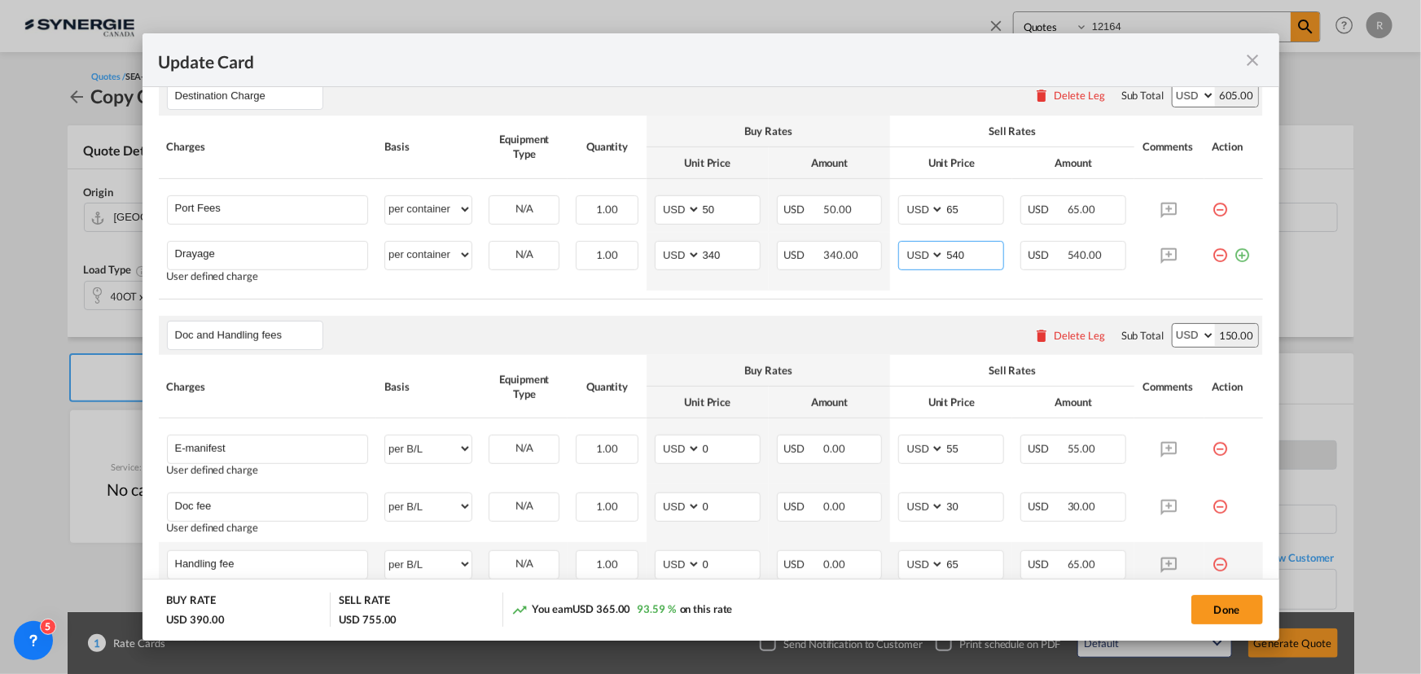
scroll to position [383, 0]
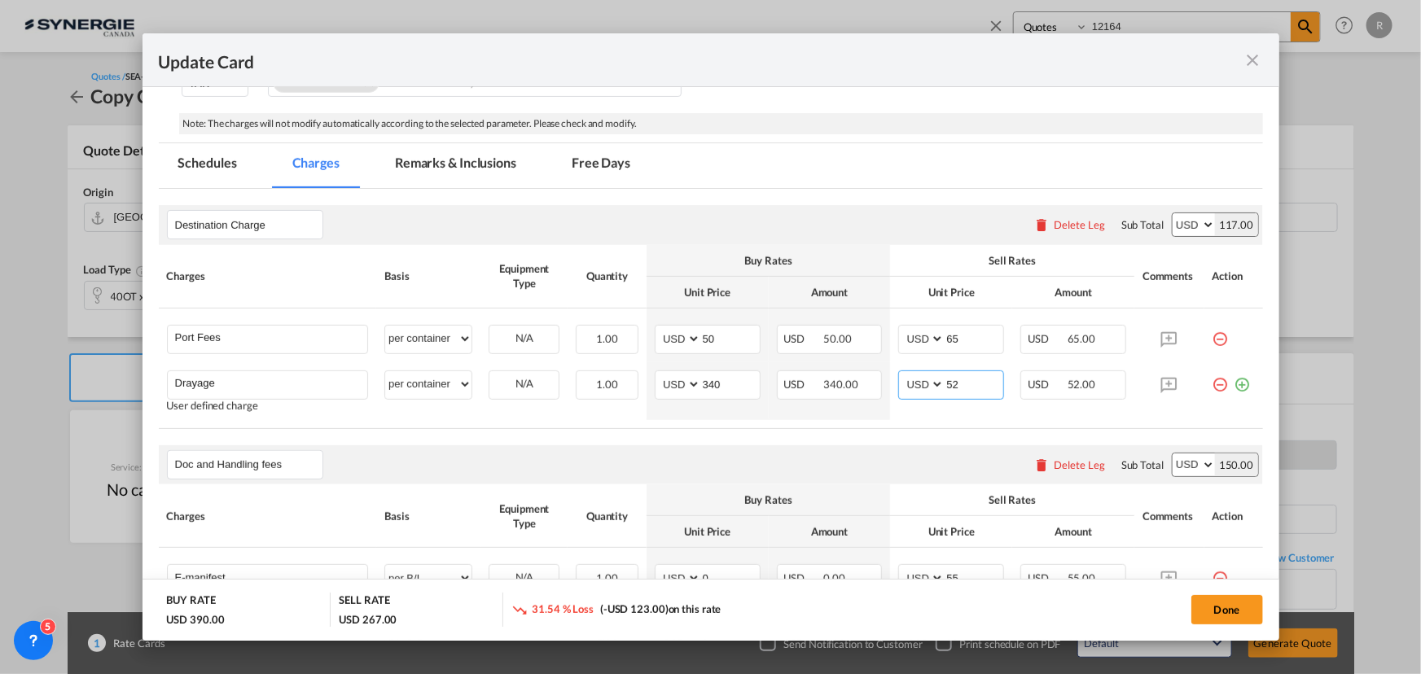
type input "5"
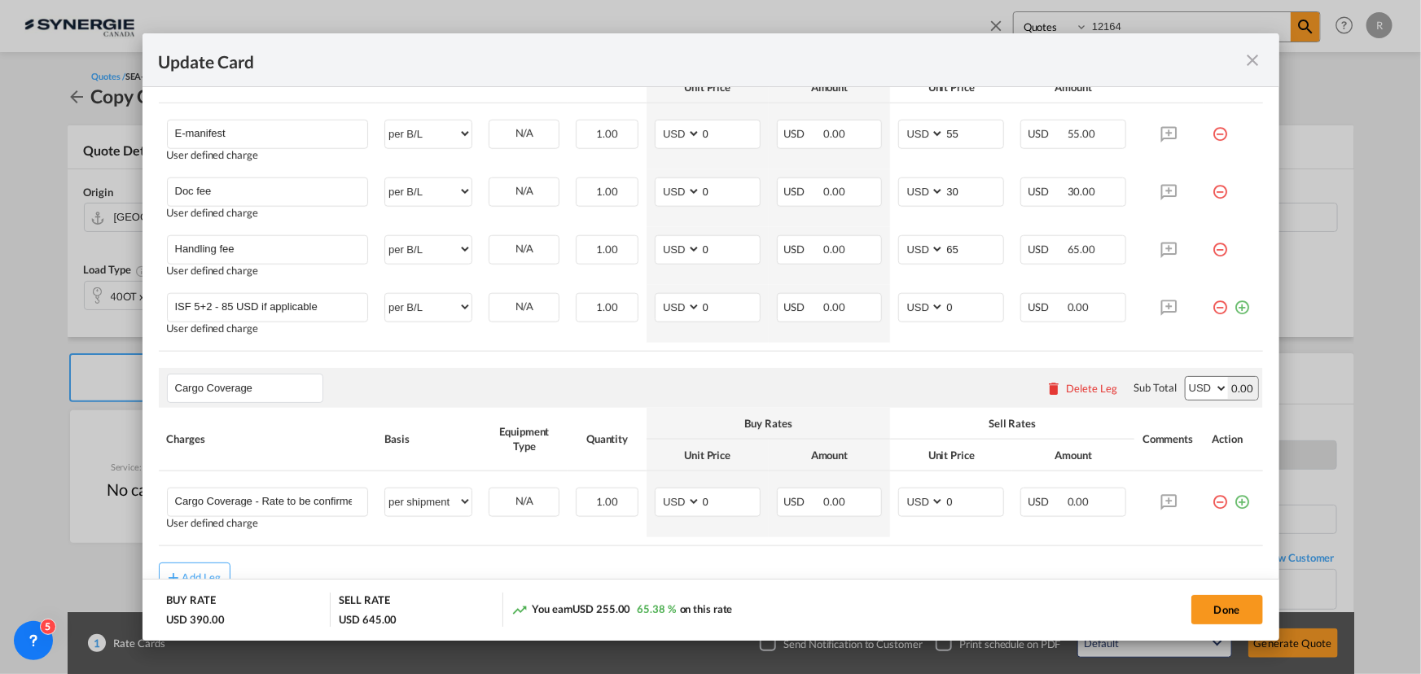
scroll to position [895, 0]
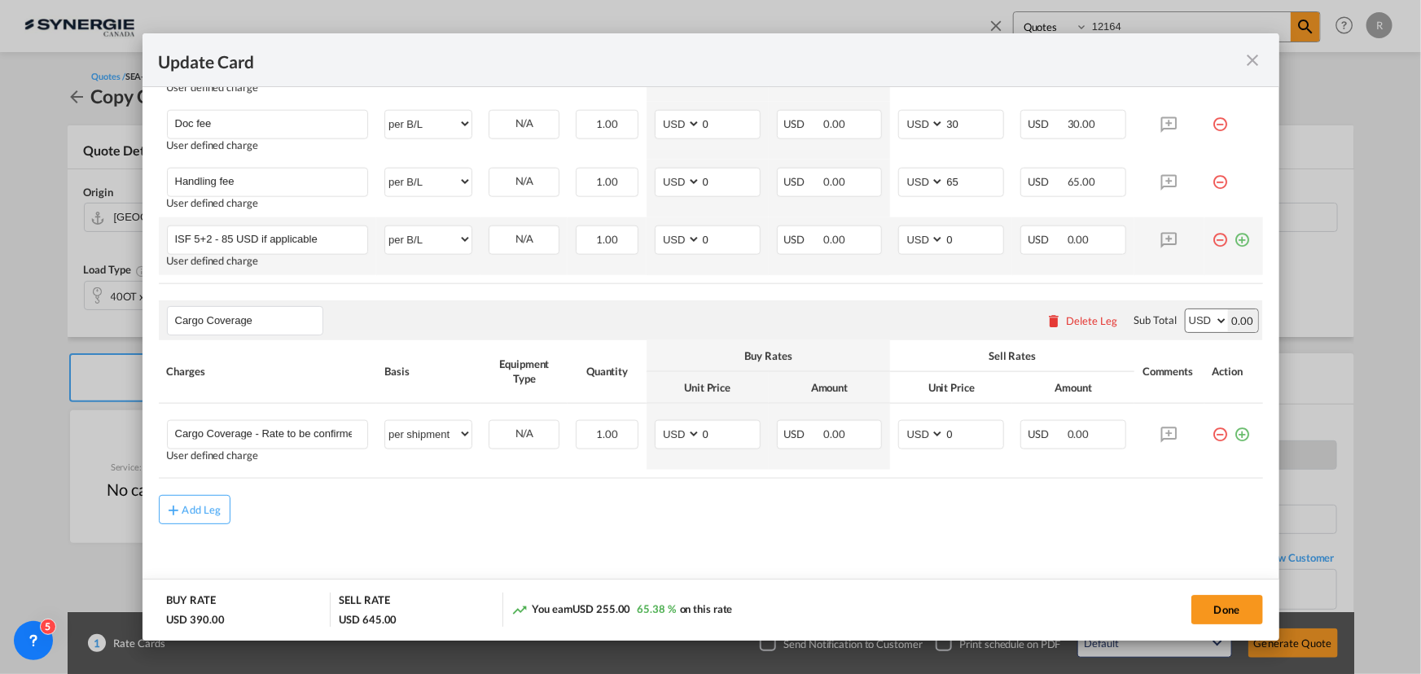
type input "430"
click at [1234, 242] on md-icon "icon-plus-circle-outline green-400-fg" at bounding box center [1242, 234] width 16 height 16
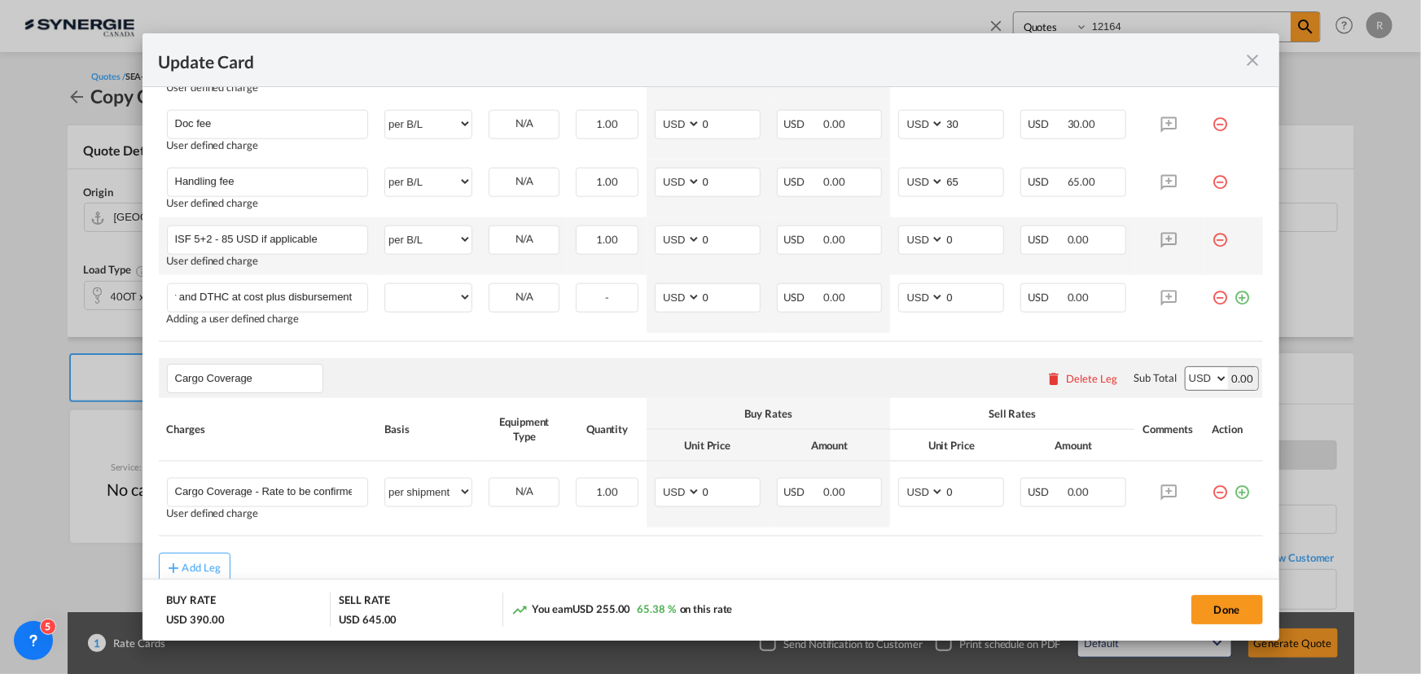
scroll to position [0, 35]
click at [261, 297] on input "Carrier and DTHC at cost plus disbursement" at bounding box center [271, 296] width 193 height 24
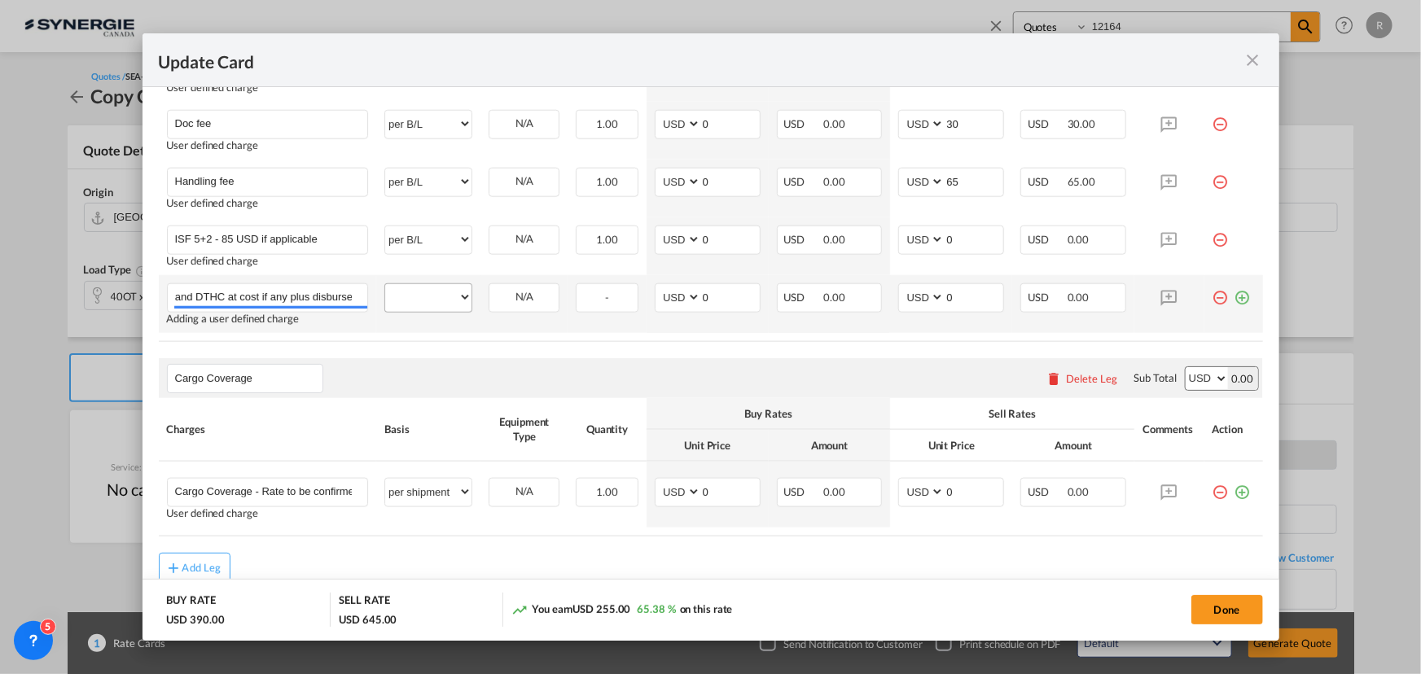
type input "Carrier and DTHC at cost if any plus disbursement"
click at [414, 296] on select "per equipment per container per B/L per shipping bill per shipment per pallet p…" at bounding box center [428, 297] width 86 height 26
select select "per container"
click at [385, 284] on select "per equipment per container per B/L per shipping bill per shipment per pallet p…" at bounding box center [428, 297] width 86 height 26
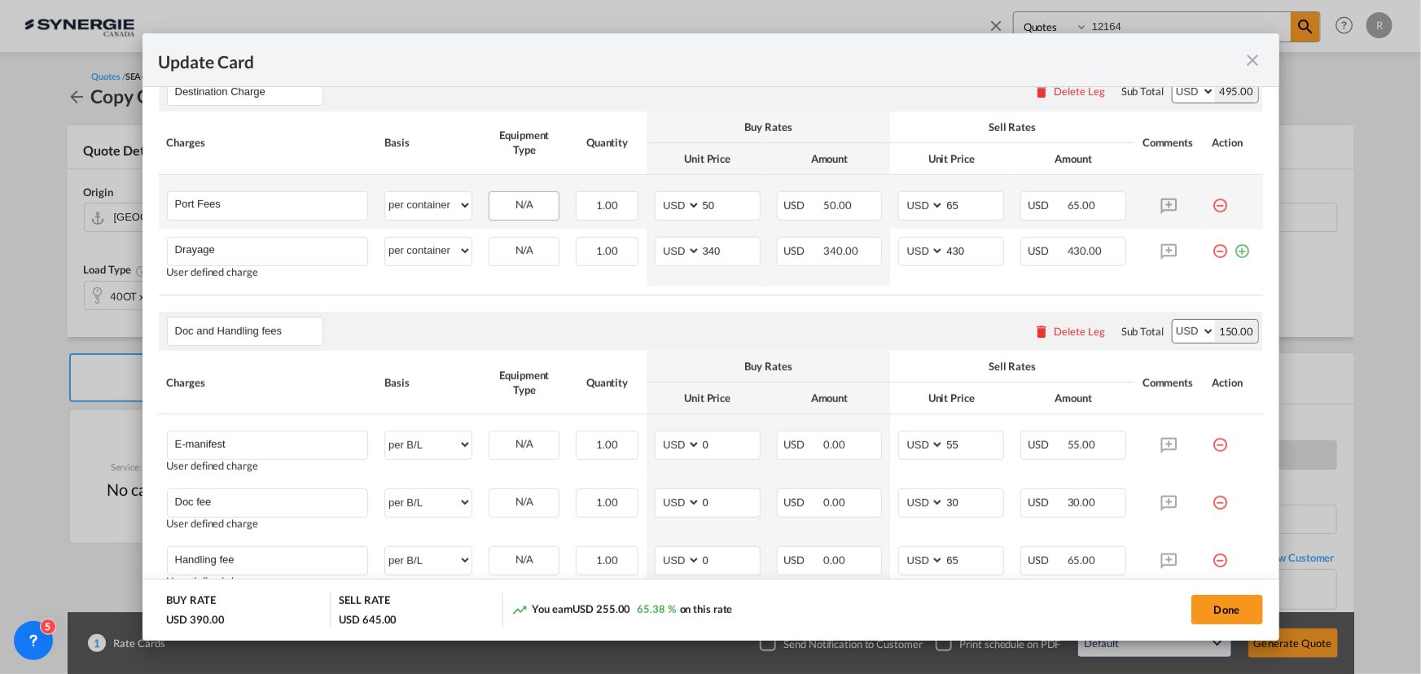
scroll to position [376, 0]
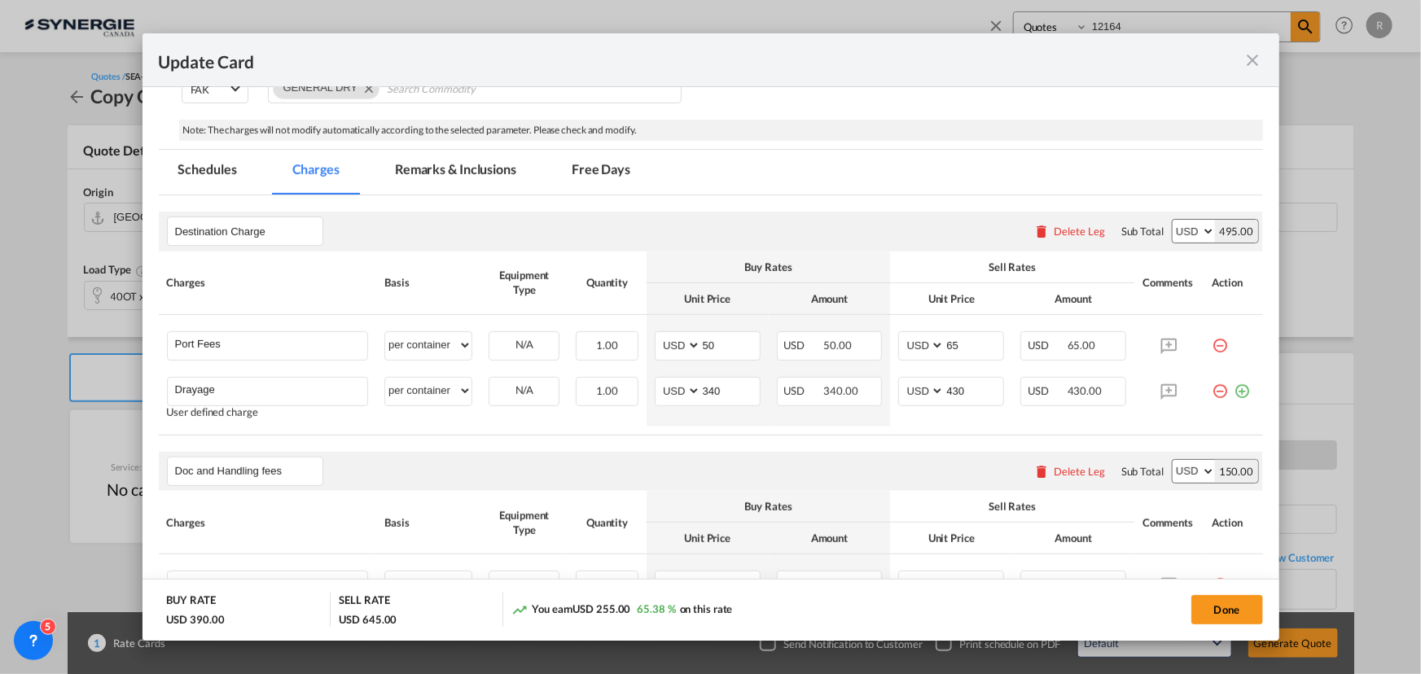
click at [462, 171] on md-tab-item "Remarks & Inclusions" at bounding box center [455, 172] width 160 height 45
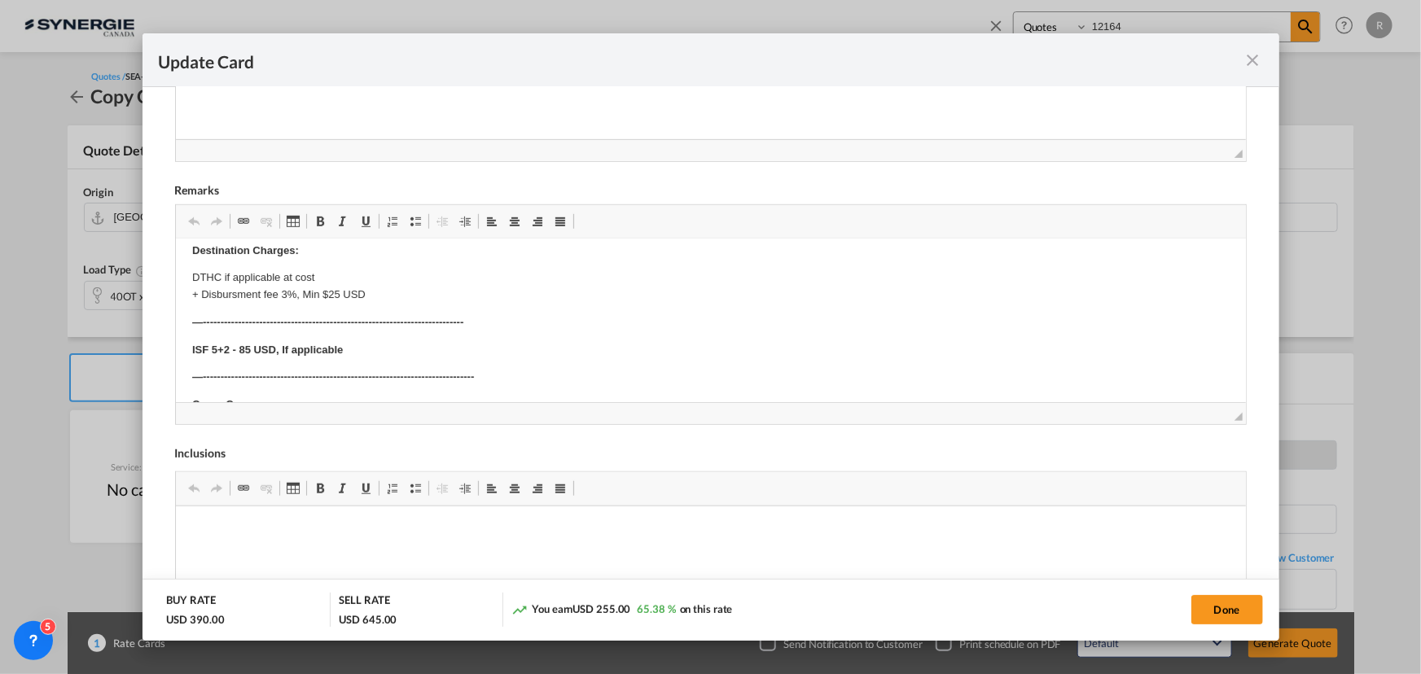
scroll to position [740, 0]
click at [1221, 610] on button "Done" at bounding box center [1227, 609] width 72 height 29
type input "05 Jun 2025"
type input "17 Oct 2025"
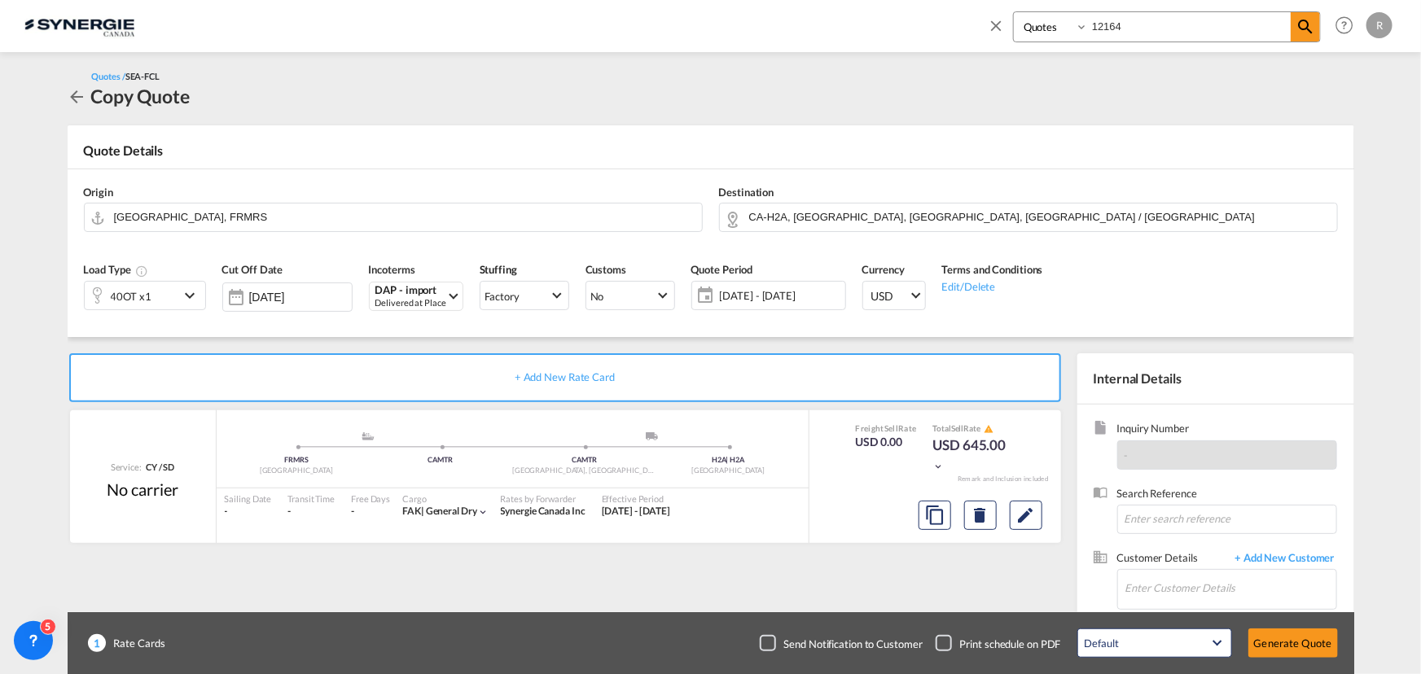
scroll to position [309, 0]
click at [1173, 591] on input "Enter Customer Details" at bounding box center [1230, 588] width 211 height 37
paste input "sophiev@tfsfrance.com"
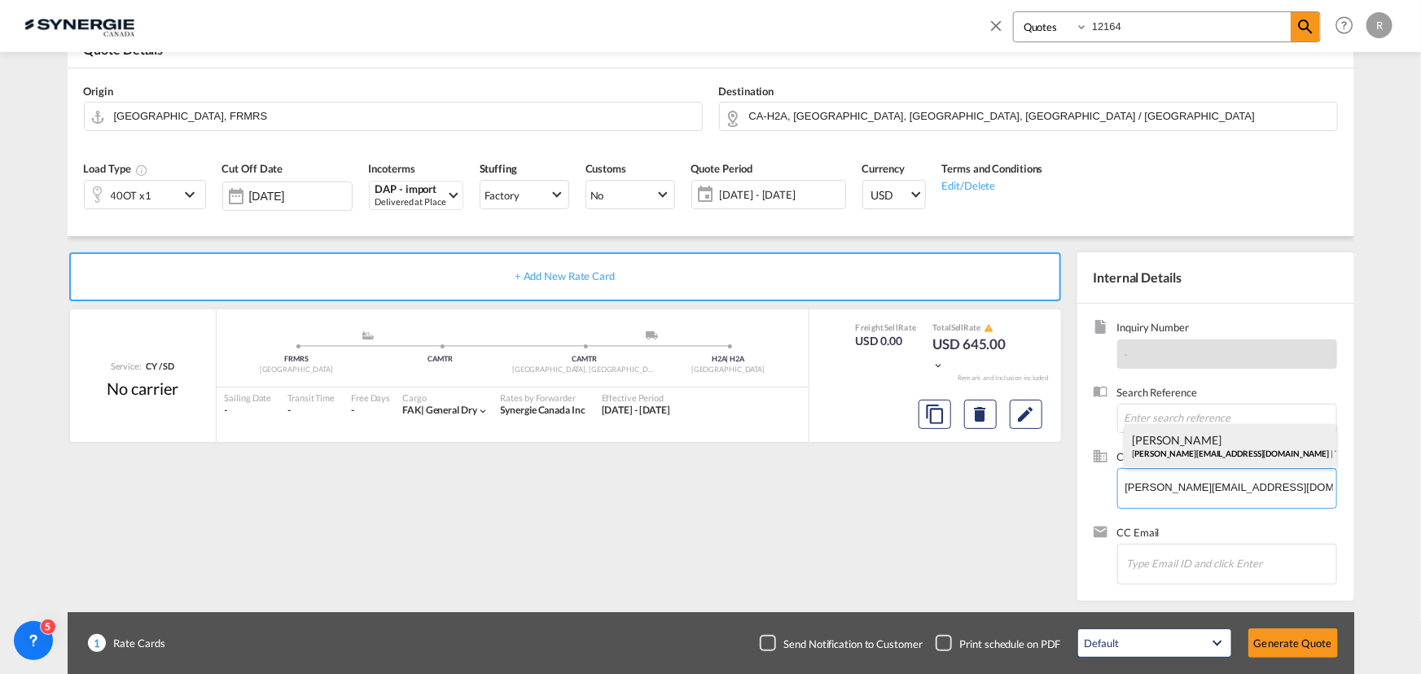
click at [1179, 445] on div "SOPHIE VALETTE sophiev@tfsfrance.com | TOTAL FREIGHT SOLUTIONS" at bounding box center [1231, 446] width 212 height 44
type input "TOTAL FREIGHT SOLUTIONS, SOPHIE VALETTE, sophiev@tfsfrance.com"
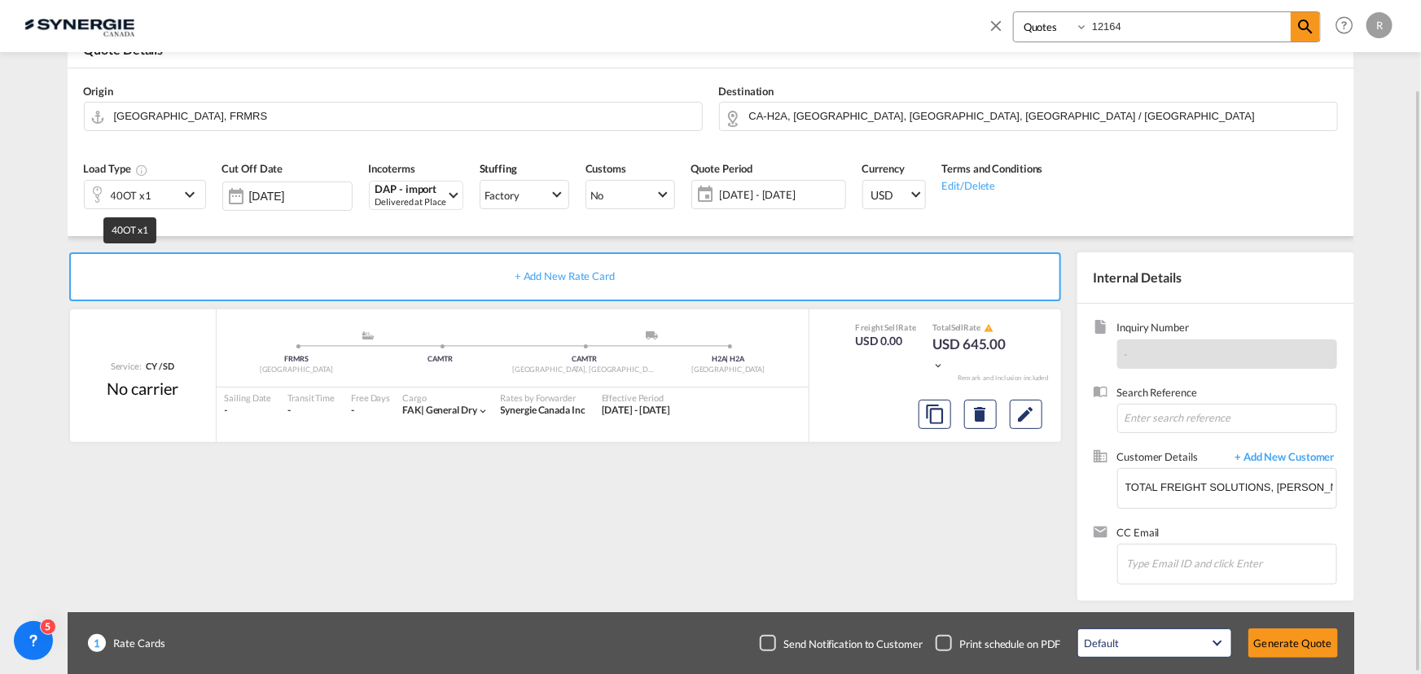
click at [143, 189] on div "40OT x1" at bounding box center [131, 195] width 41 height 23
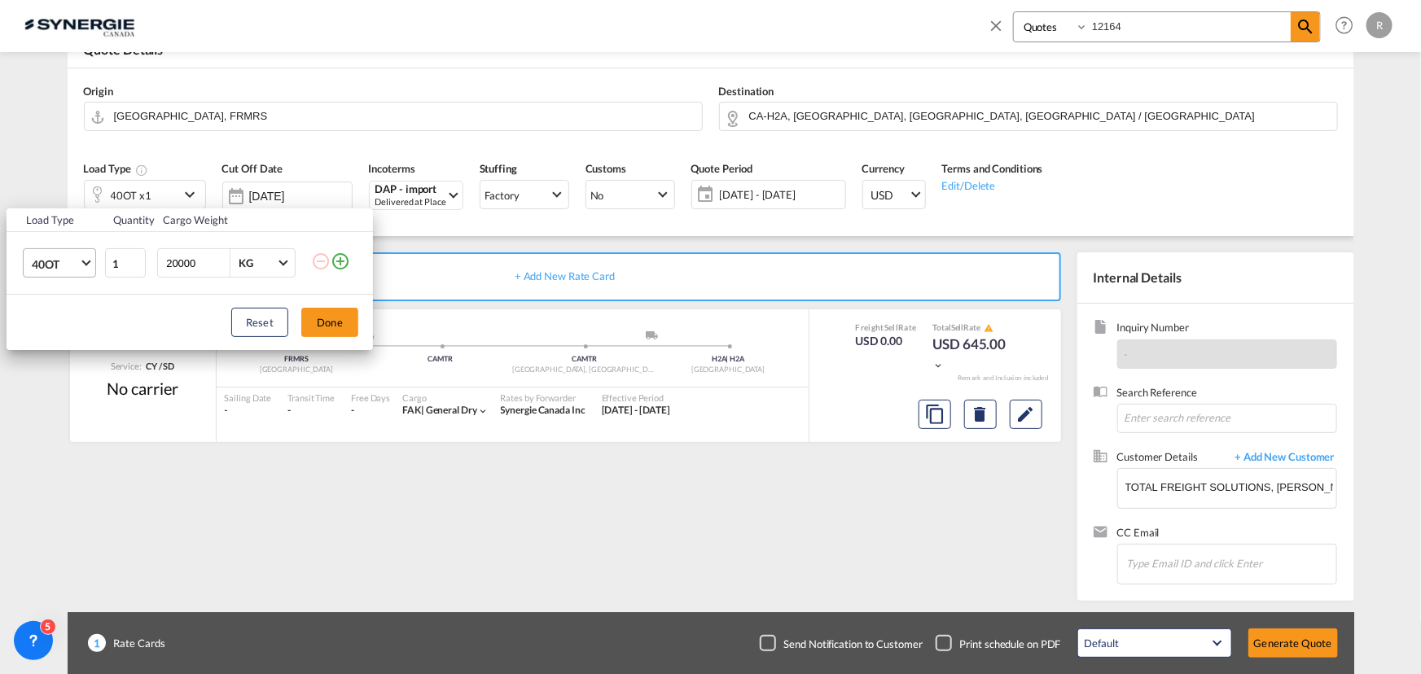
click at [59, 271] on span "40OT" at bounding box center [55, 265] width 47 height 16
click at [42, 178] on div "40HC" at bounding box center [46, 177] width 30 height 16
click at [340, 328] on button "Done" at bounding box center [329, 322] width 57 height 29
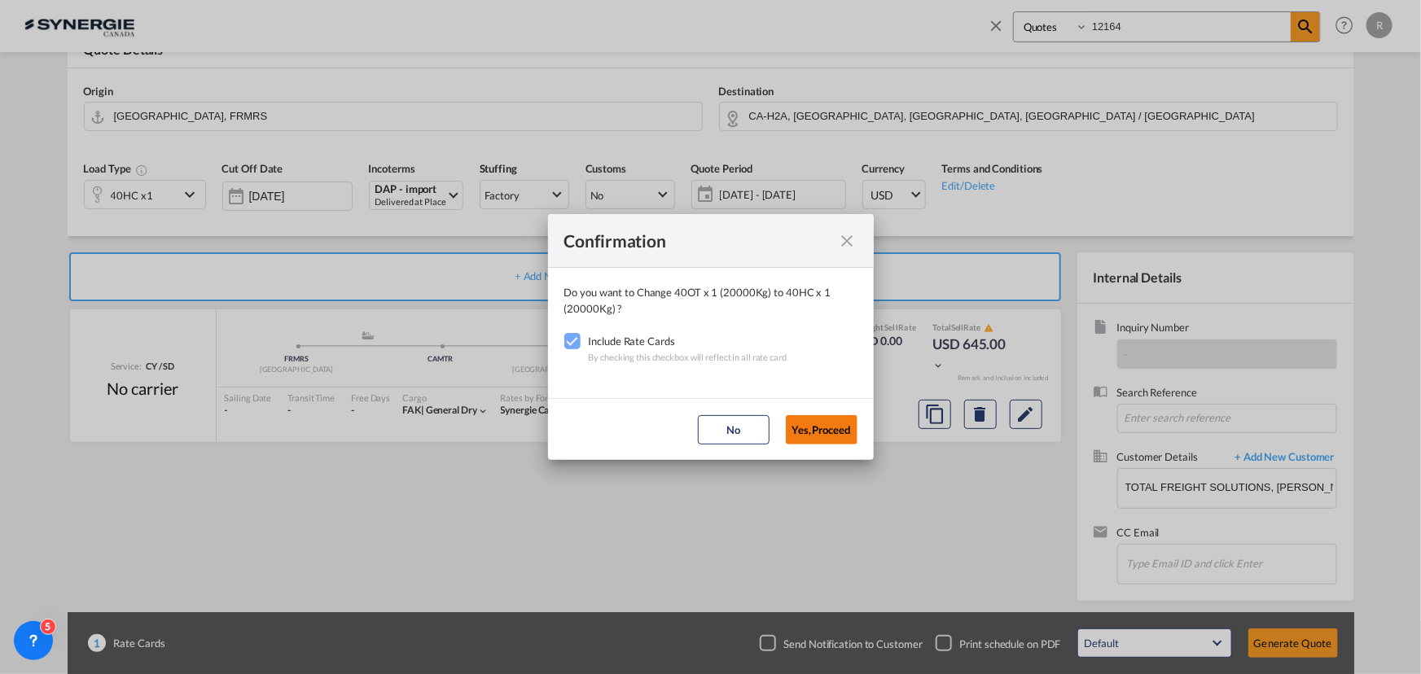
click at [829, 432] on button "Yes,Proceed" at bounding box center [822, 429] width 72 height 29
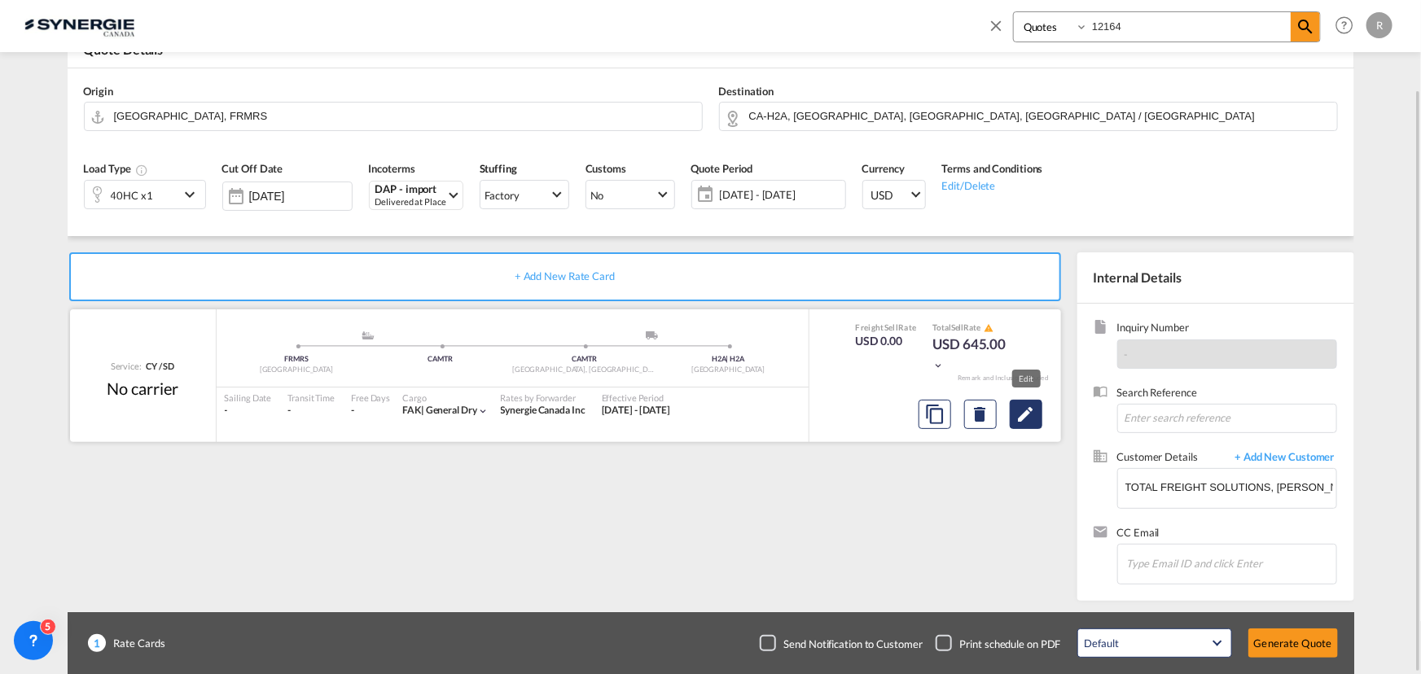
click at [1036, 416] on button "Edit" at bounding box center [1026, 414] width 33 height 29
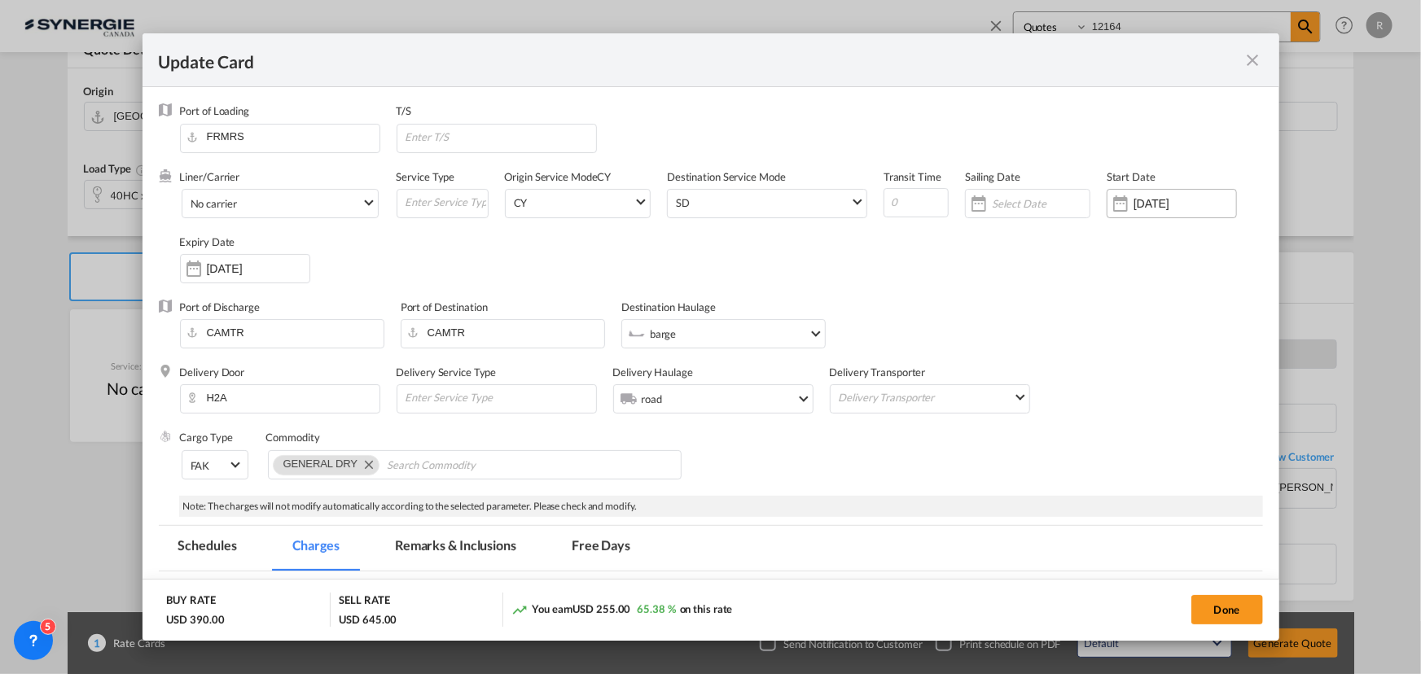
click at [1199, 197] on input "06 Jun 2025" at bounding box center [1184, 203] width 103 height 13
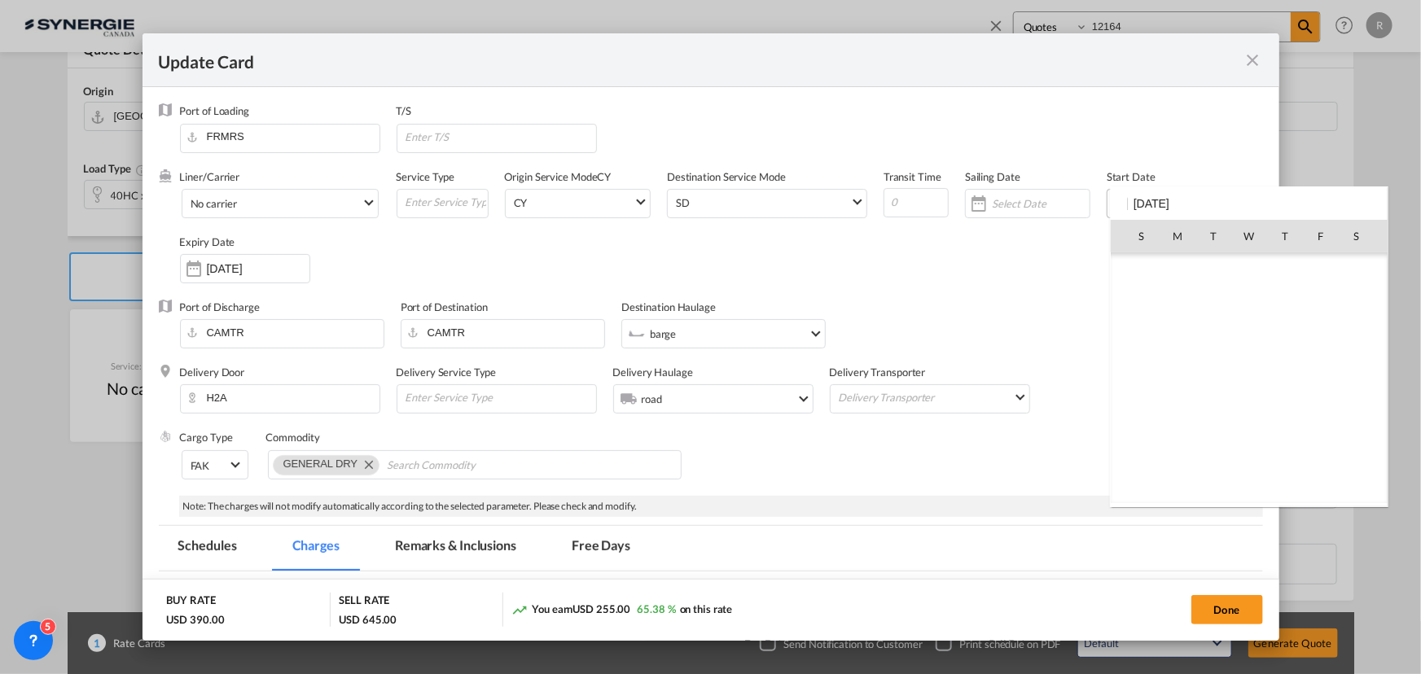
scroll to position [376550, 0]
type input "0"
click at [1230, 609] on div at bounding box center [710, 337] width 1421 height 674
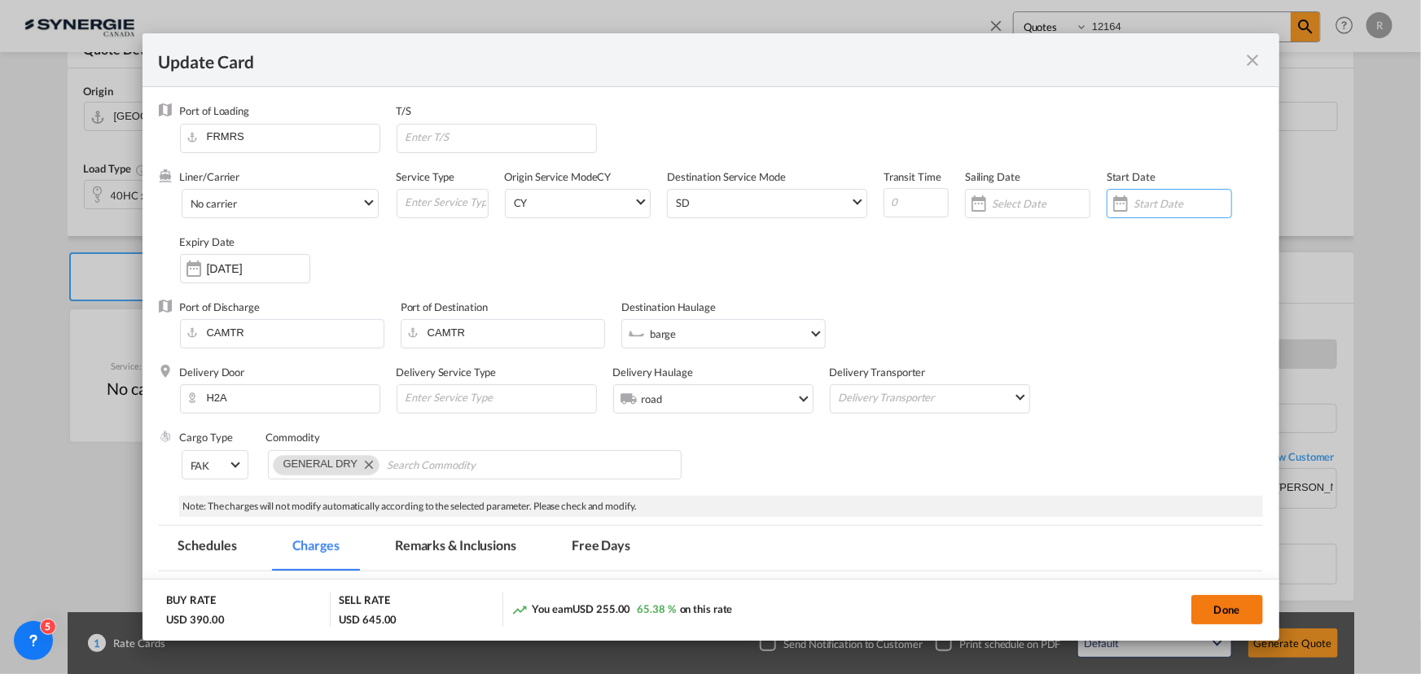
click at [1229, 610] on button "Done" at bounding box center [1227, 609] width 72 height 29
type input "17 Oct 2025"
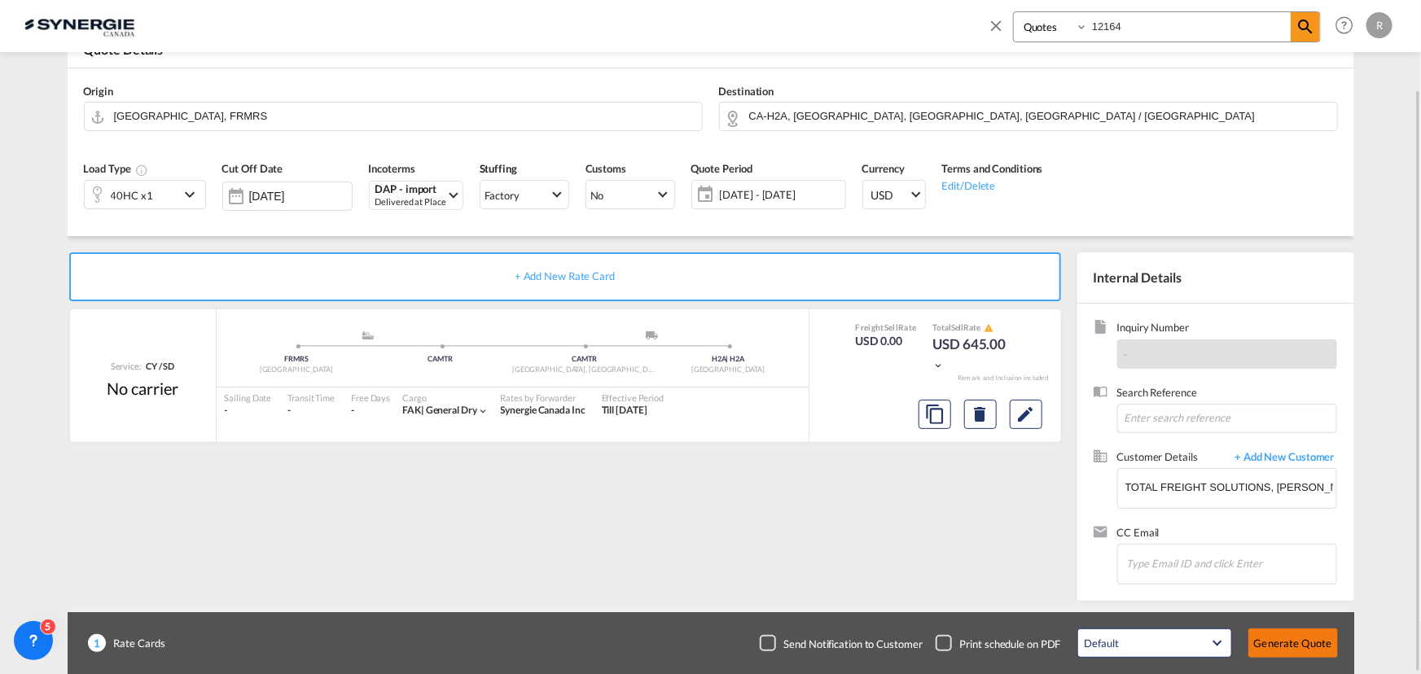
click at [1289, 643] on button "Generate Quote" at bounding box center [1293, 643] width 90 height 29
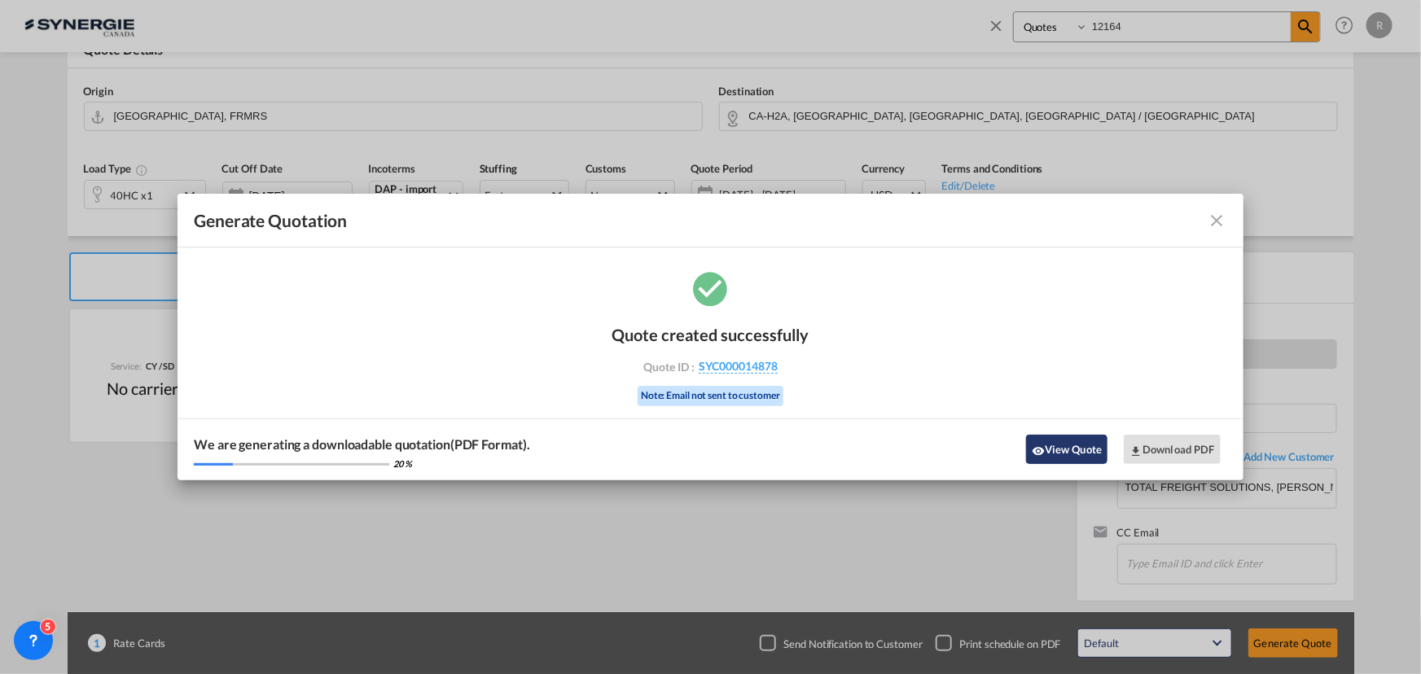
click at [1063, 444] on button "View Quote" at bounding box center [1066, 449] width 81 height 29
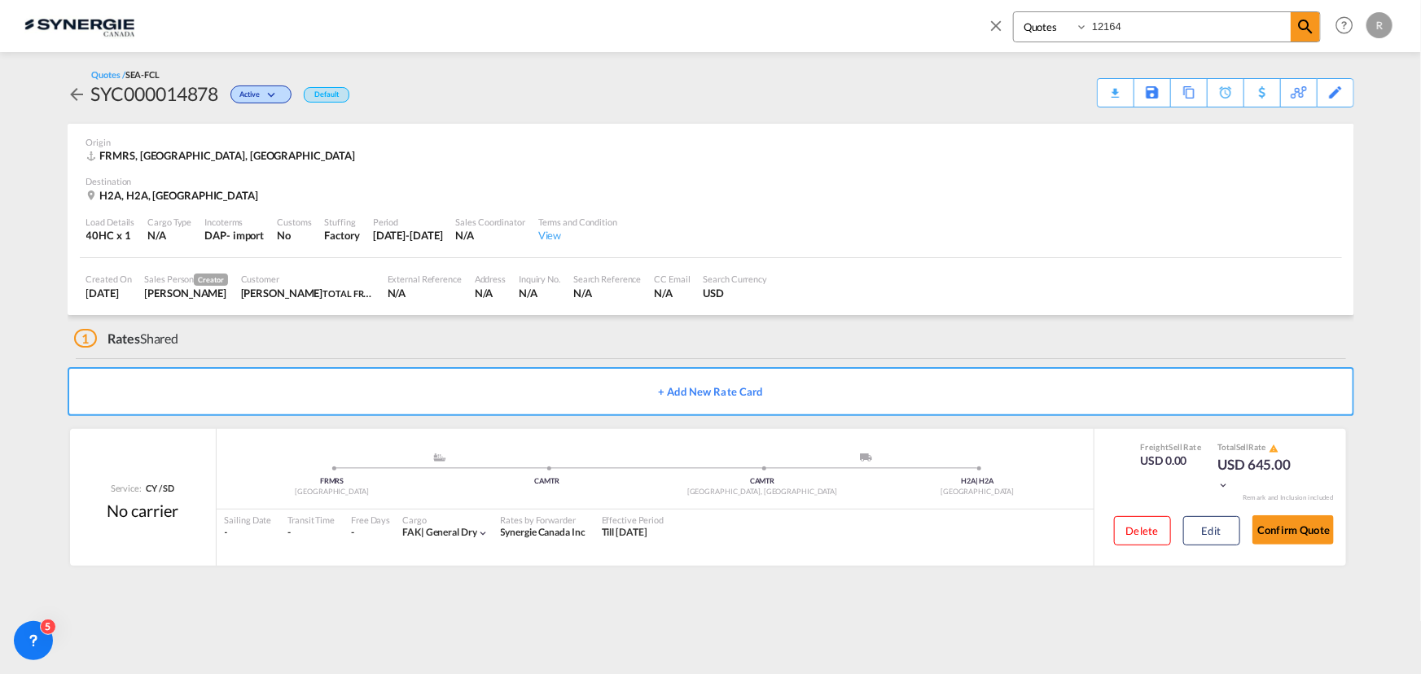
click at [0, 0] on div "Download Quote" at bounding box center [0, 0] width 0 height 0
